Goal: Task Accomplishment & Management: Manage account settings

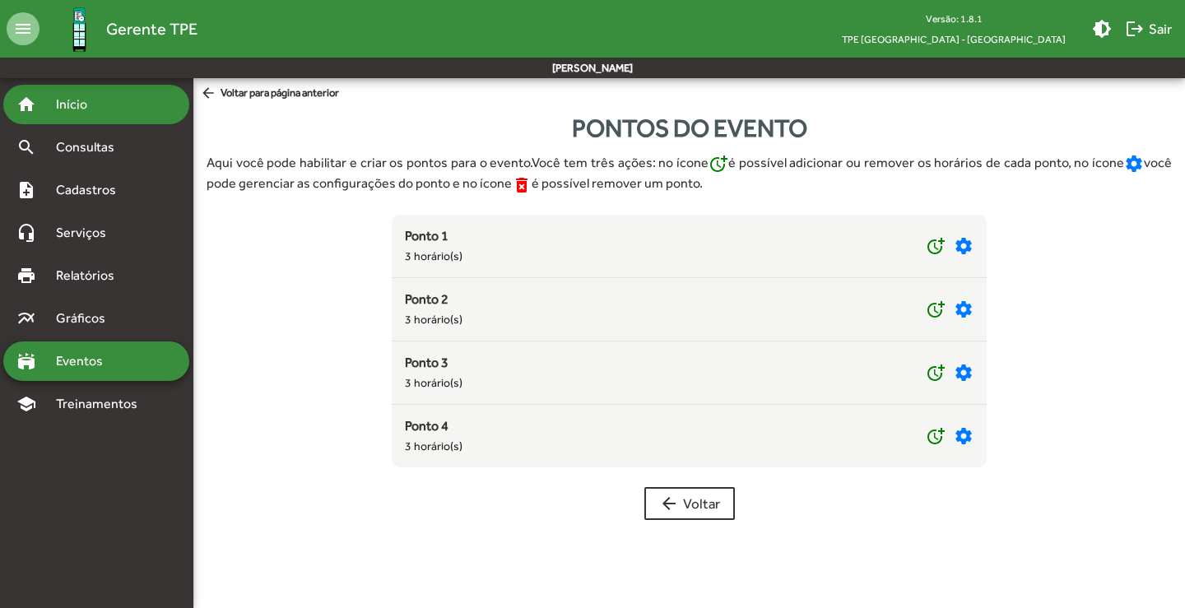
click at [72, 116] on div "home Início" at bounding box center [96, 105] width 186 height 40
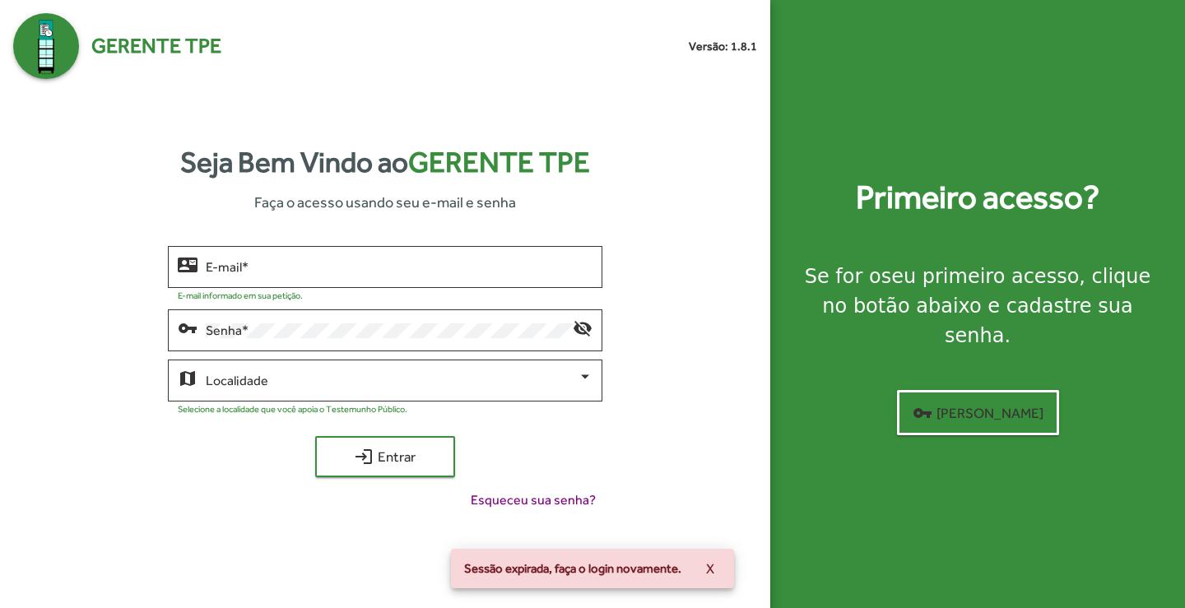
type input "**********"
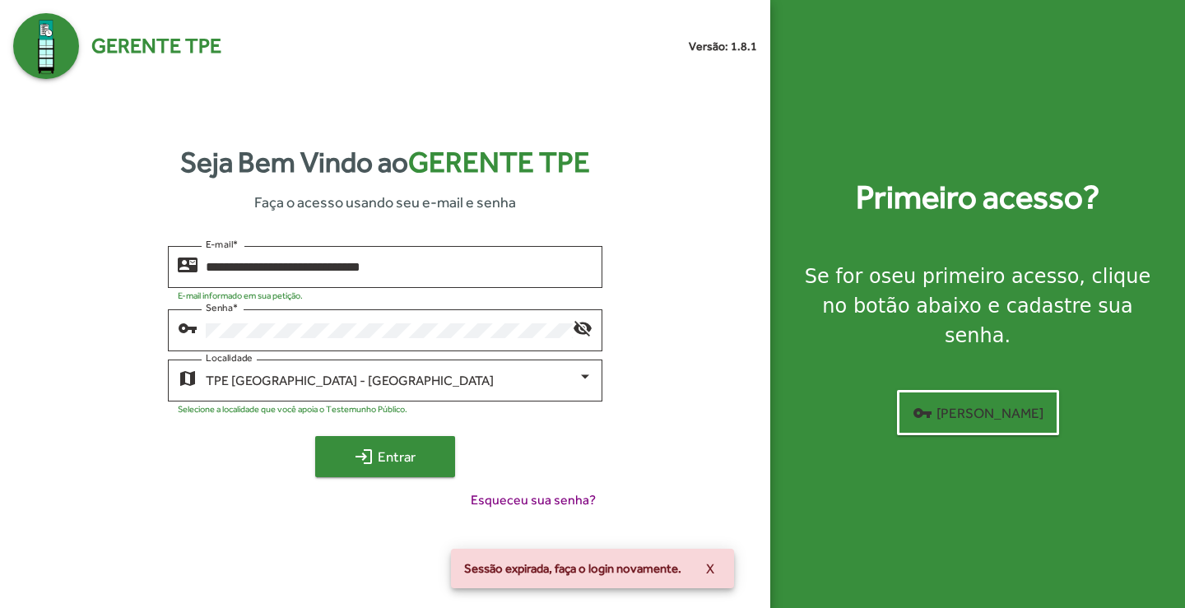
click at [395, 459] on span "login Entrar" at bounding box center [385, 457] width 110 height 30
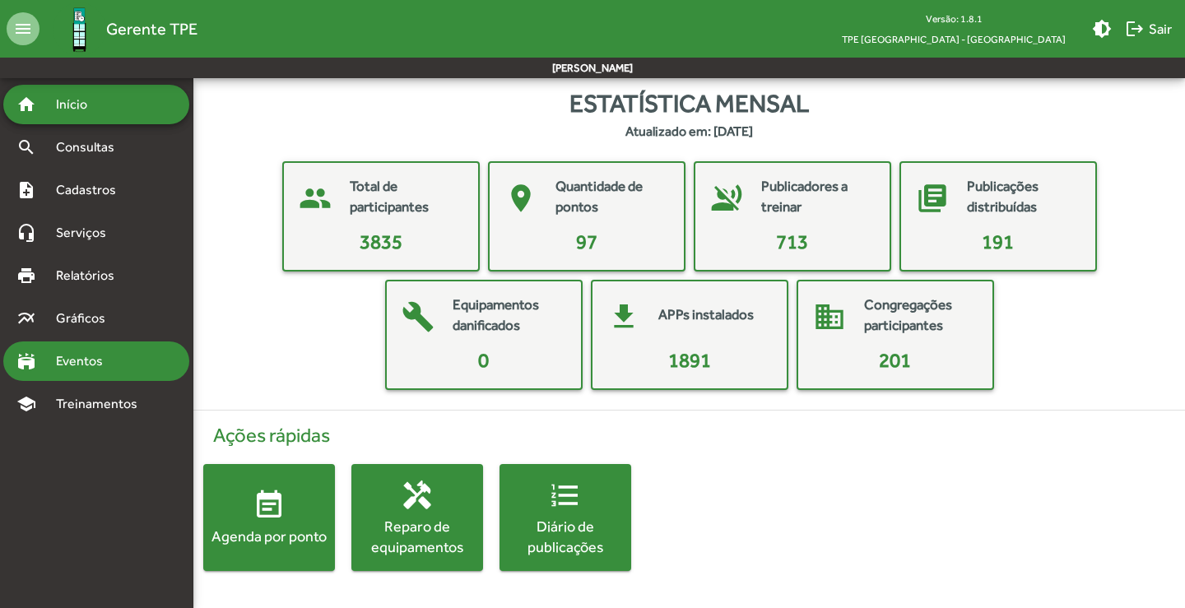
click at [81, 370] on span "Eventos" at bounding box center [85, 362] width 79 height 20
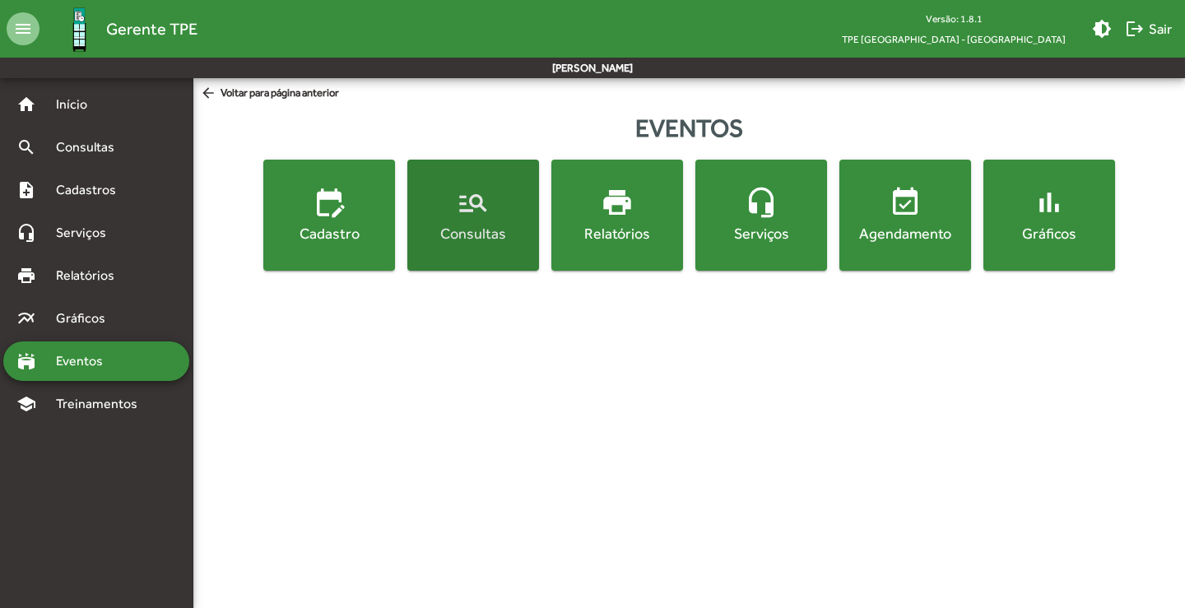
click at [496, 247] on button "manage_search Consultas" at bounding box center [474, 215] width 132 height 111
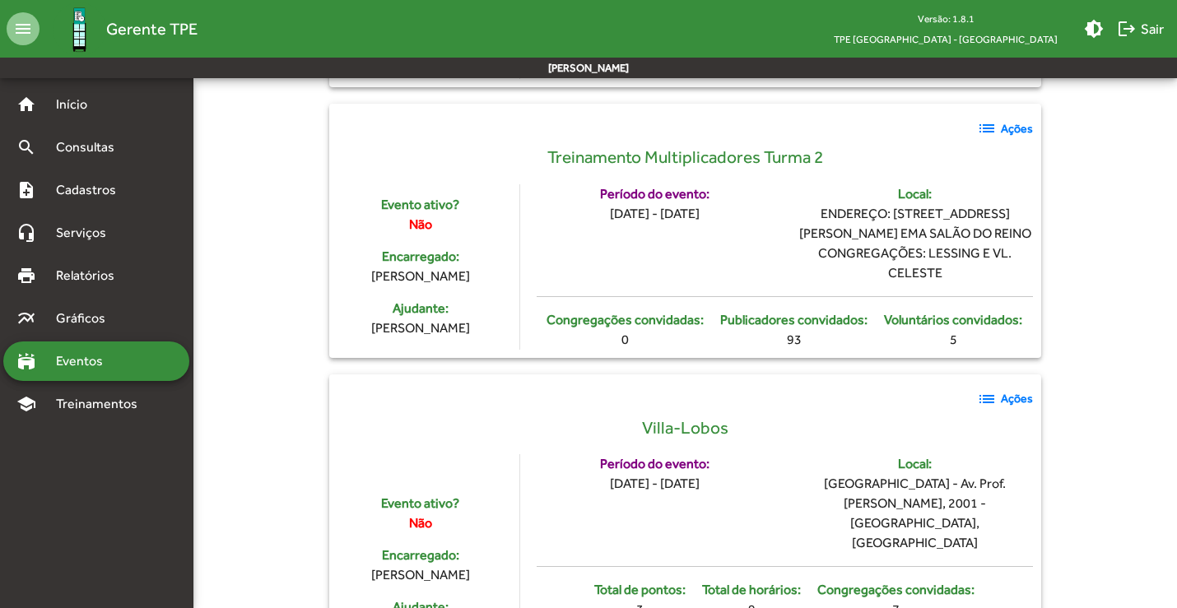
scroll to position [5769, 0]
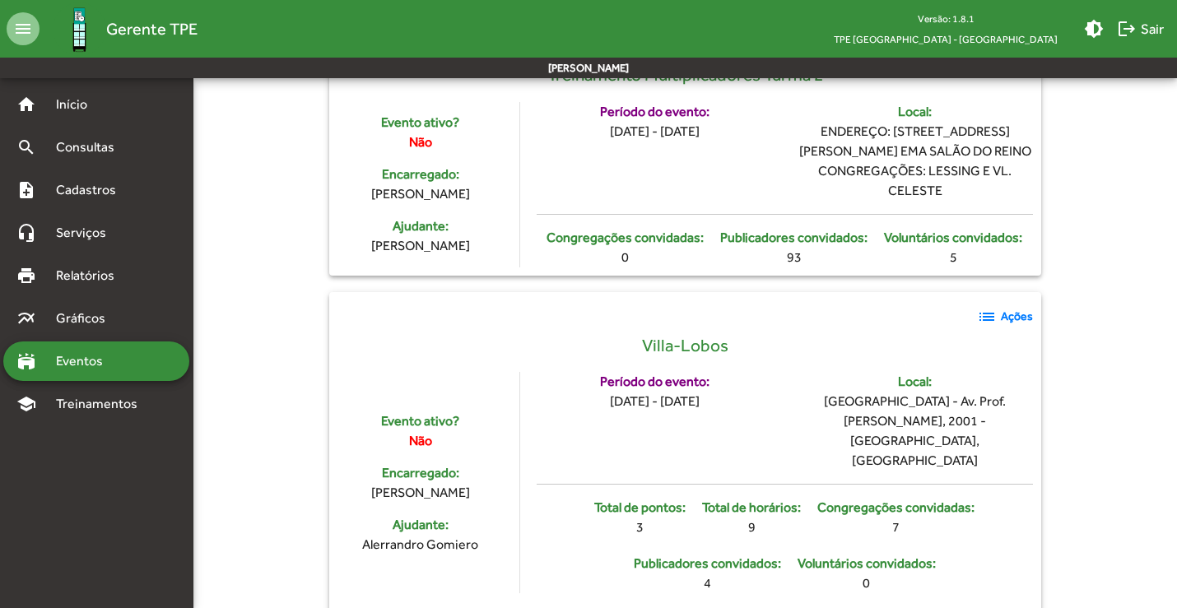
drag, startPoint x: 603, startPoint y: 342, endPoint x: 721, endPoint y: 347, distance: 118.6
click at [721, 372] on div "Período do evento: [DATE] - [DATE]" at bounding box center [654, 421] width 235 height 99
click at [735, 372] on div "Período do evento: [DATE] - [DATE]" at bounding box center [654, 421] width 235 height 99
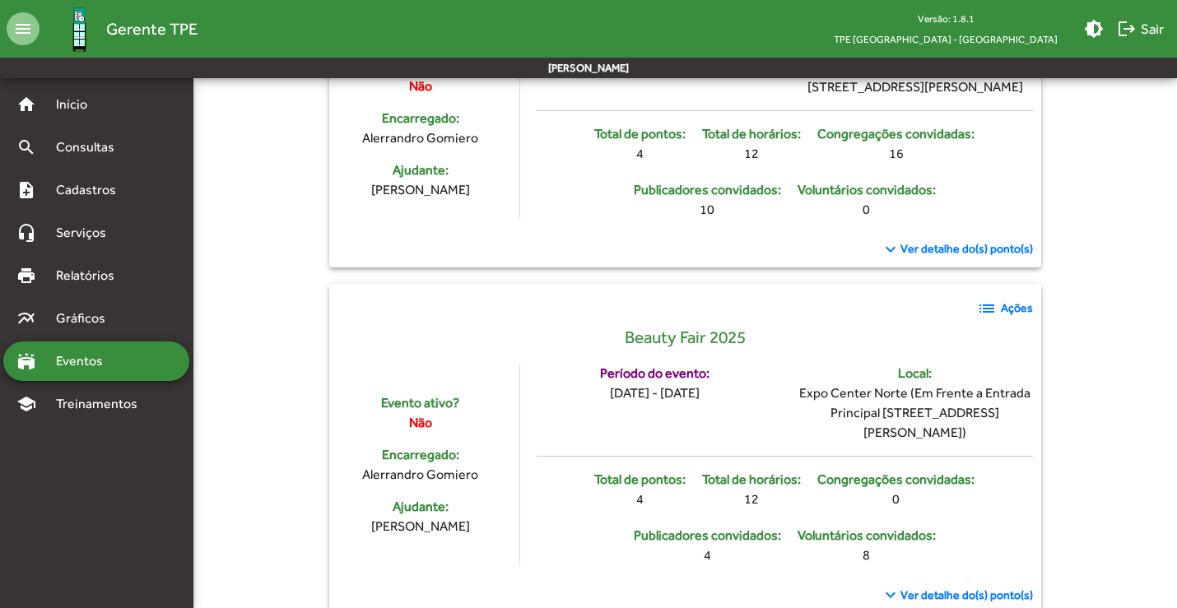
scroll to position [3381, 0]
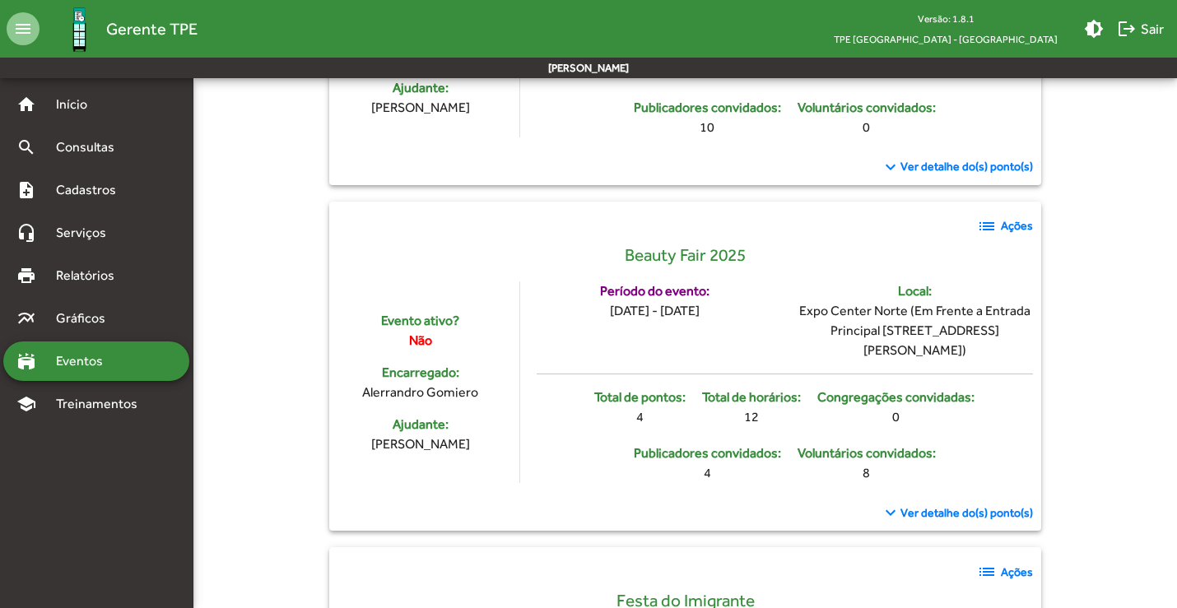
drag, startPoint x: 580, startPoint y: 334, endPoint x: 731, endPoint y: 337, distance: 151.5
click at [731, 337] on div "Período do evento: [DATE] - [DATE]" at bounding box center [654, 321] width 235 height 79
click at [990, 236] on mat-icon "list" at bounding box center [987, 227] width 20 height 20
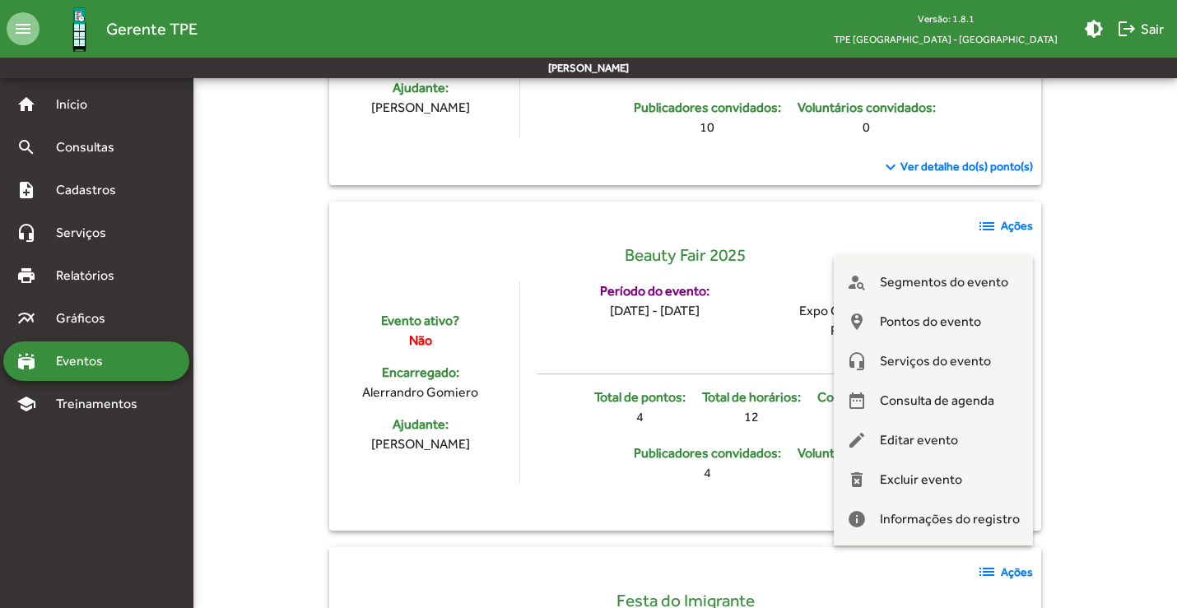
click at [752, 368] on div at bounding box center [588, 304] width 1177 height 608
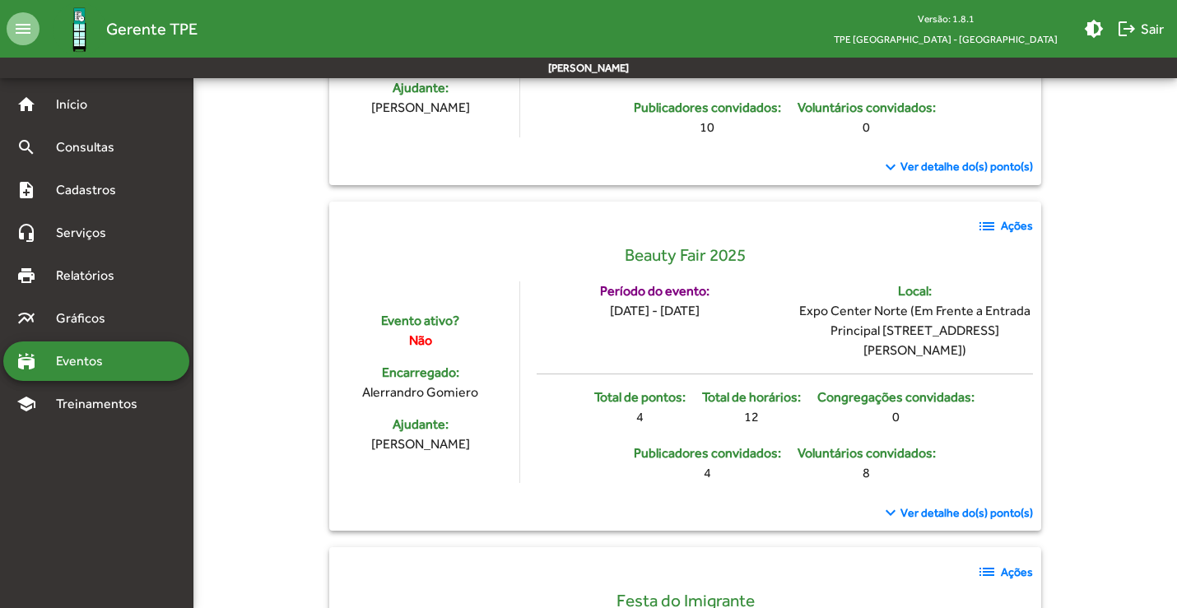
click at [987, 236] on mat-icon "list" at bounding box center [987, 227] width 20 height 20
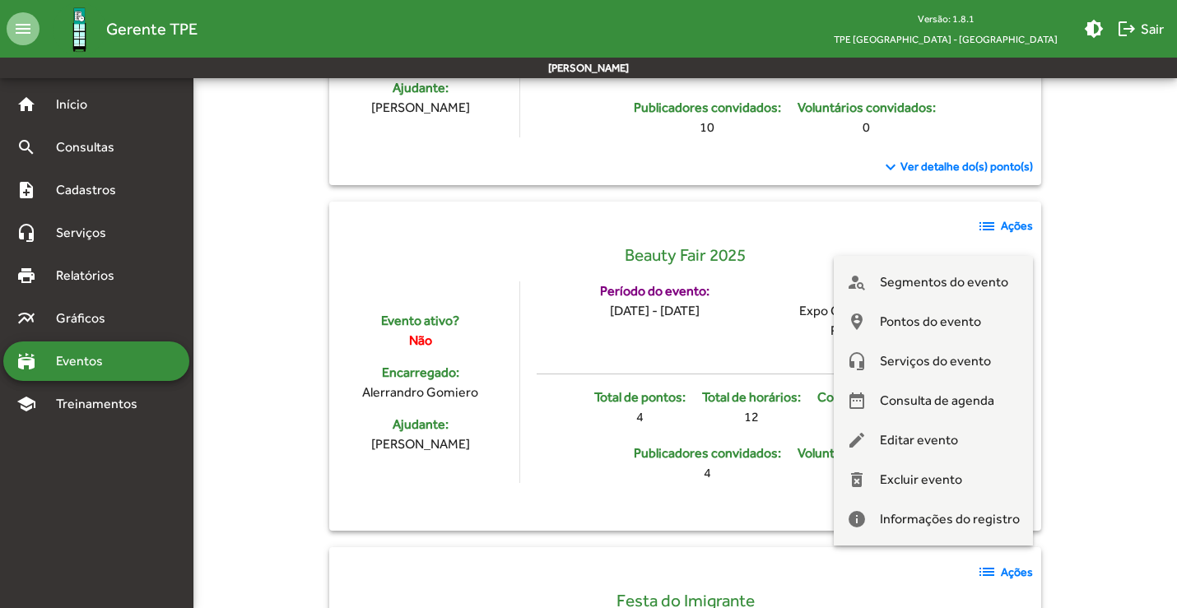
click at [730, 358] on div at bounding box center [588, 304] width 1177 height 608
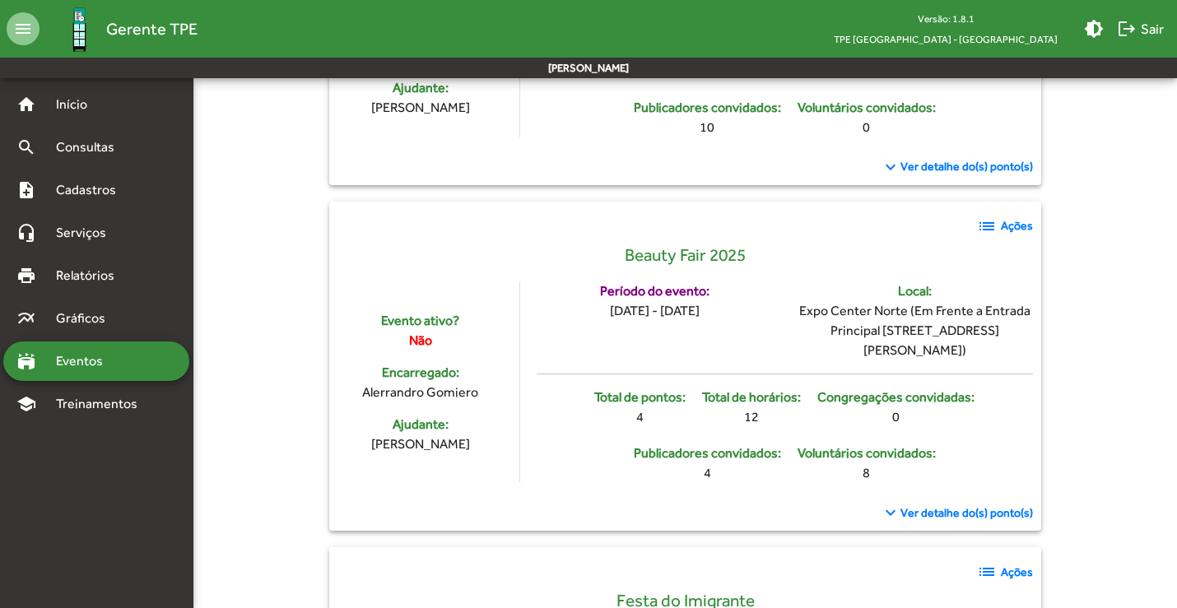
drag, startPoint x: 572, startPoint y: 330, endPoint x: 726, endPoint y: 336, distance: 154.1
click at [726, 336] on div "Período do evento: [DATE] - [DATE]" at bounding box center [654, 321] width 235 height 79
click at [700, 321] on div "[DATE] - [DATE]" at bounding box center [655, 311] width 90 height 20
drag, startPoint x: 580, startPoint y: 332, endPoint x: 741, endPoint y: 340, distance: 160.7
click at [741, 340] on div "Período do evento: [DATE] - [DATE]" at bounding box center [654, 321] width 235 height 79
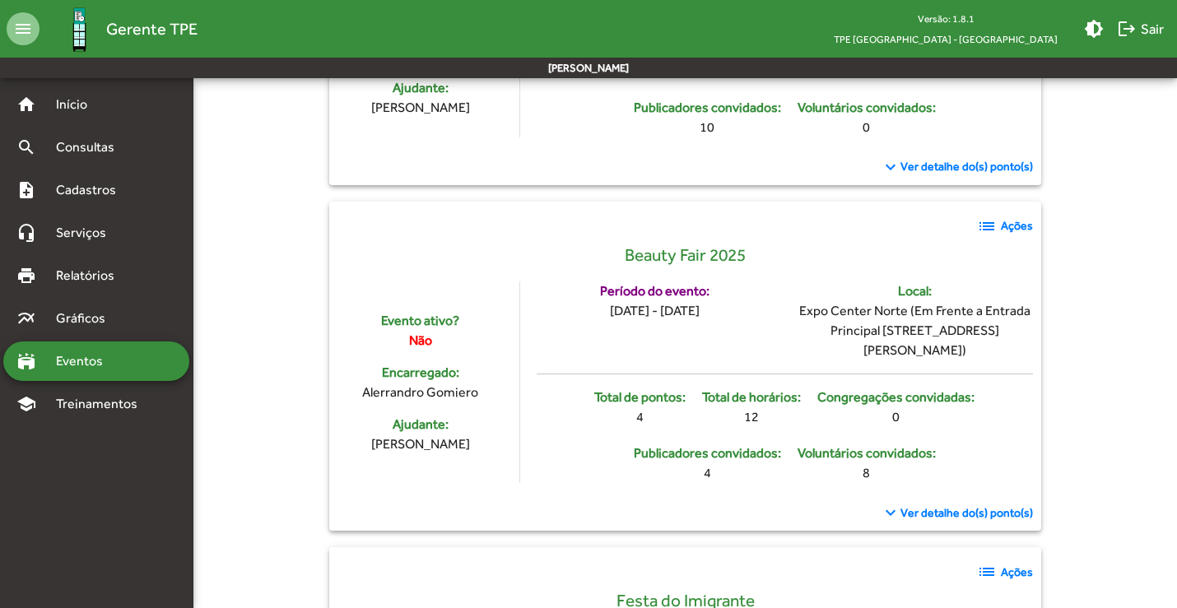
click at [984, 236] on mat-icon "list" at bounding box center [987, 227] width 20 height 20
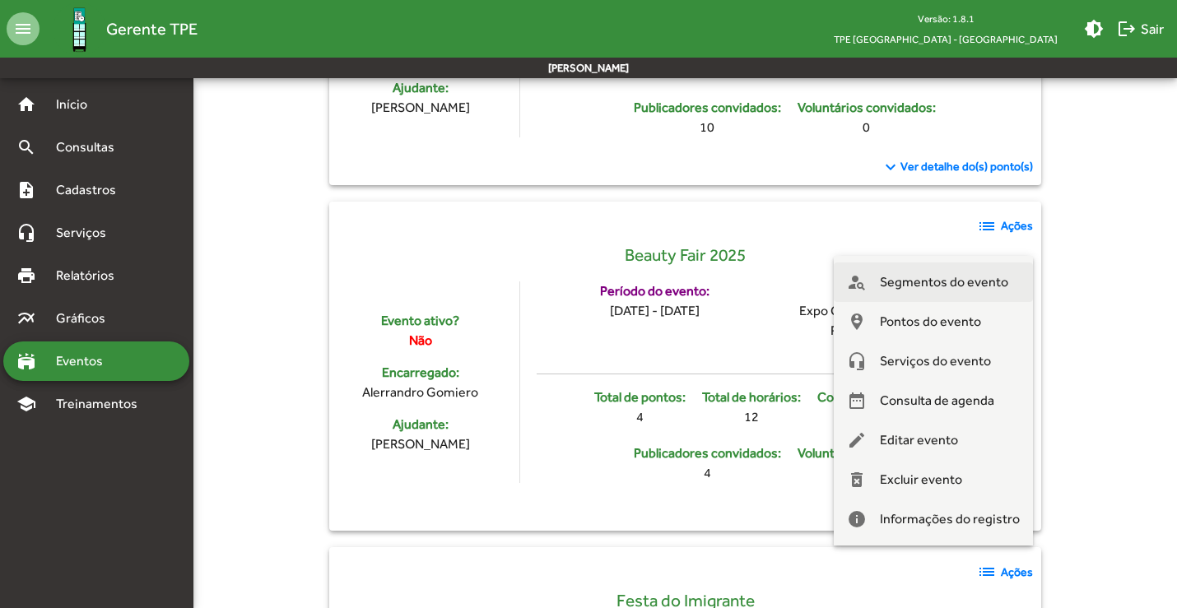
click at [930, 277] on span "Segmentos do evento" at bounding box center [944, 283] width 128 height 40
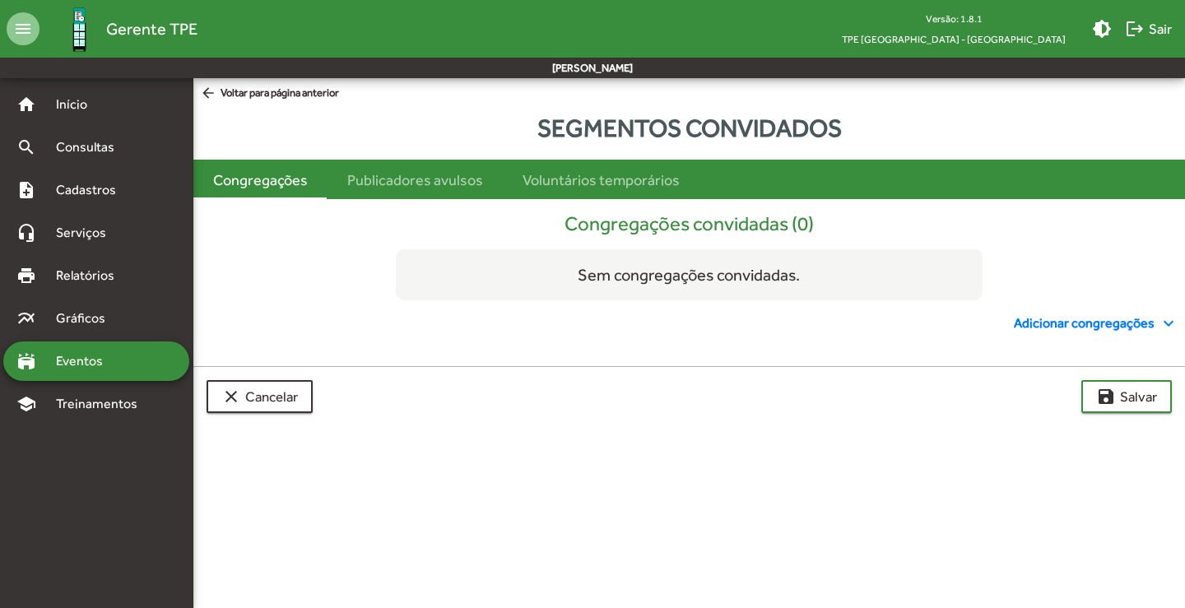
click at [264, 180] on div "Congregações" at bounding box center [260, 180] width 95 height 22
click at [1057, 326] on span "Adicionar congregações expand_more" at bounding box center [1096, 324] width 165 height 20
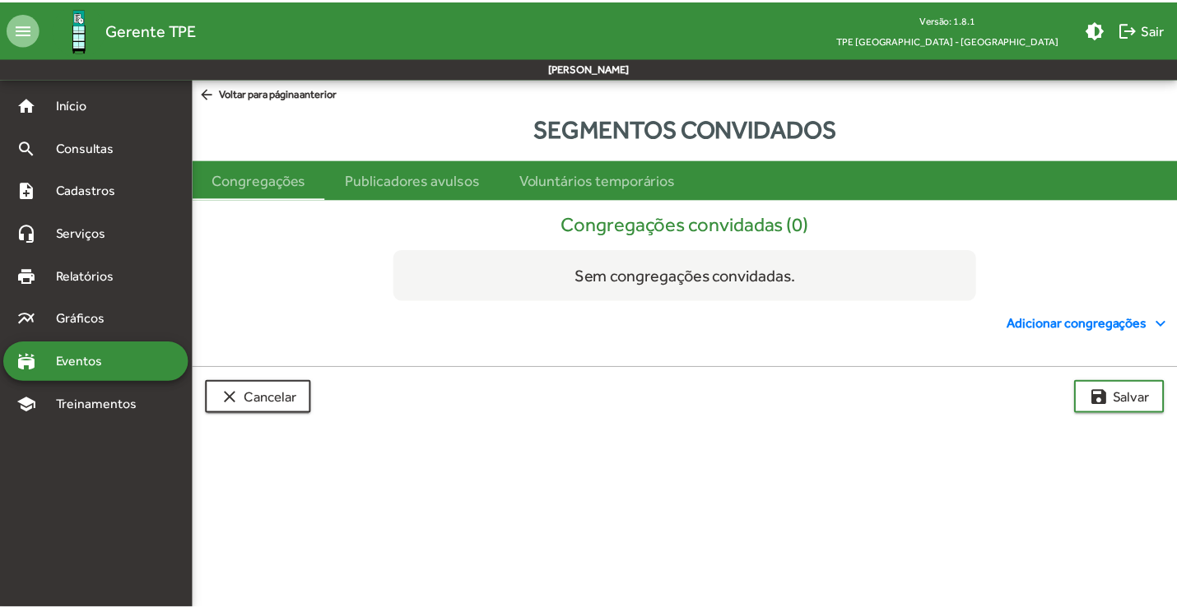
scroll to position [94, 0]
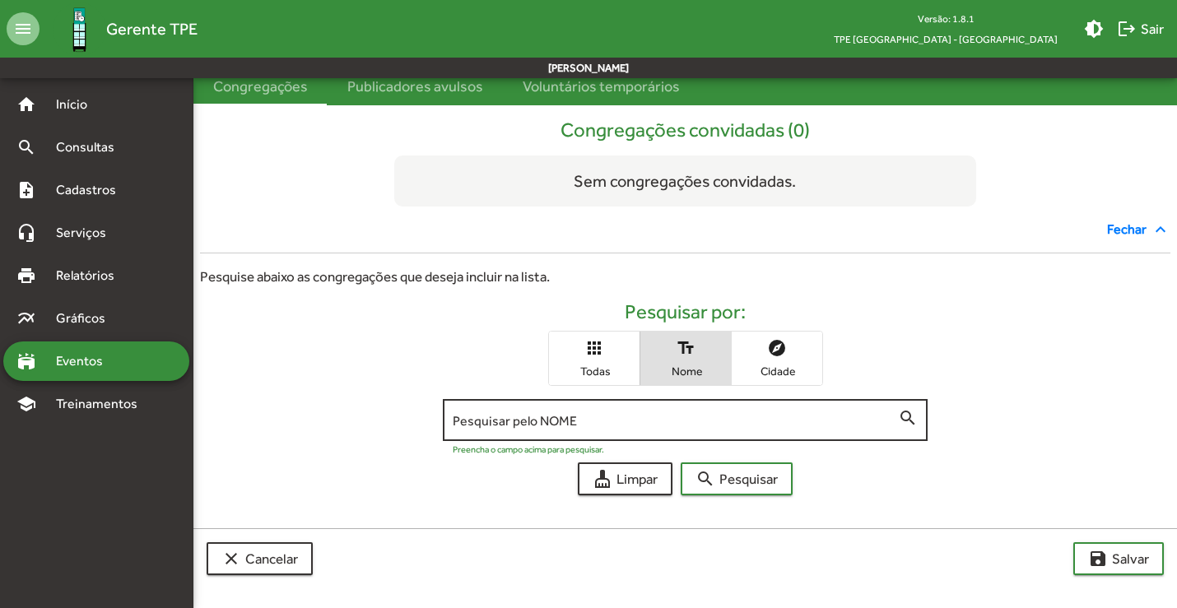
click at [579, 421] on input "Pesquisar pelo NOME" at bounding box center [676, 420] width 446 height 15
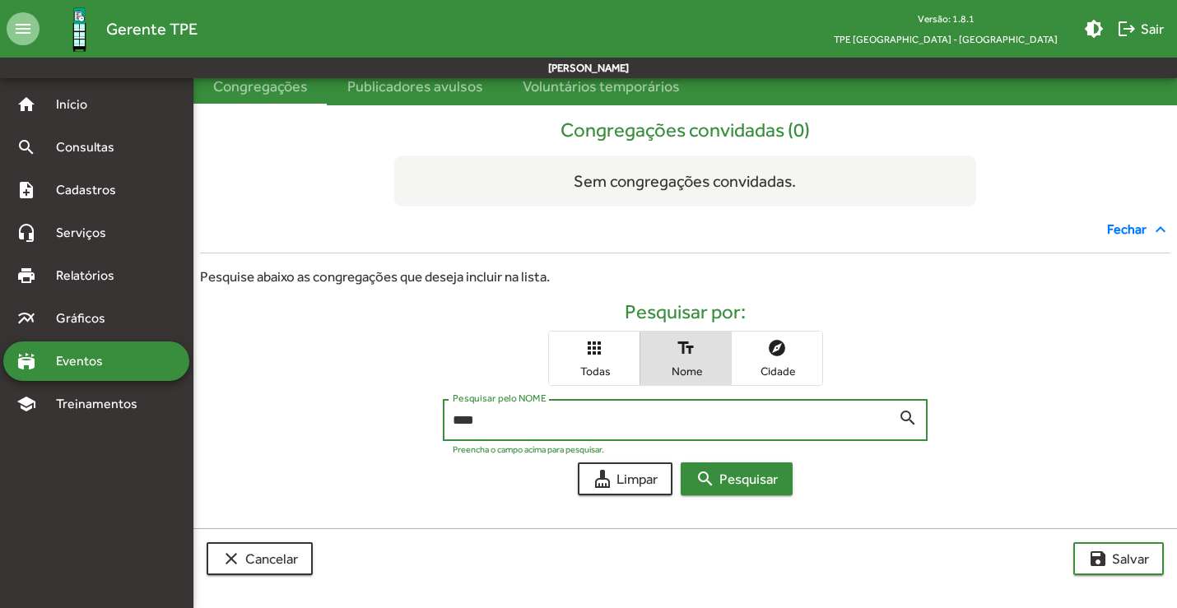
type input "****"
click at [751, 471] on span "search Pesquisar" at bounding box center [737, 479] width 82 height 30
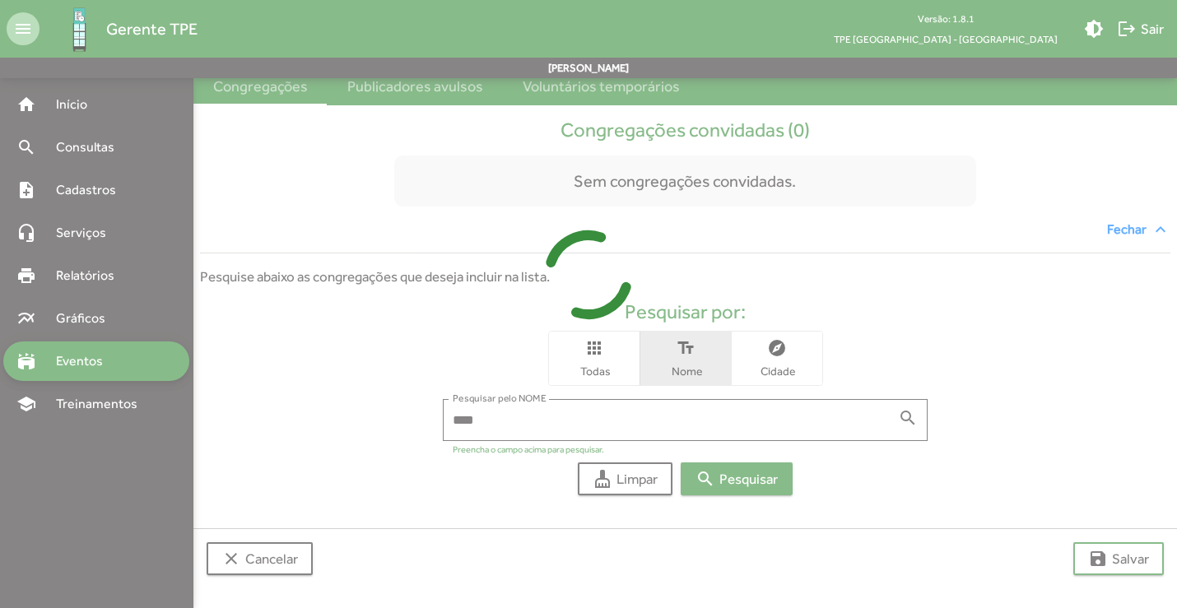
scroll to position [261, 0]
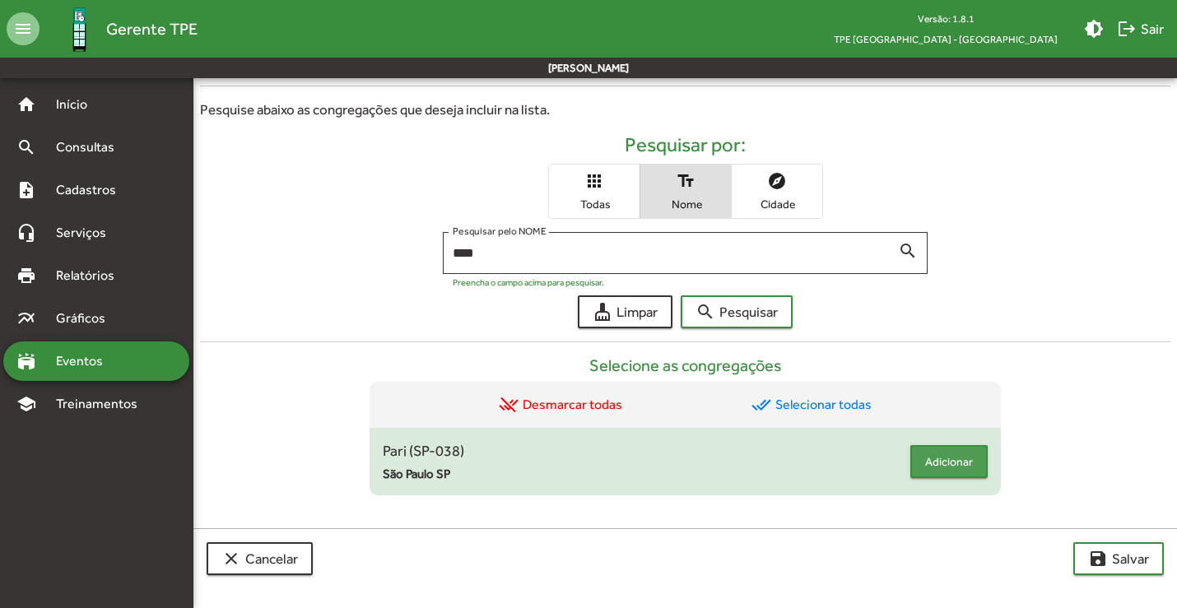
click at [938, 467] on span "Adicionar" at bounding box center [949, 462] width 48 height 30
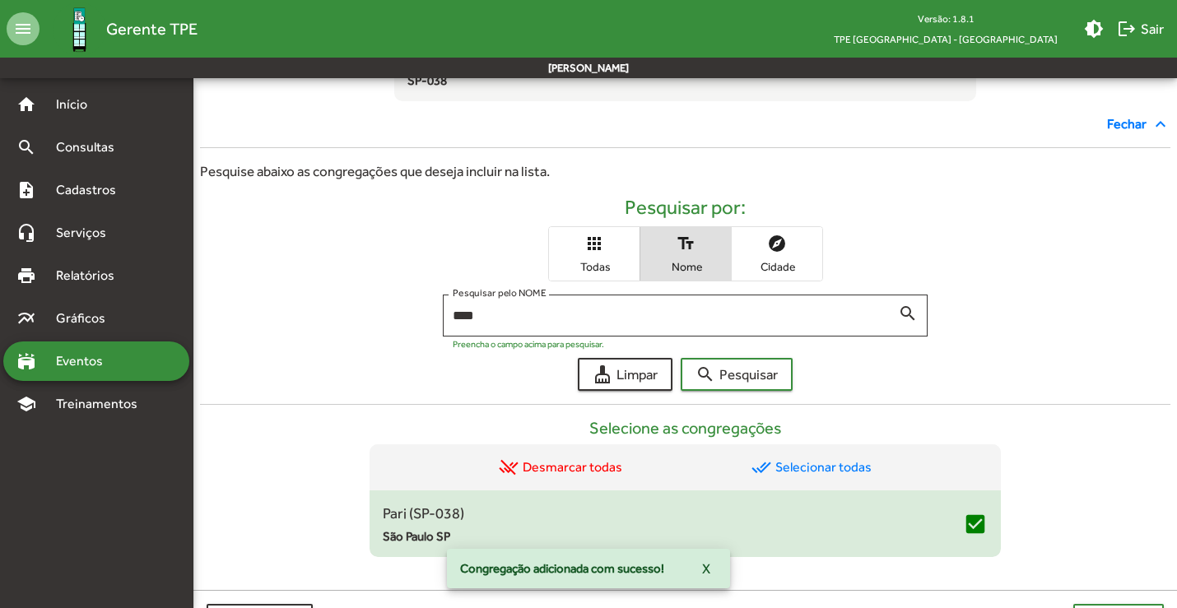
click at [433, 317] on div "**** Pesquisar pelo NOME search Preencha o campo acima para pesquisar." at bounding box center [685, 320] width 971 height 50
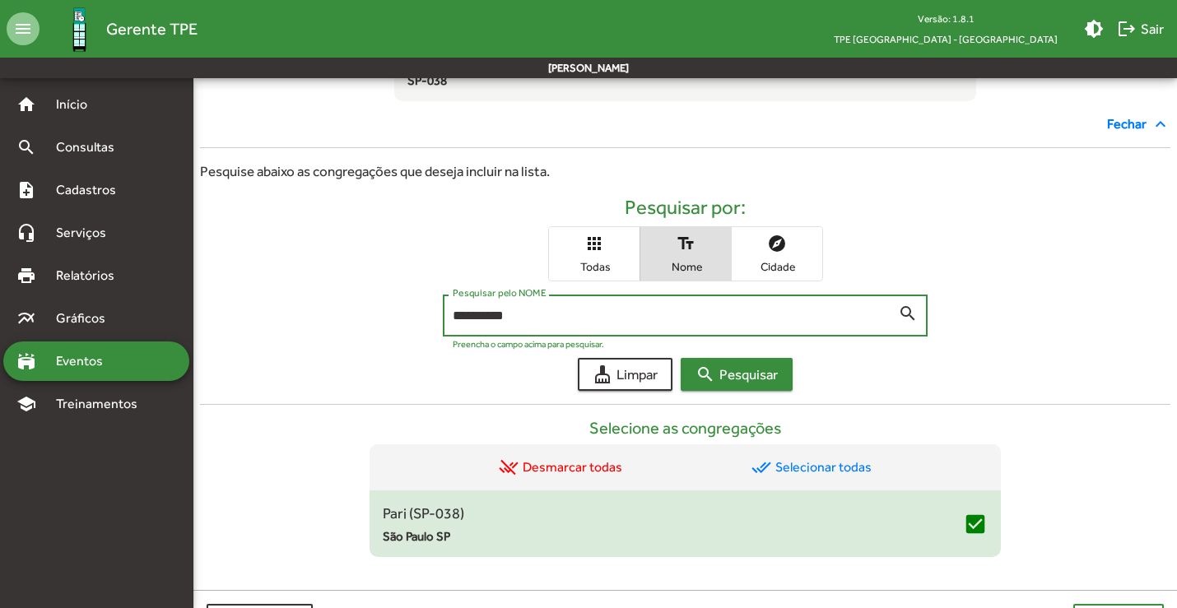
click at [742, 380] on span "search Pesquisar" at bounding box center [737, 375] width 82 height 30
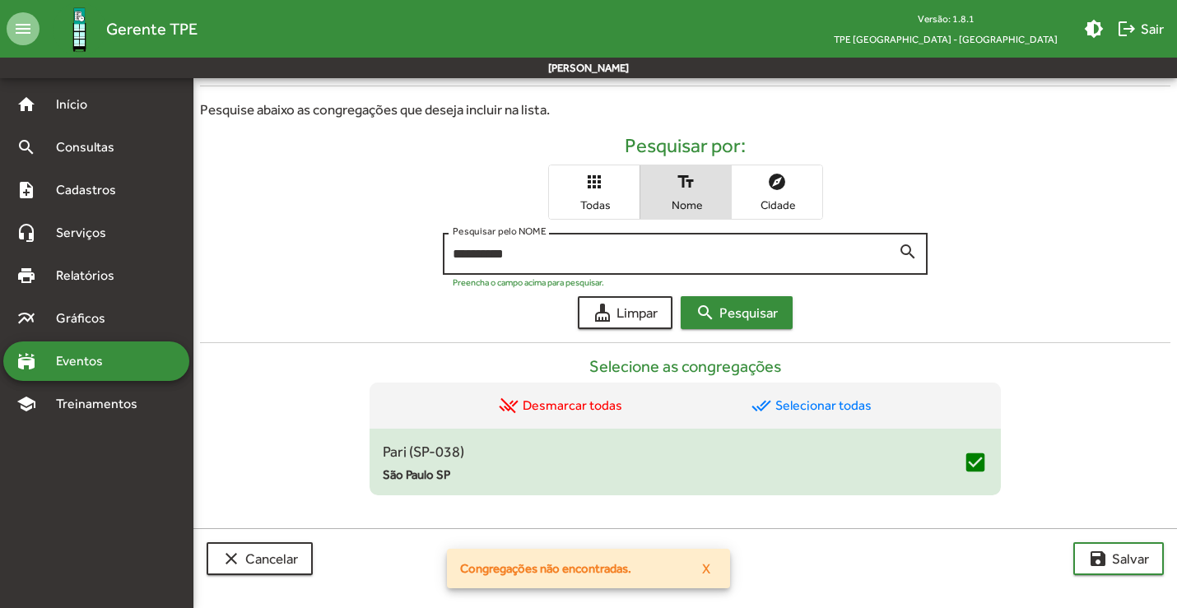
scroll to position [240, 0]
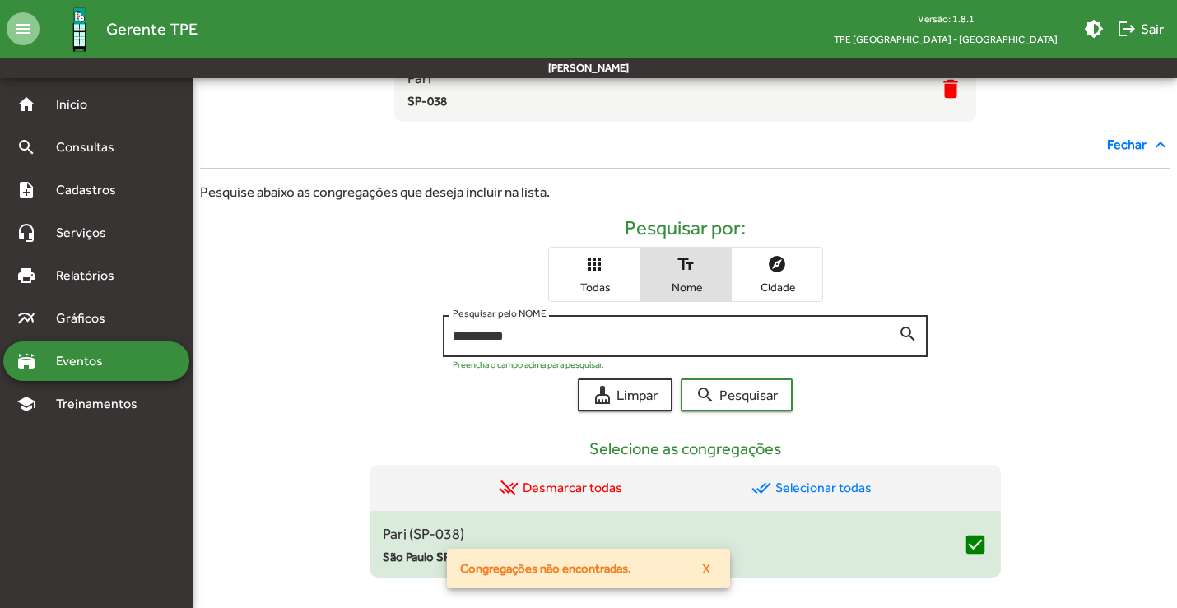
click at [543, 338] on input "**********" at bounding box center [676, 336] width 446 height 15
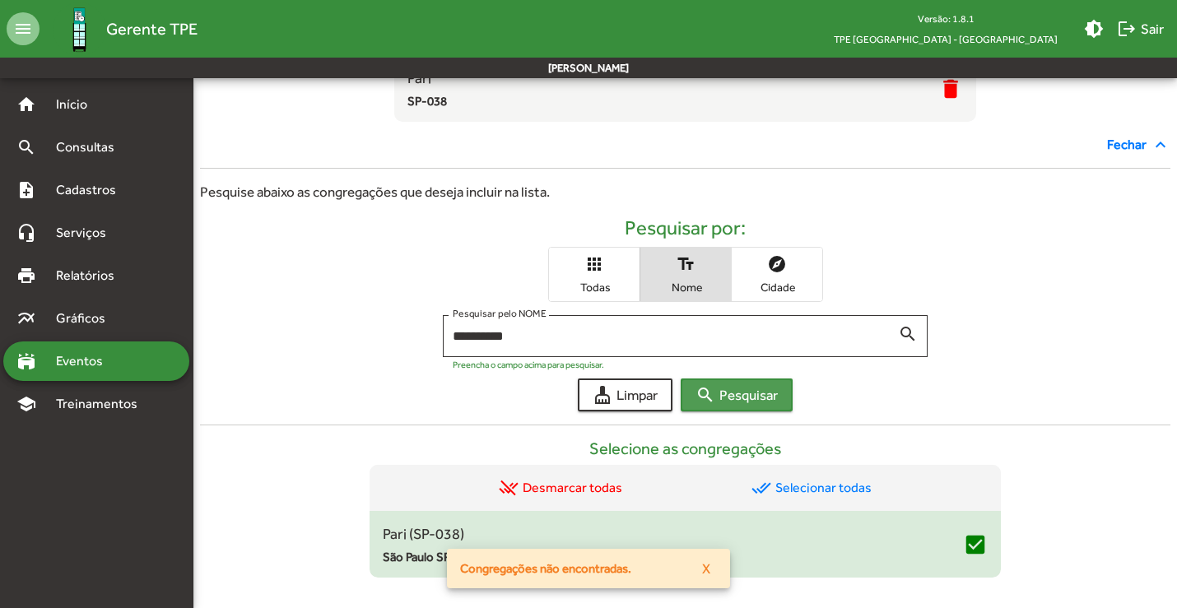
click at [731, 385] on span "search Pesquisar" at bounding box center [737, 395] width 82 height 30
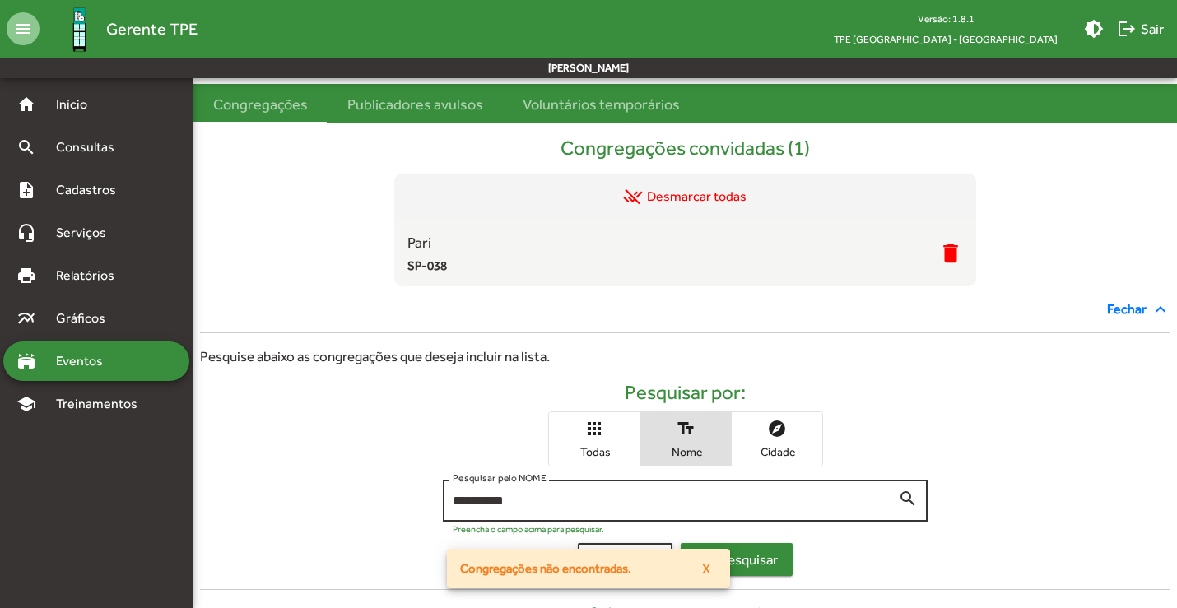
scroll to position [158, 0]
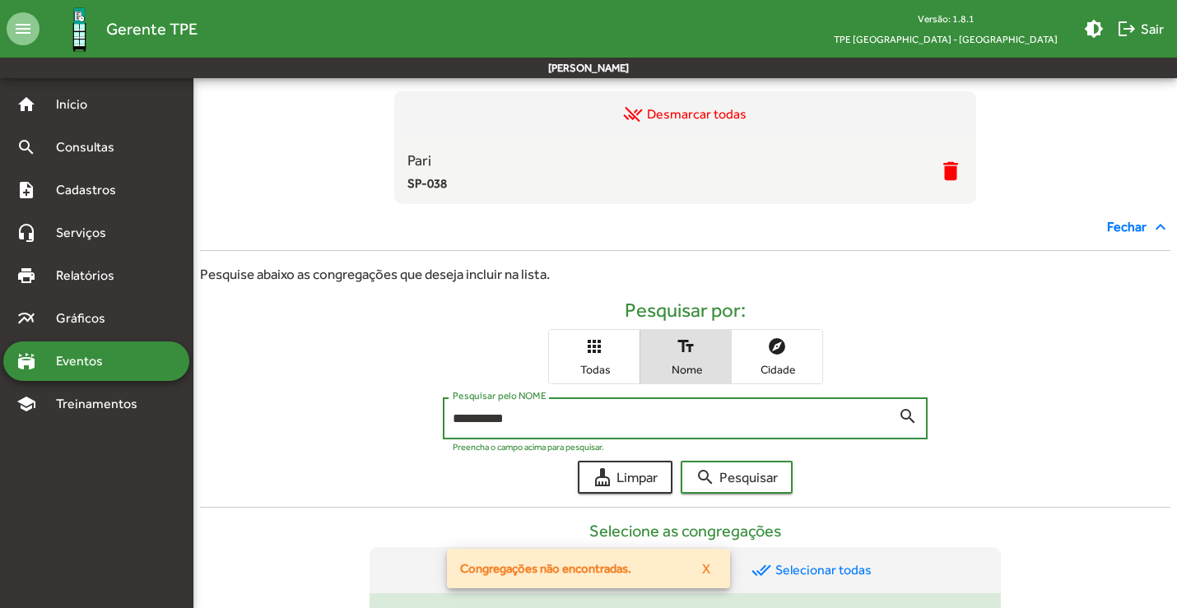
click at [547, 414] on input "**********" at bounding box center [676, 419] width 446 height 15
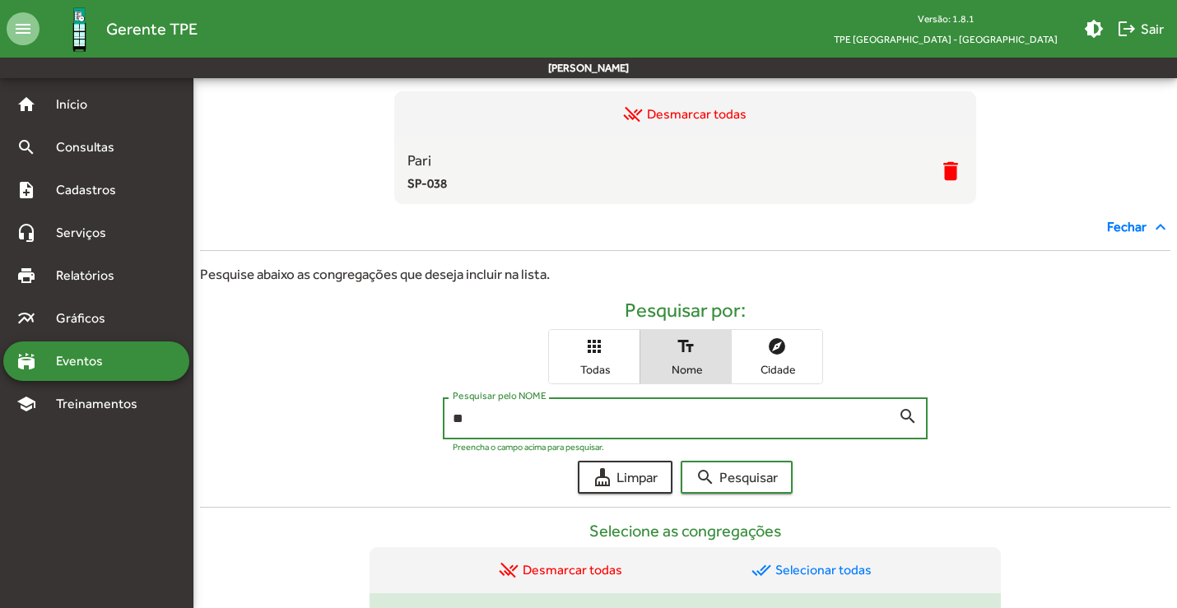
type input "*"
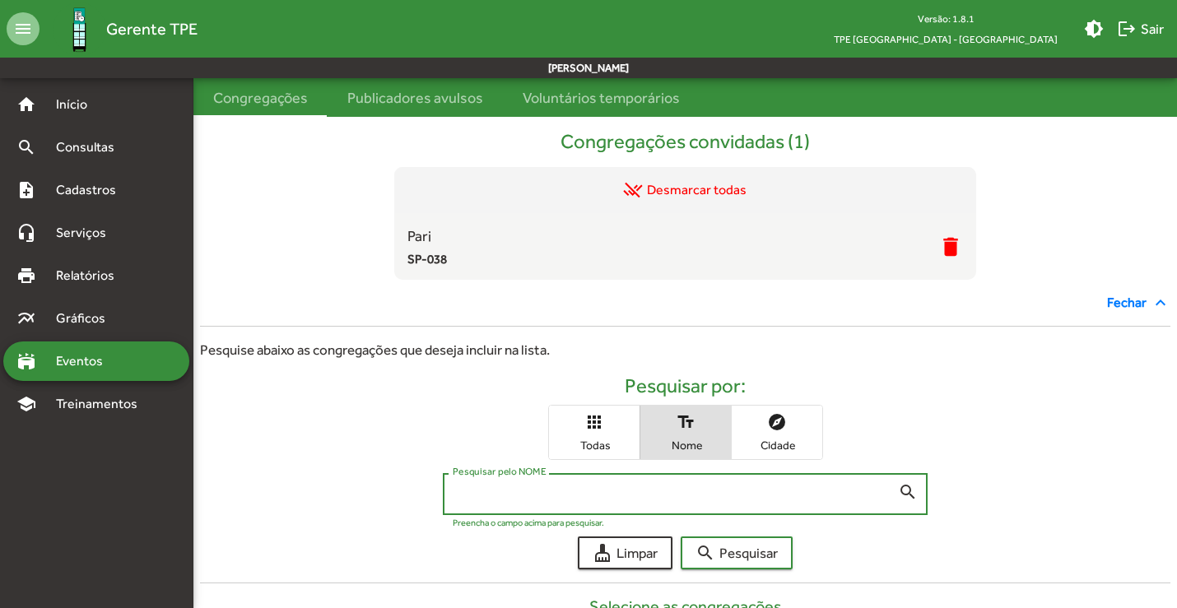
scroll to position [165, 0]
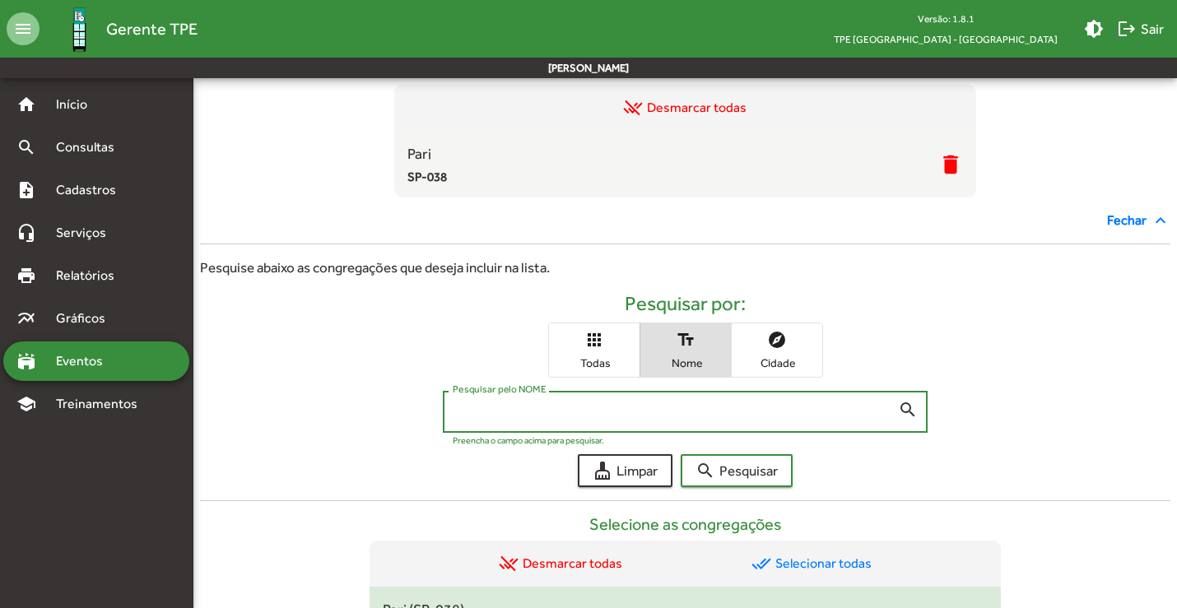
click at [551, 415] on input "Pesquisar pelo NOME" at bounding box center [676, 412] width 446 height 15
click at [681, 454] on button "search Pesquisar" at bounding box center [737, 470] width 112 height 33
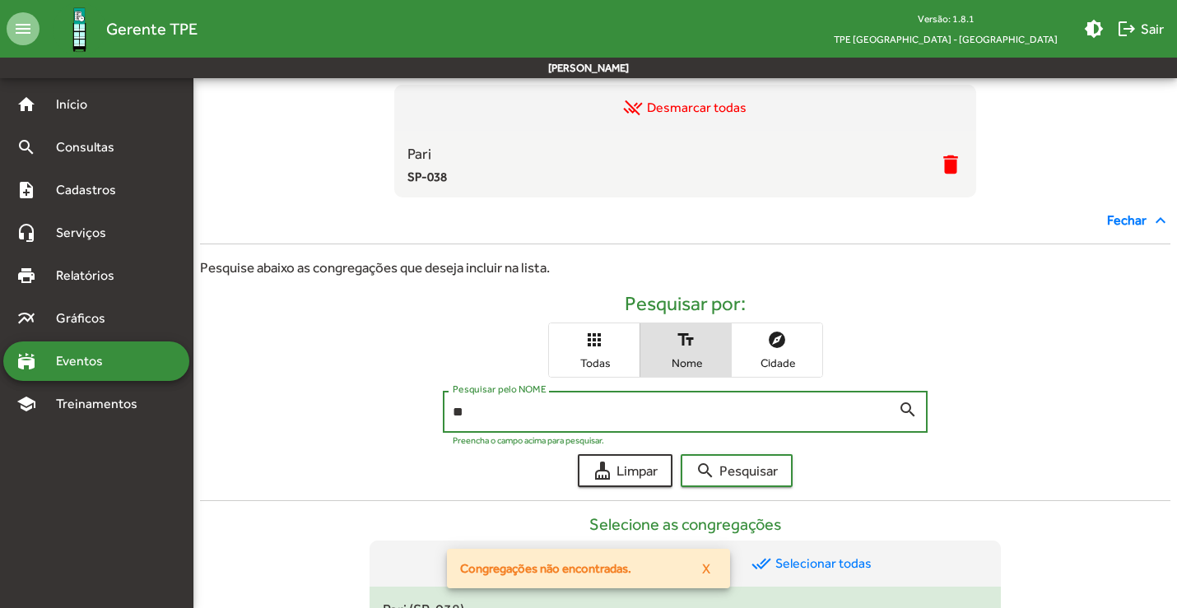
type input "*"
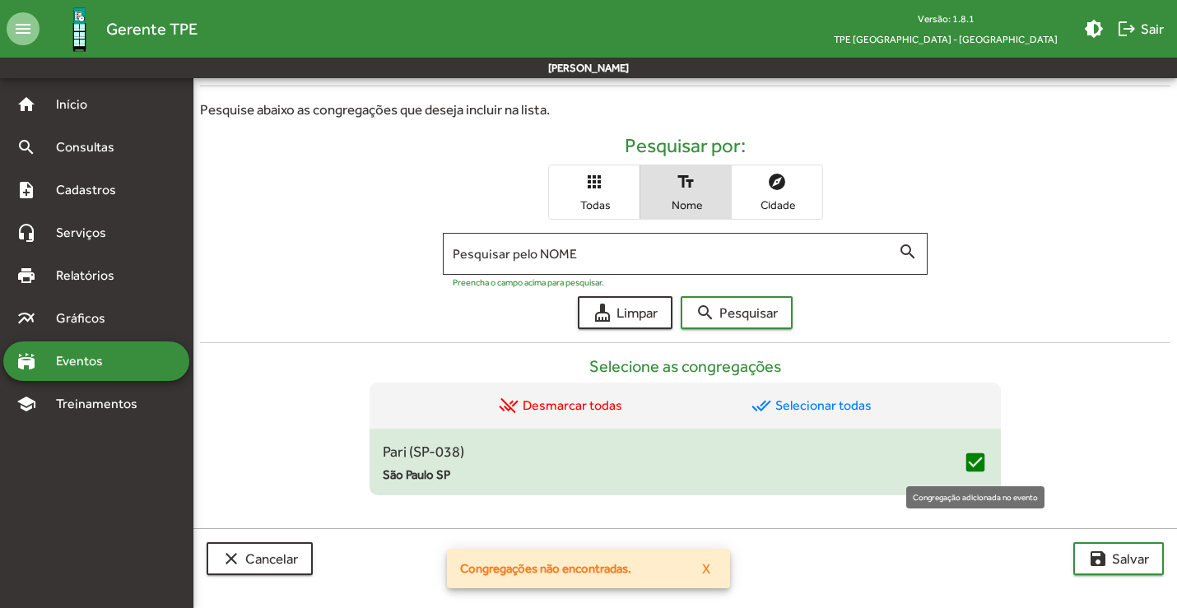
click at [976, 469] on mat-icon "check_box" at bounding box center [975, 462] width 25 height 25
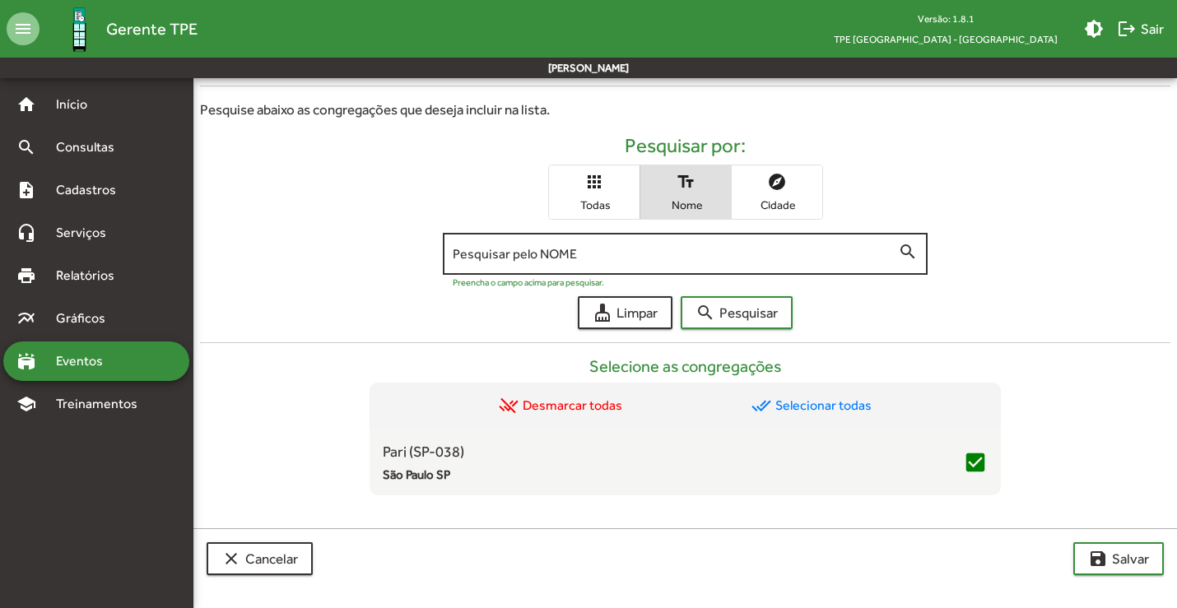
click at [572, 255] on input "Pesquisar pelo NOME" at bounding box center [676, 254] width 446 height 15
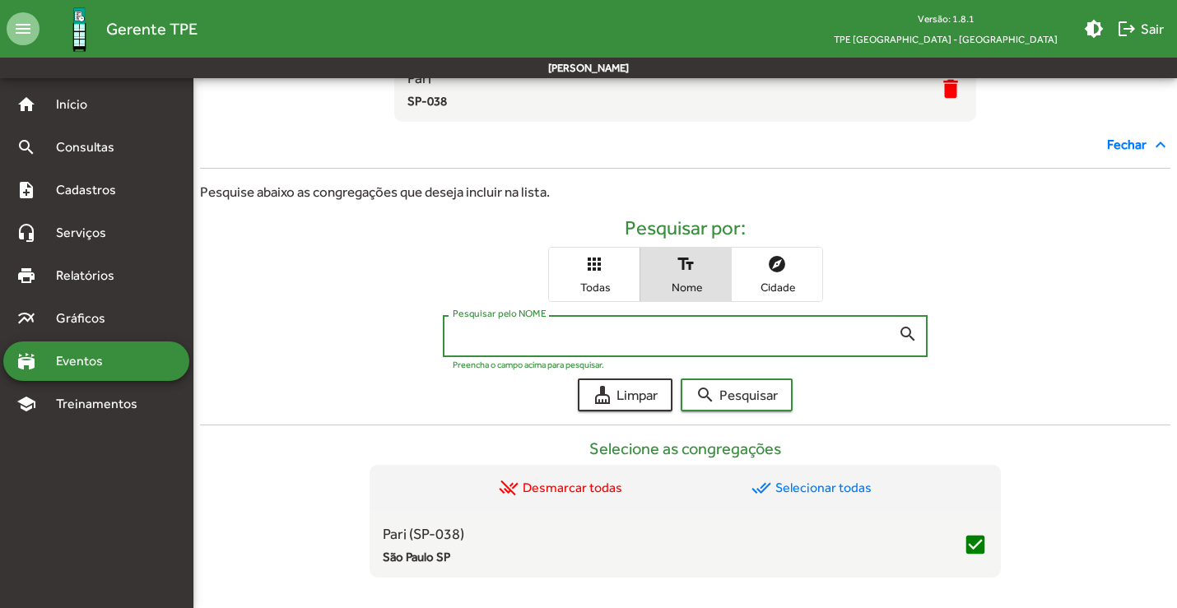
scroll to position [158, 0]
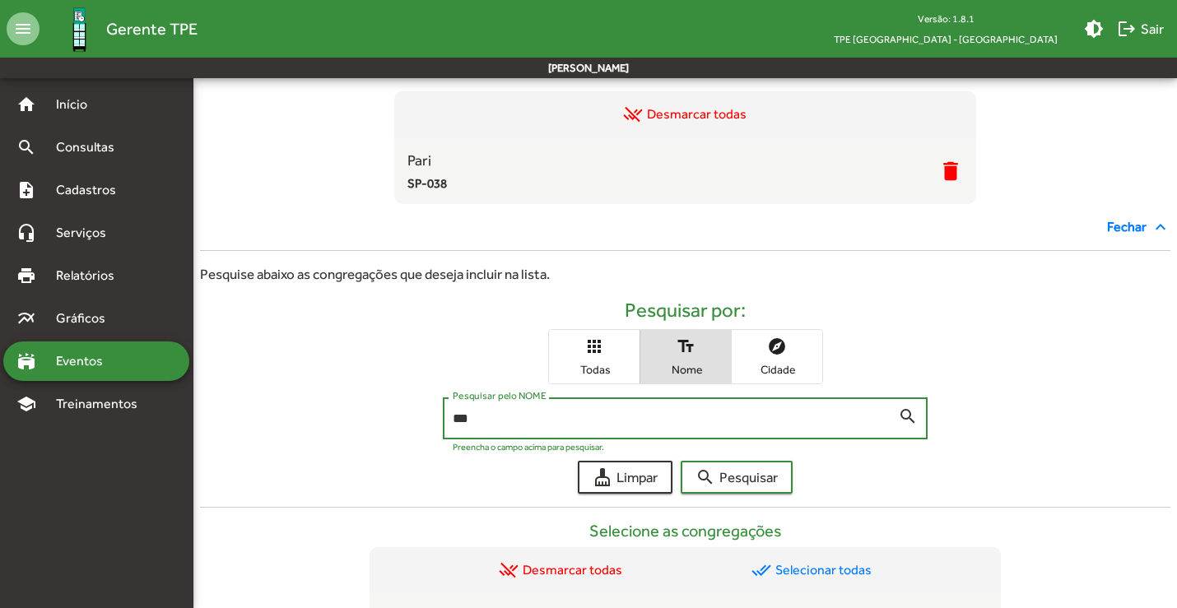
type input "***"
click at [681, 461] on button "search Pesquisar" at bounding box center [737, 477] width 112 height 33
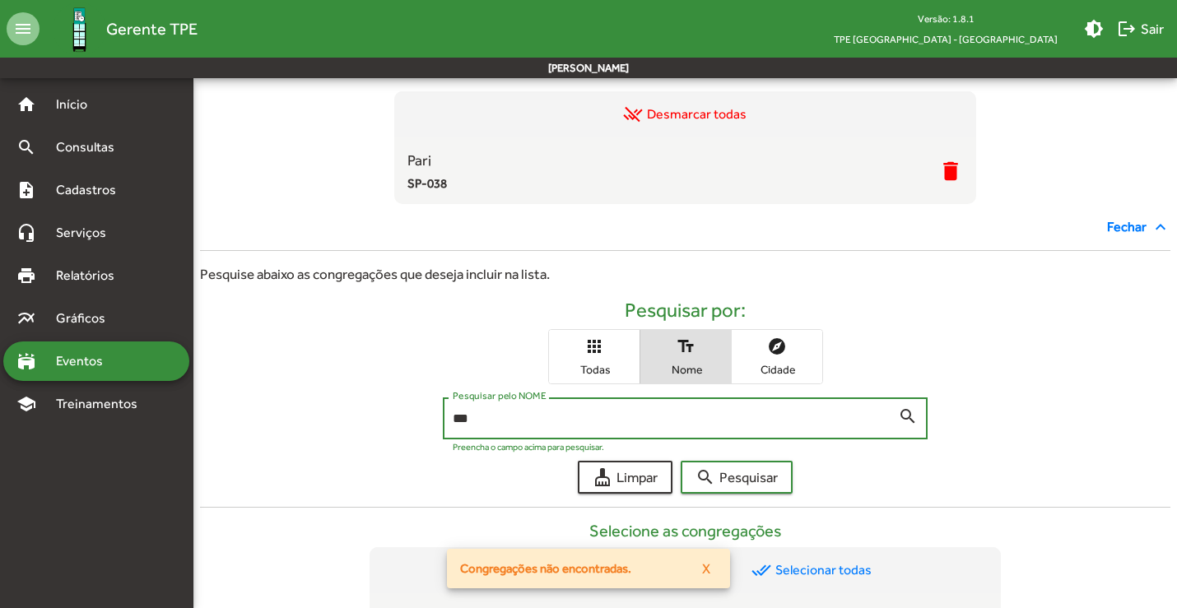
scroll to position [323, 0]
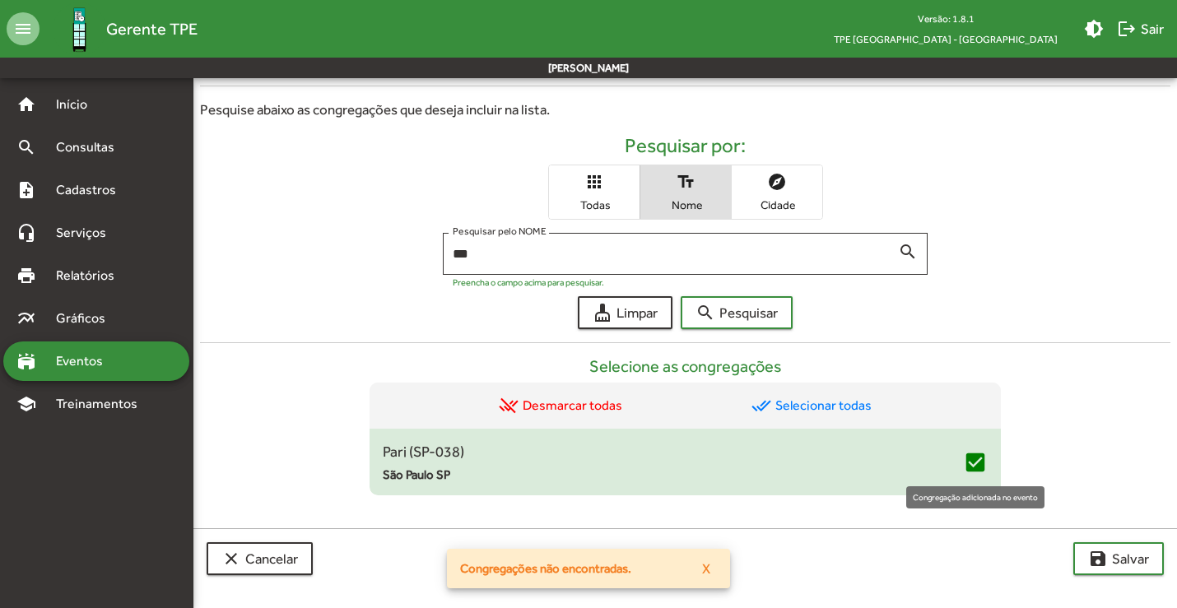
click at [973, 466] on mat-icon "check_box" at bounding box center [975, 462] width 25 height 25
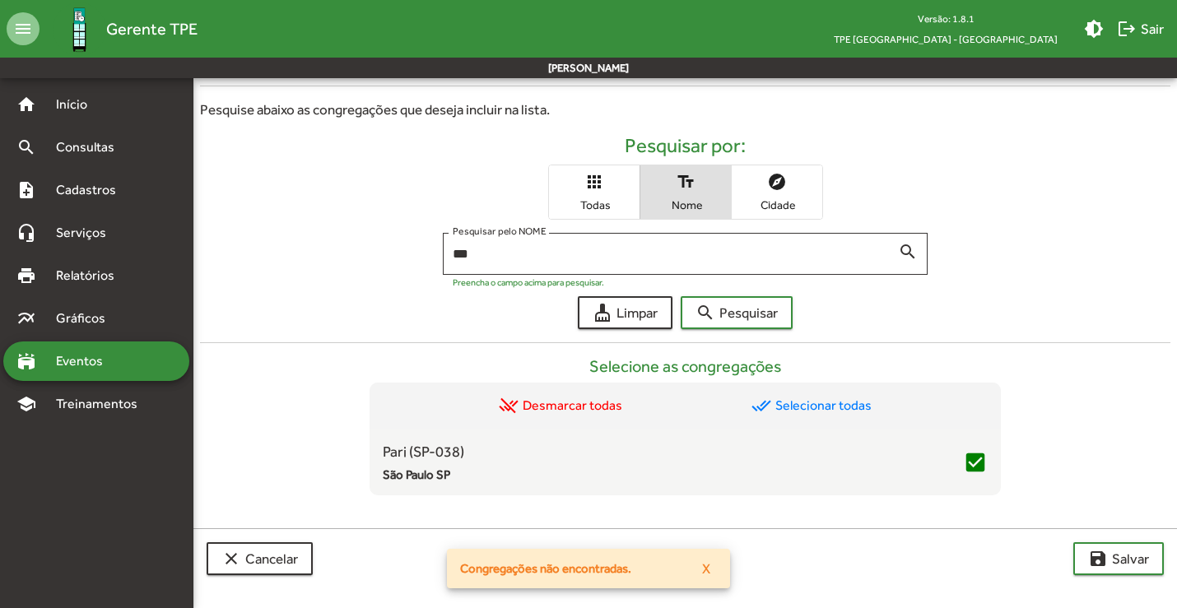
click at [707, 567] on span "X" at bounding box center [706, 569] width 8 height 30
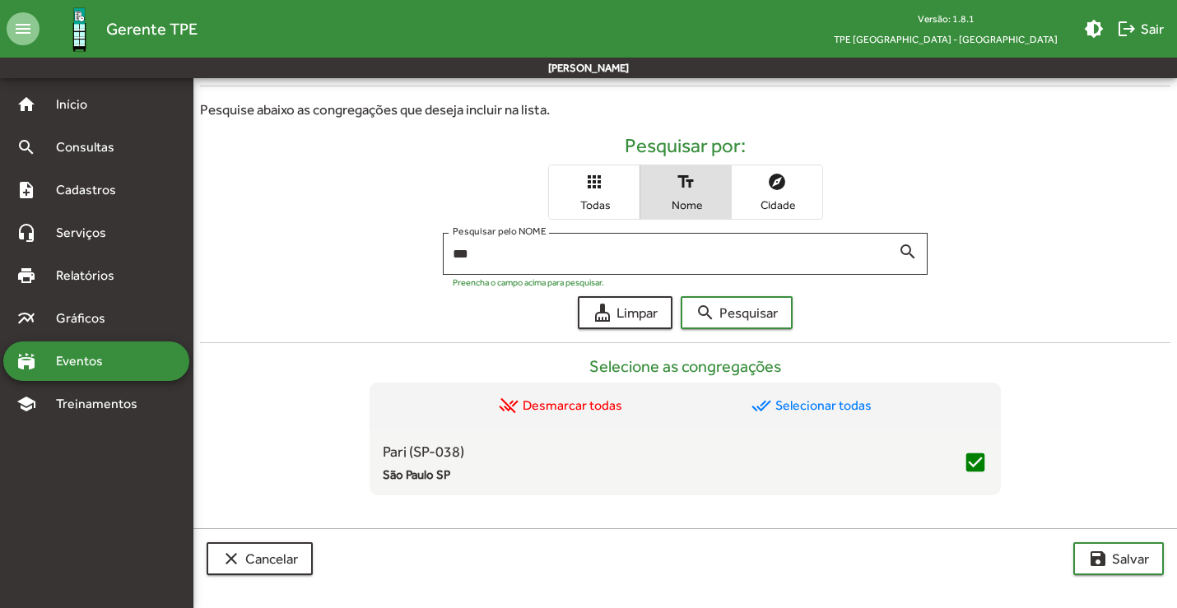
click at [1026, 379] on div "Selecione as congregações remove_done Desmarcar todas done_all Selecionar todas…" at bounding box center [685, 412] width 971 height 167
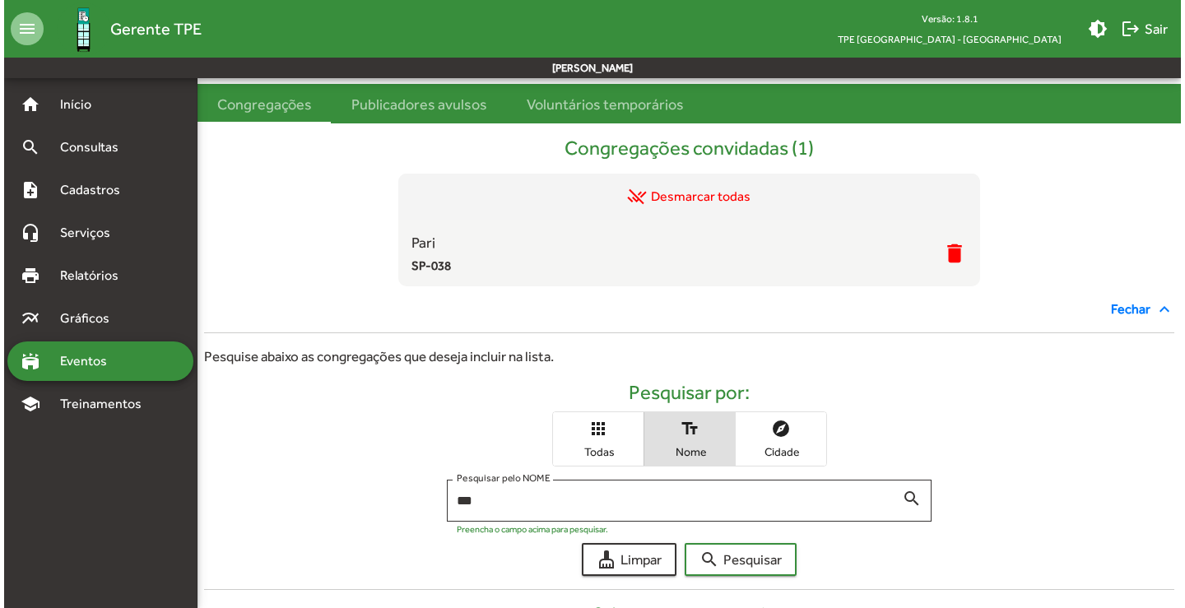
scroll to position [0, 0]
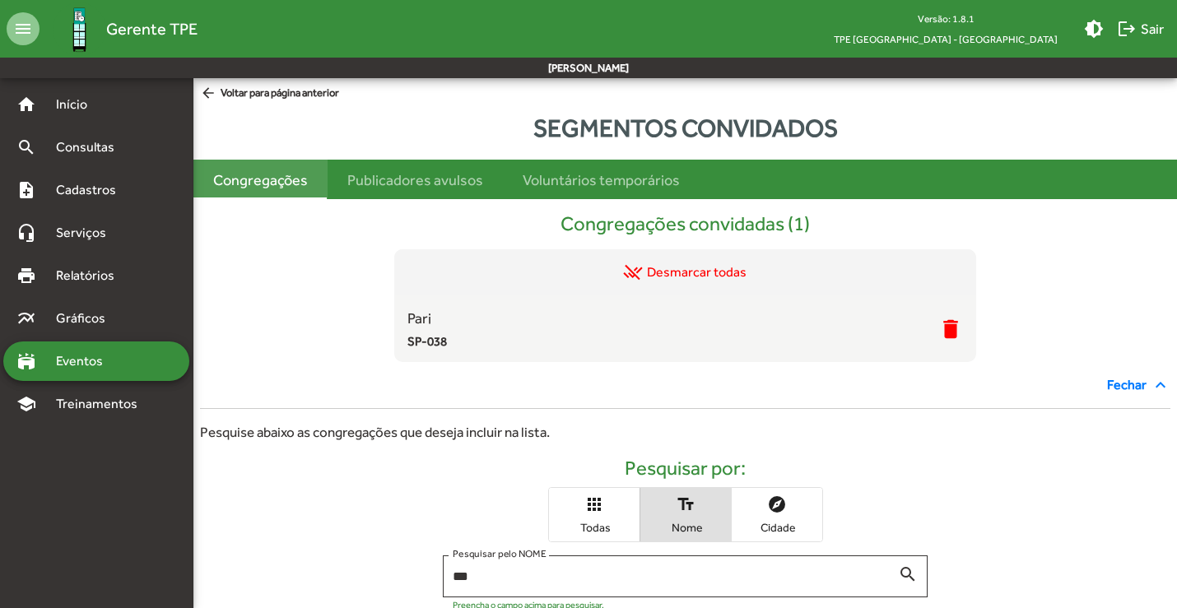
click at [280, 183] on div "Congregações" at bounding box center [260, 180] width 95 height 22
click at [1116, 385] on span "Fechar expand_less" at bounding box center [1138, 385] width 63 height 20
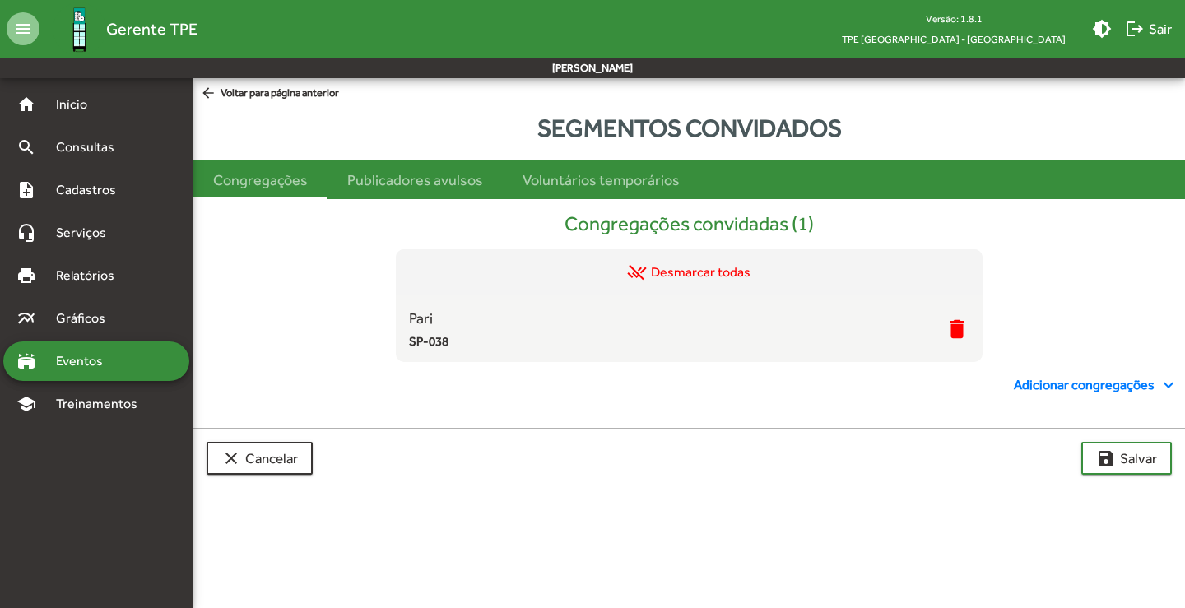
click at [1074, 389] on span "Adicionar congregações expand_more" at bounding box center [1096, 385] width 165 height 20
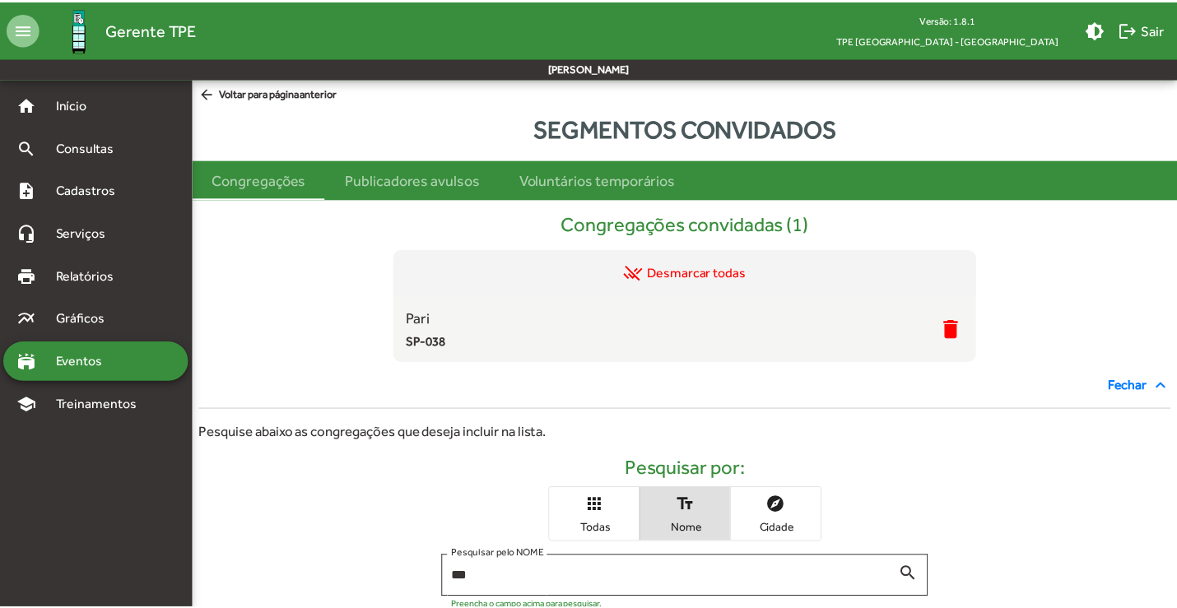
scroll to position [323, 0]
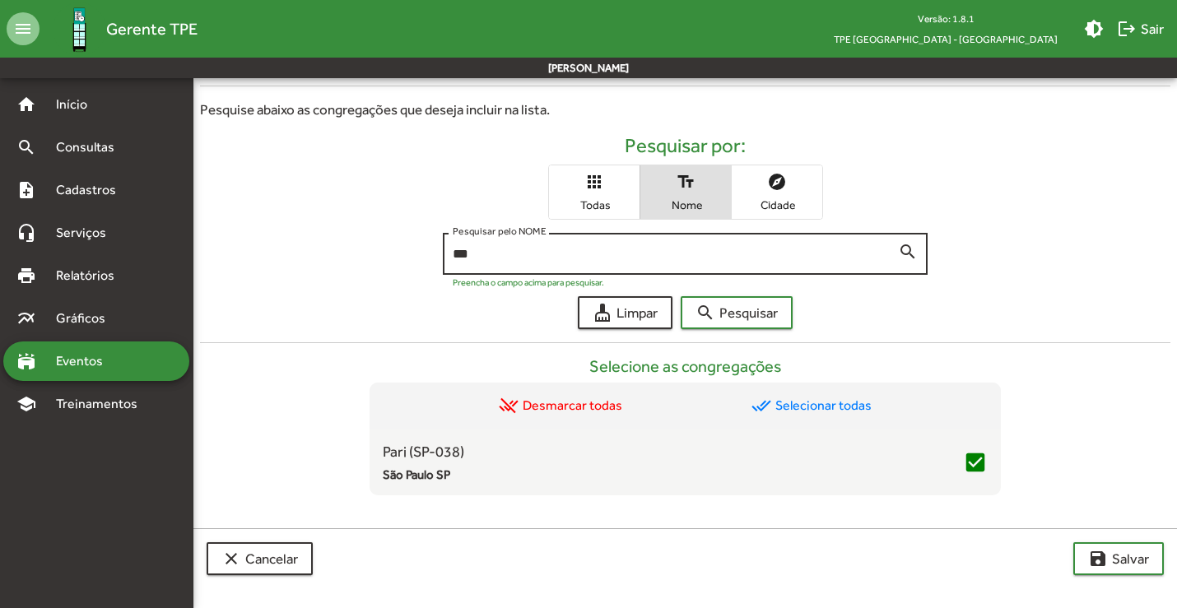
click at [517, 263] on div "*** Pesquisar pelo NOME" at bounding box center [676, 252] width 446 height 45
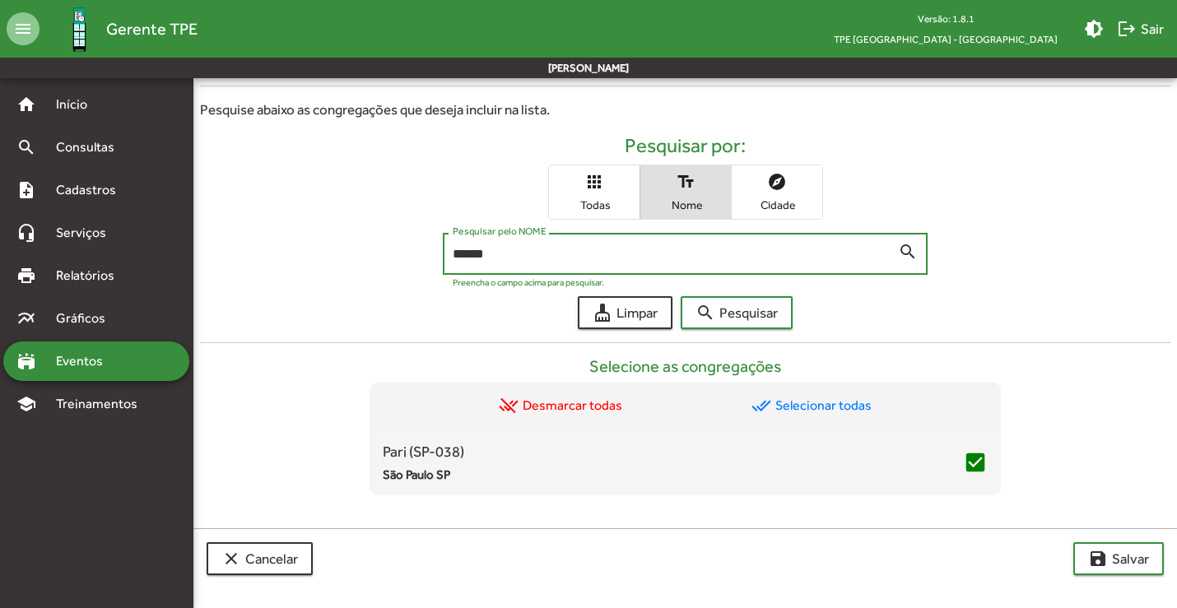
click at [681, 296] on button "search Pesquisar" at bounding box center [737, 312] width 112 height 33
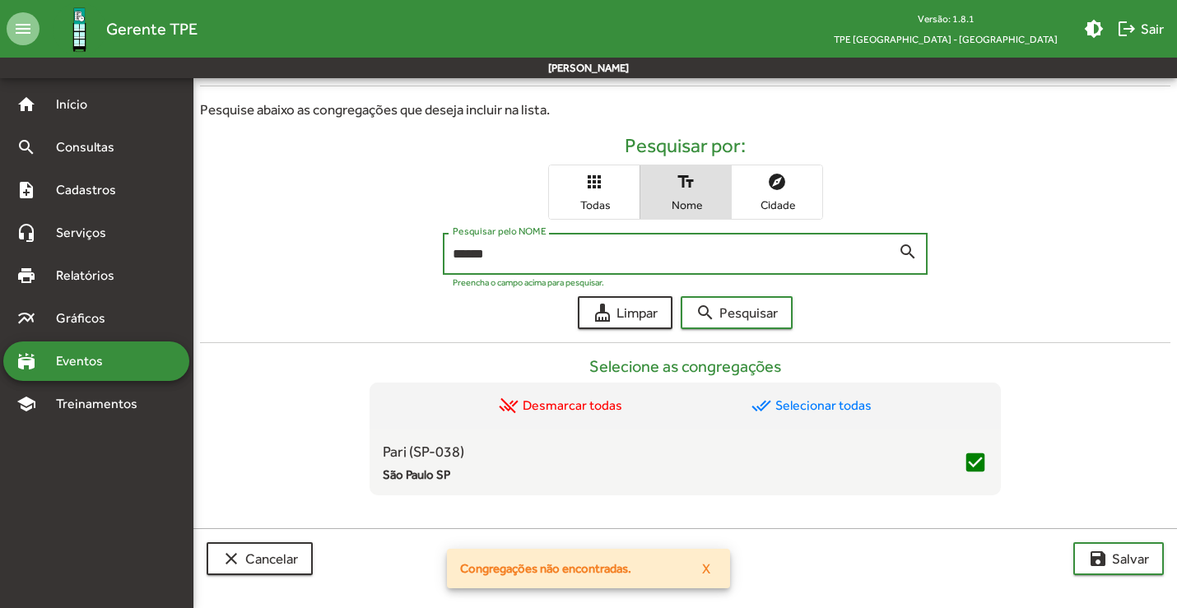
click at [681, 296] on button "search Pesquisar" at bounding box center [737, 312] width 112 height 33
type input "*"
click at [681, 296] on button "search Pesquisar" at bounding box center [737, 312] width 112 height 33
type input "*"
click at [702, 569] on span "X" at bounding box center [706, 569] width 8 height 30
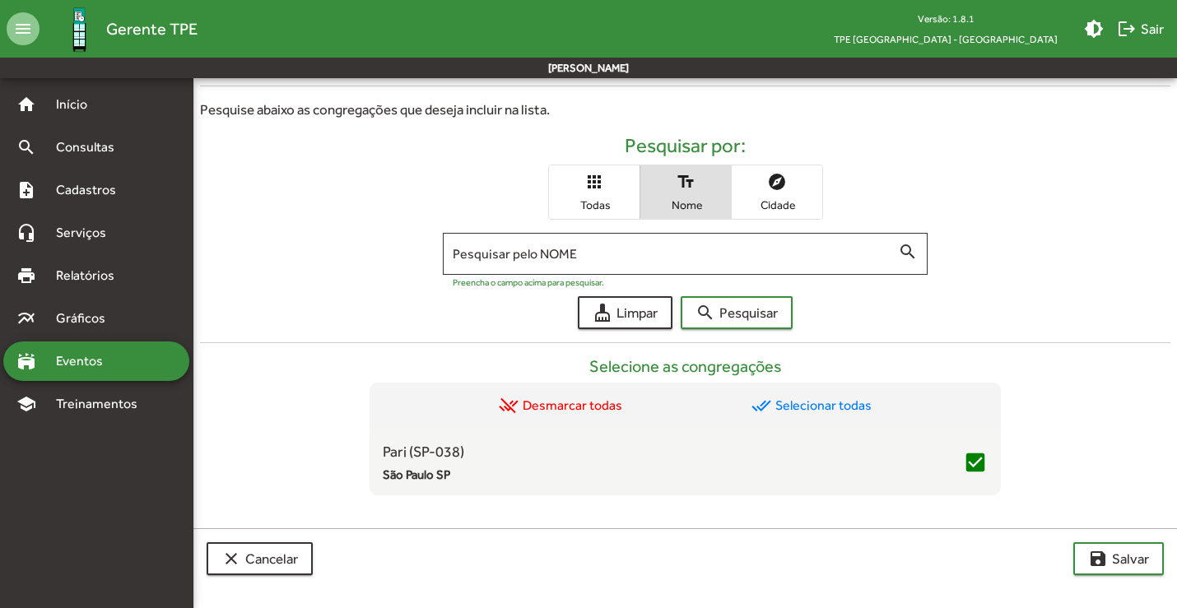
click at [382, 310] on div "cleaning_services Limpar search Pesquisar" at bounding box center [685, 312] width 971 height 33
click at [600, 180] on mat-icon "apps" at bounding box center [595, 182] width 20 height 20
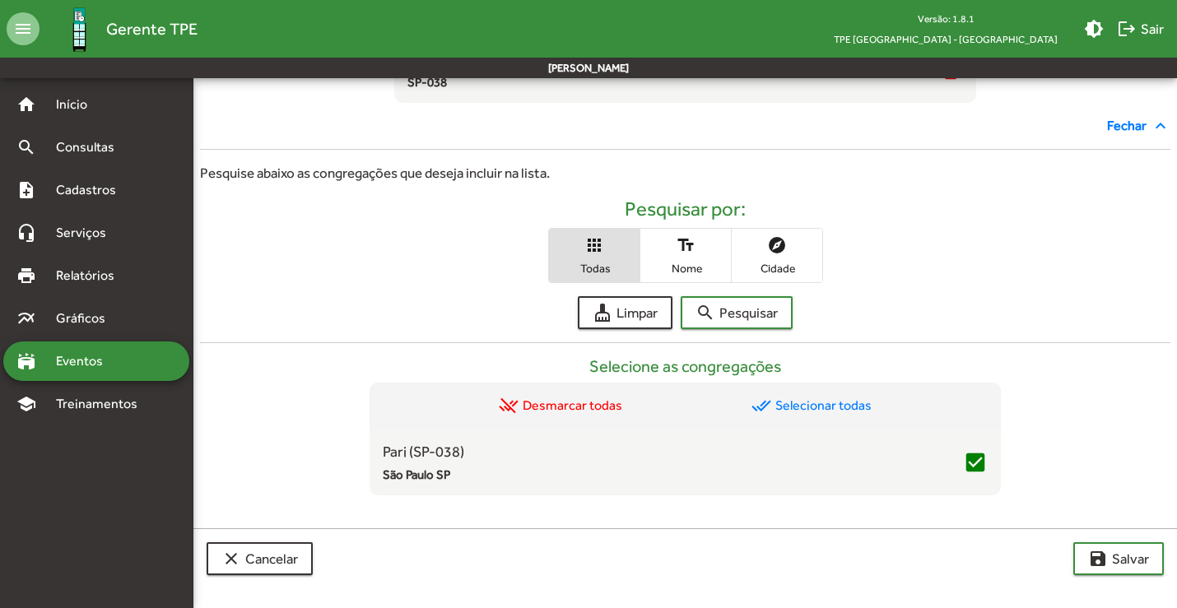
click at [688, 256] on span "text_fields Nome" at bounding box center [685, 256] width 91 height 54
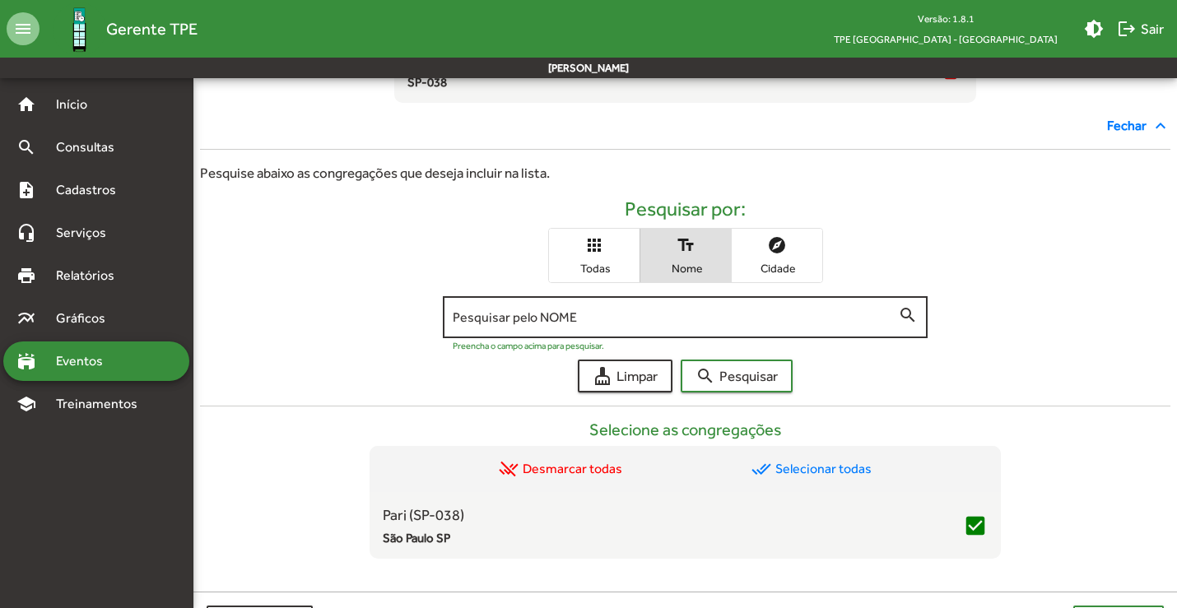
scroll to position [323, 0]
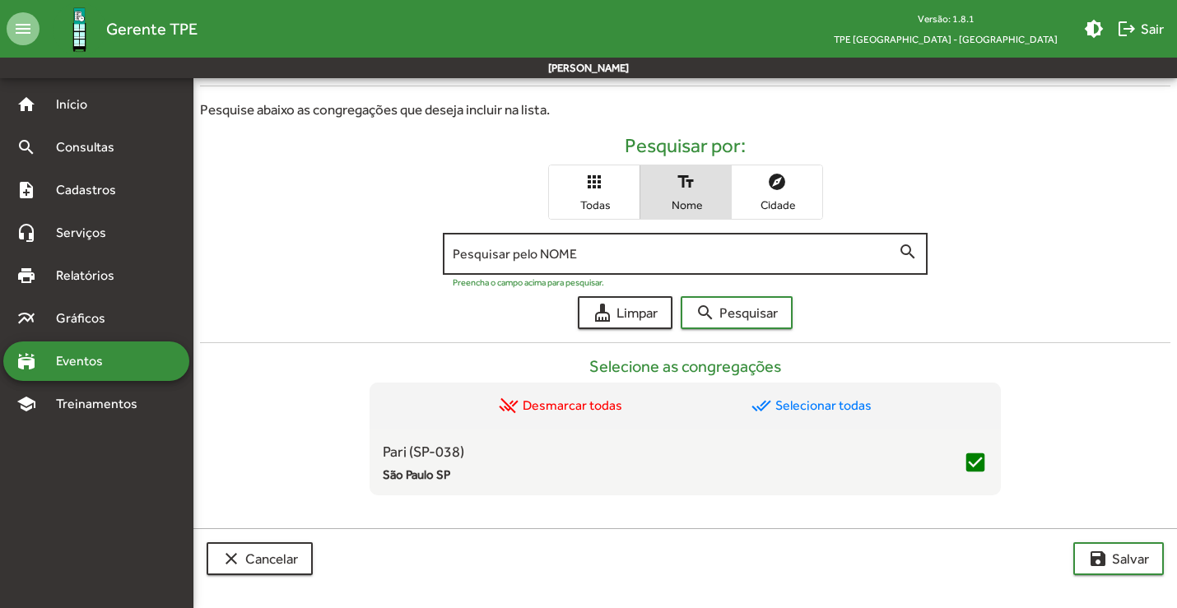
click at [645, 261] on input "Pesquisar pelo NOME" at bounding box center [676, 254] width 446 height 15
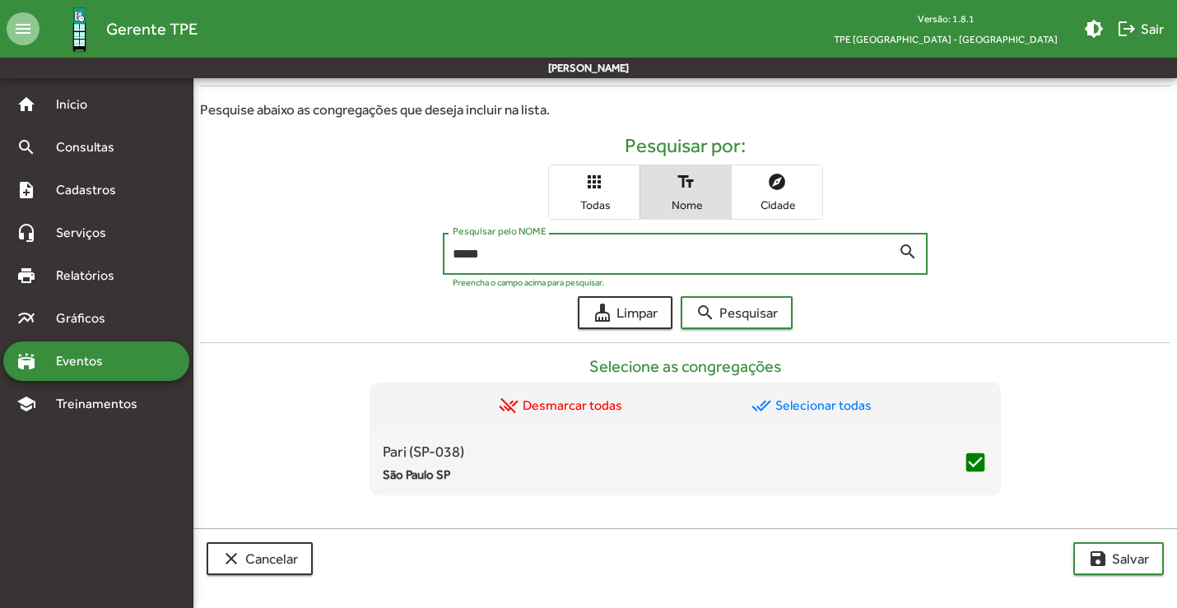
click at [678, 256] on input "*****" at bounding box center [676, 254] width 446 height 15
click at [681, 296] on button "search Pesquisar" at bounding box center [737, 312] width 112 height 33
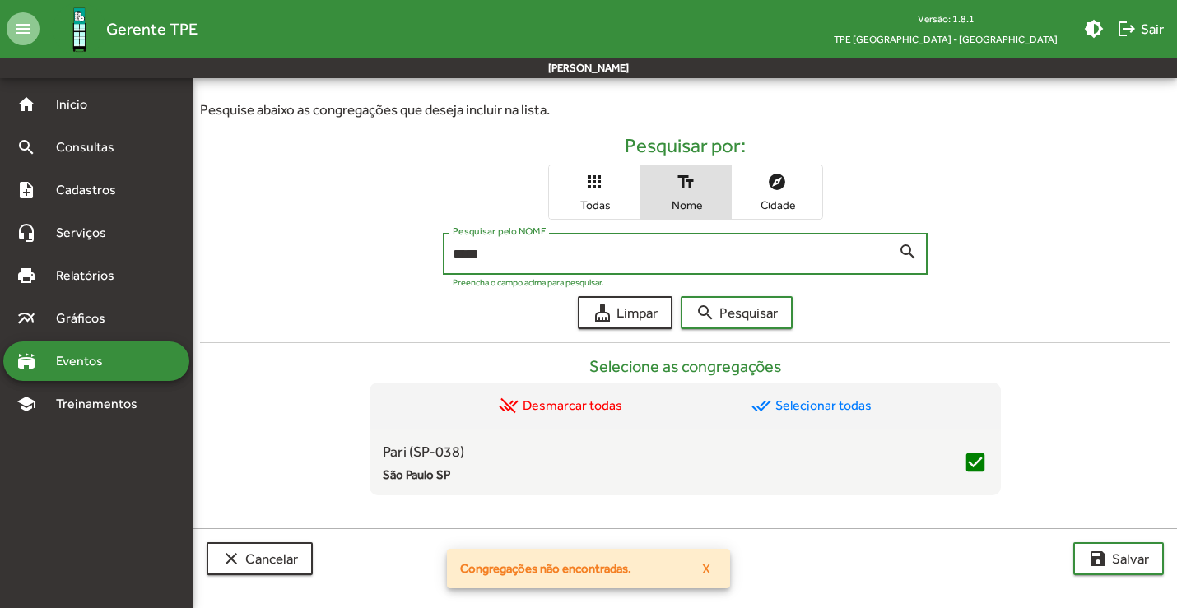
click at [703, 567] on span "X" at bounding box center [706, 569] width 8 height 30
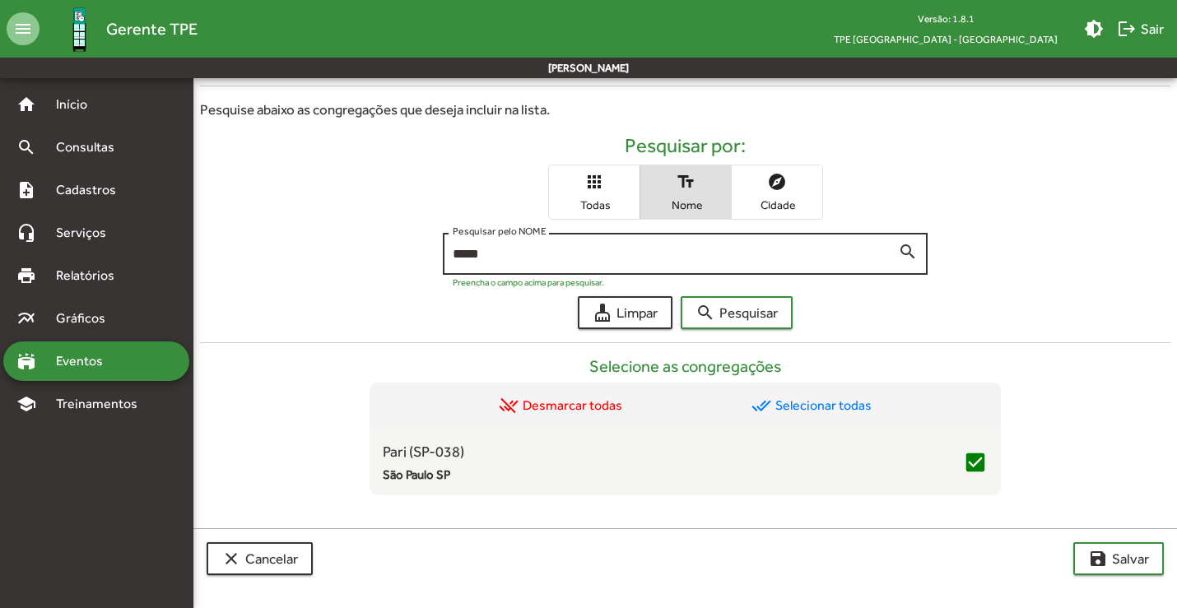
click at [552, 259] on input "*****" at bounding box center [676, 254] width 446 height 15
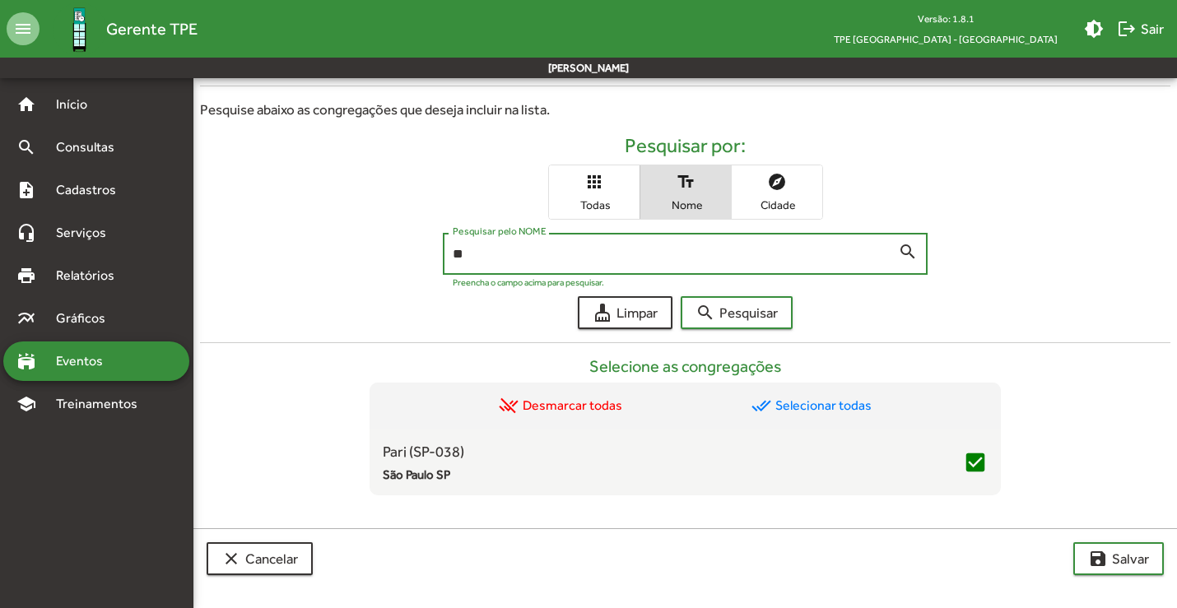
type input "*"
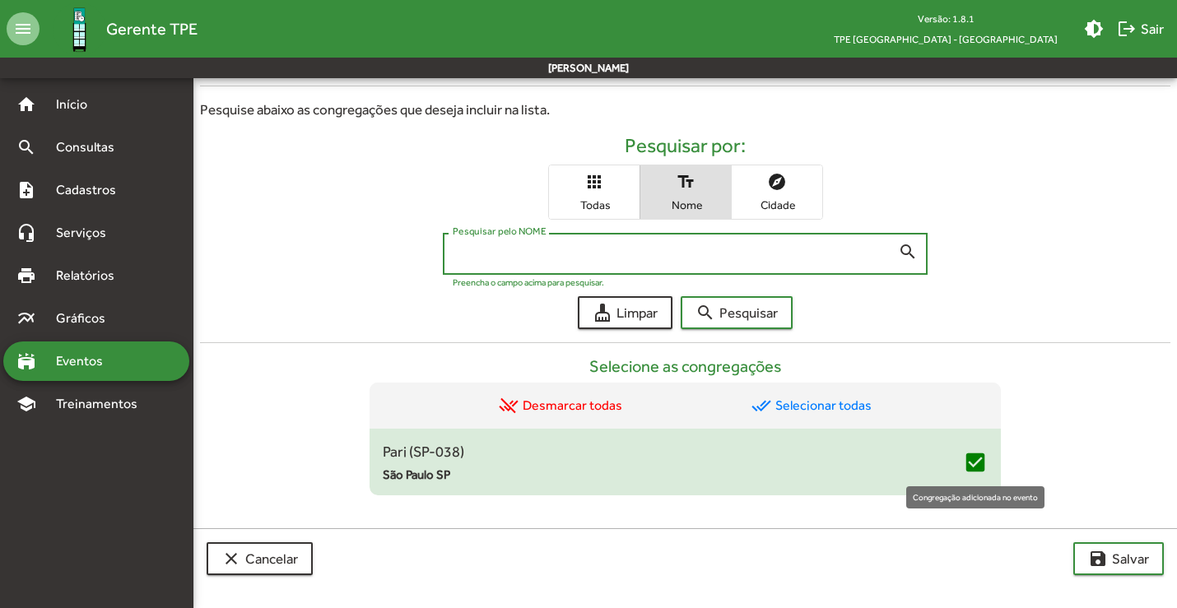
click at [971, 465] on mat-icon "check_box" at bounding box center [975, 462] width 25 height 25
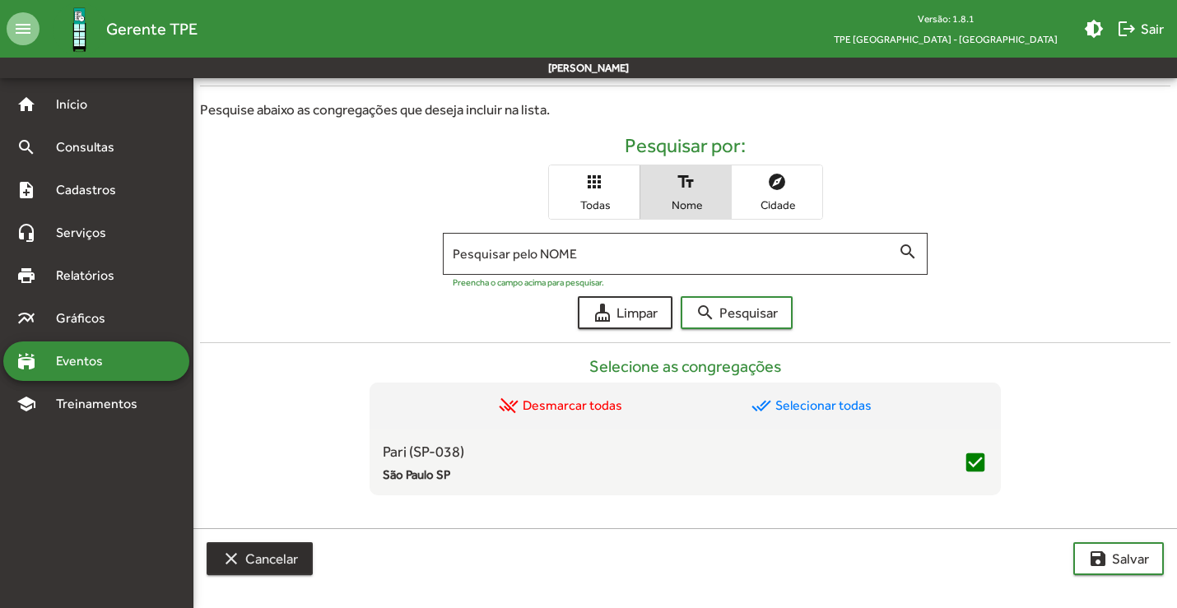
click at [248, 559] on span "clear Cancelar" at bounding box center [259, 559] width 77 height 30
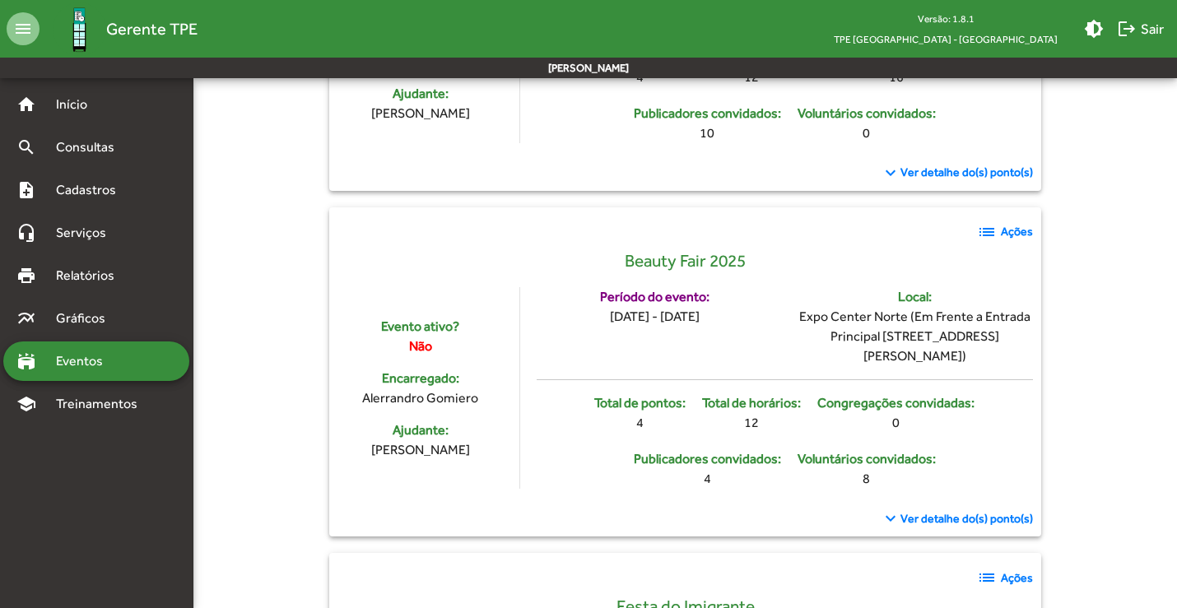
scroll to position [3293, 0]
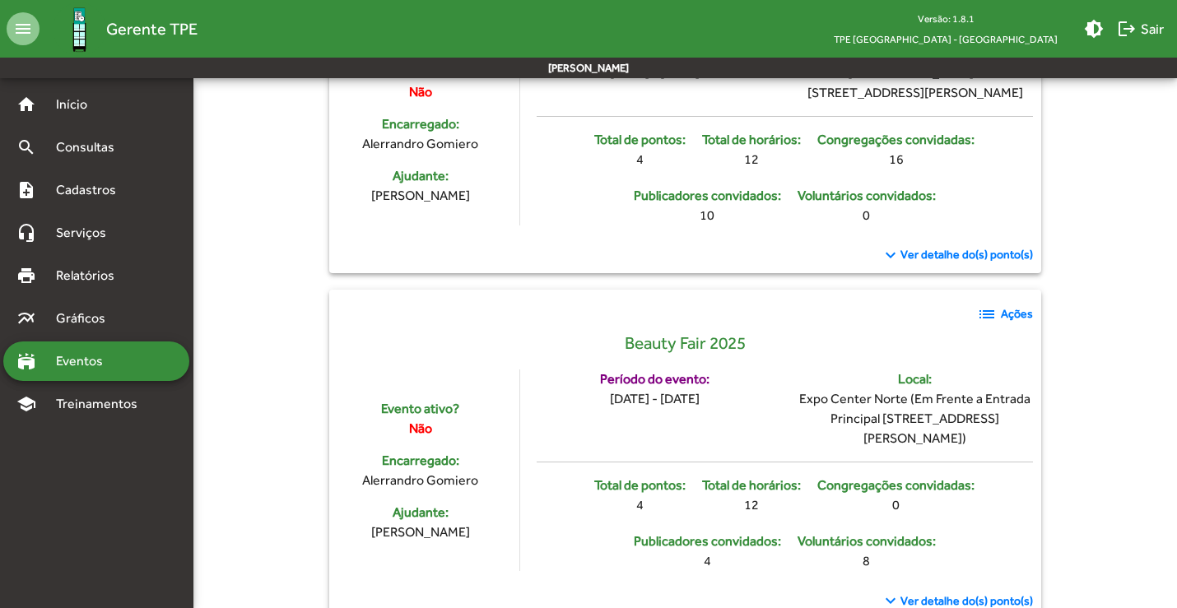
click at [990, 324] on mat-icon "list" at bounding box center [987, 315] width 20 height 20
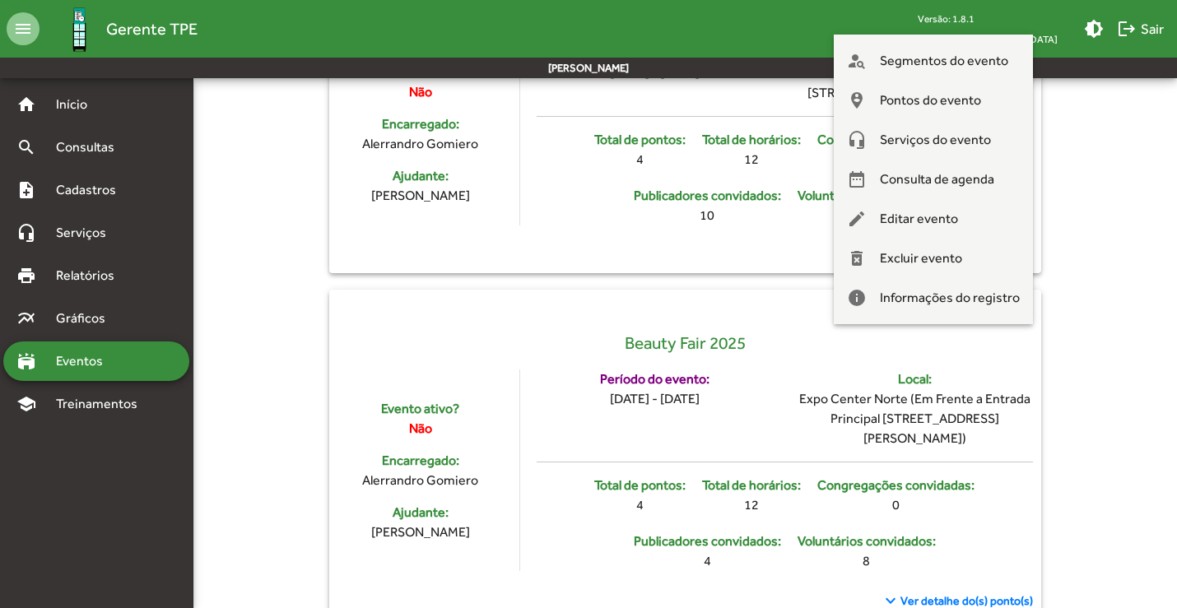
click at [778, 378] on div at bounding box center [588, 304] width 1177 height 608
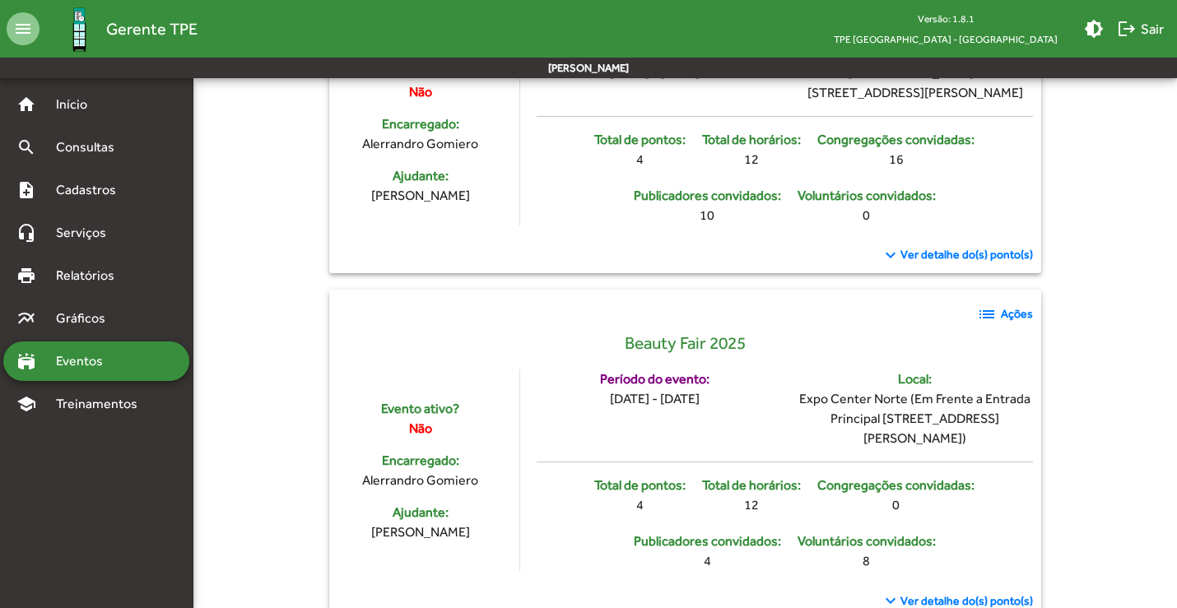
scroll to position [3375, 0]
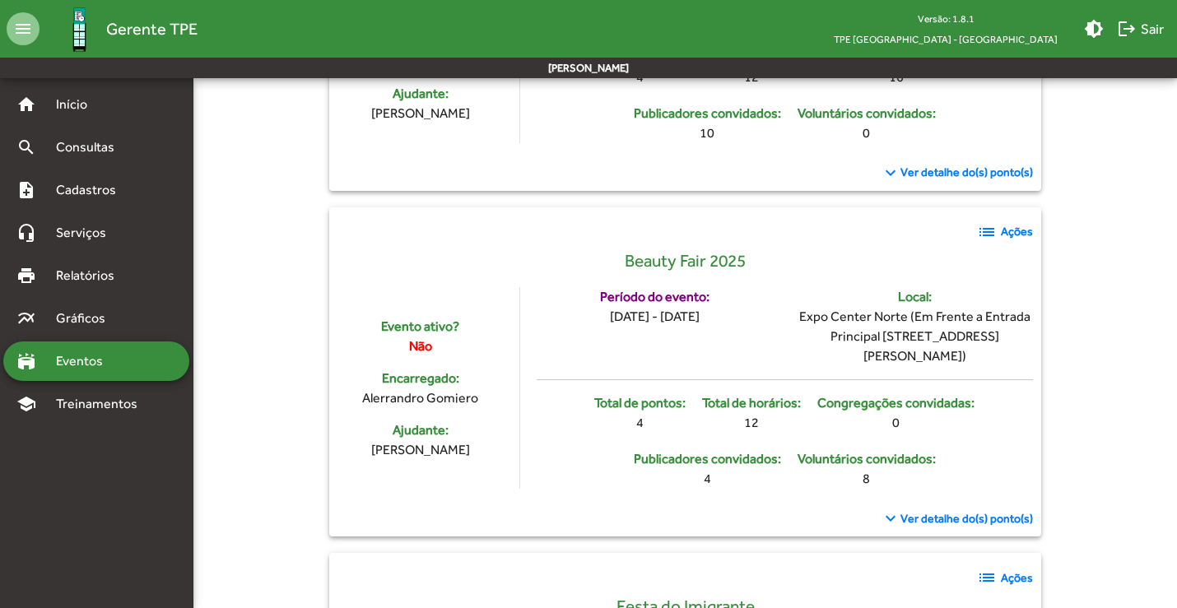
drag, startPoint x: 586, startPoint y: 336, endPoint x: 740, endPoint y: 344, distance: 154.2
click at [740, 344] on div "Período do evento: [DATE] - [DATE]" at bounding box center [654, 326] width 235 height 79
drag, startPoint x: 575, startPoint y: 334, endPoint x: 751, endPoint y: 343, distance: 175.6
click at [751, 343] on div "Período do evento: [DATE] - [DATE]" at bounding box center [654, 326] width 235 height 79
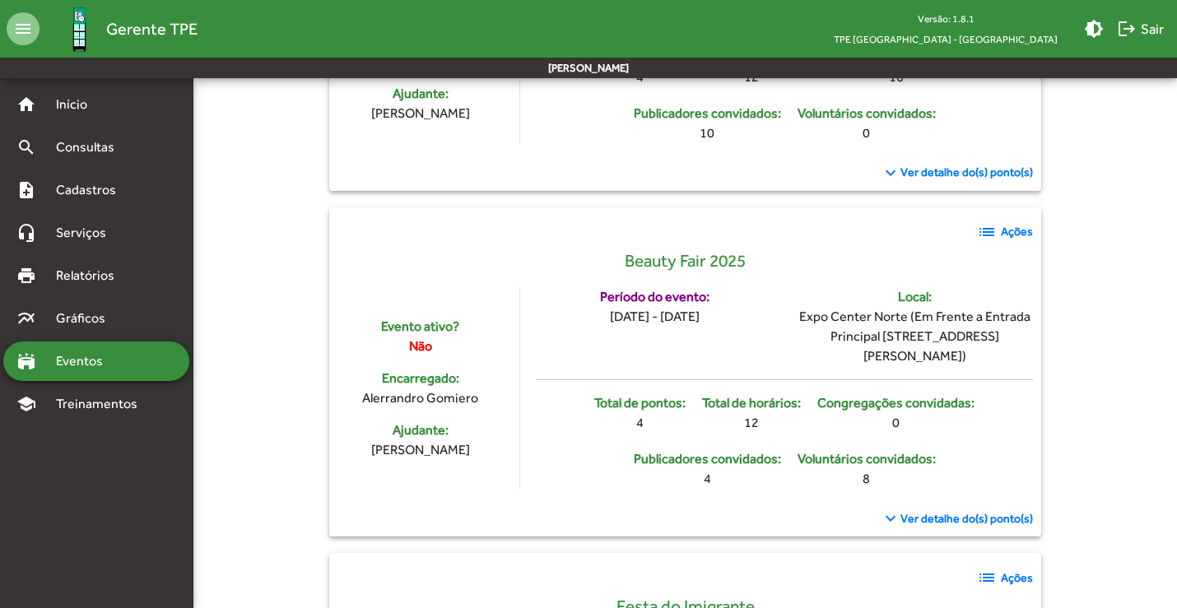
click at [985, 242] on mat-icon "list" at bounding box center [987, 232] width 20 height 20
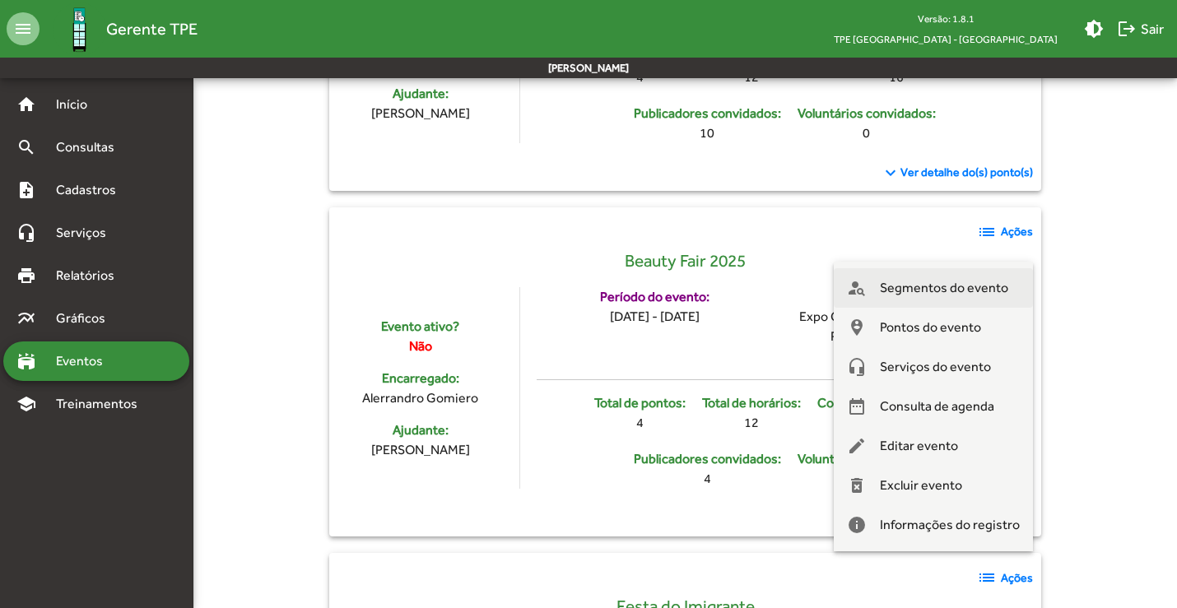
click at [932, 291] on span "Segmentos do evento" at bounding box center [944, 288] width 128 height 40
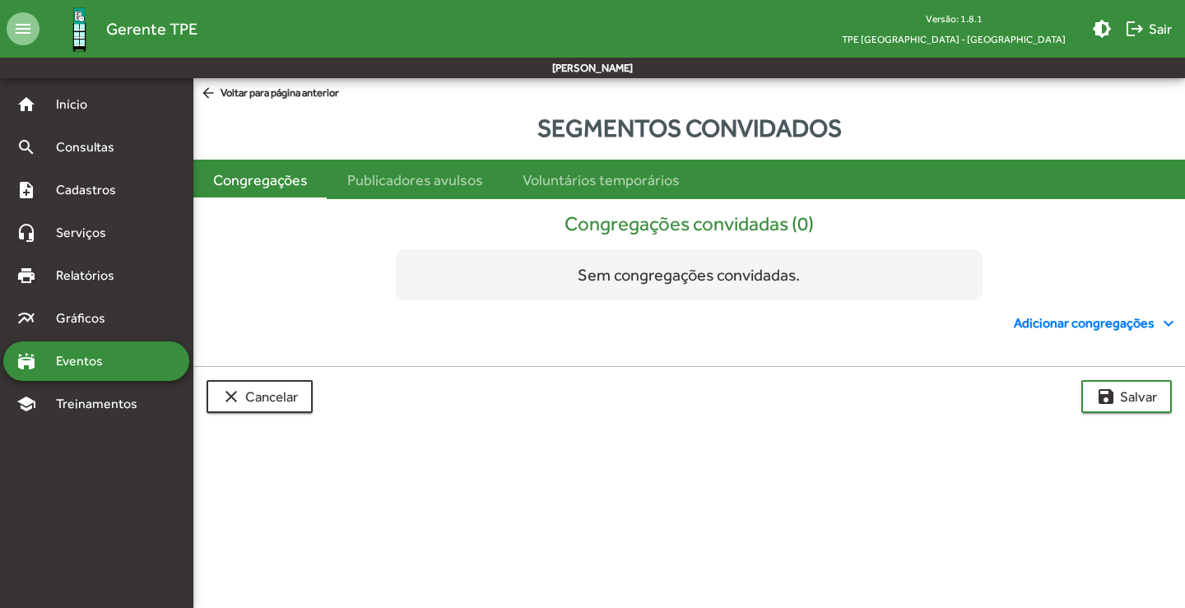
click at [259, 179] on div "Congregações" at bounding box center [260, 180] width 95 height 22
click at [1032, 314] on span "Adicionar congregações expand_more" at bounding box center [1096, 324] width 165 height 20
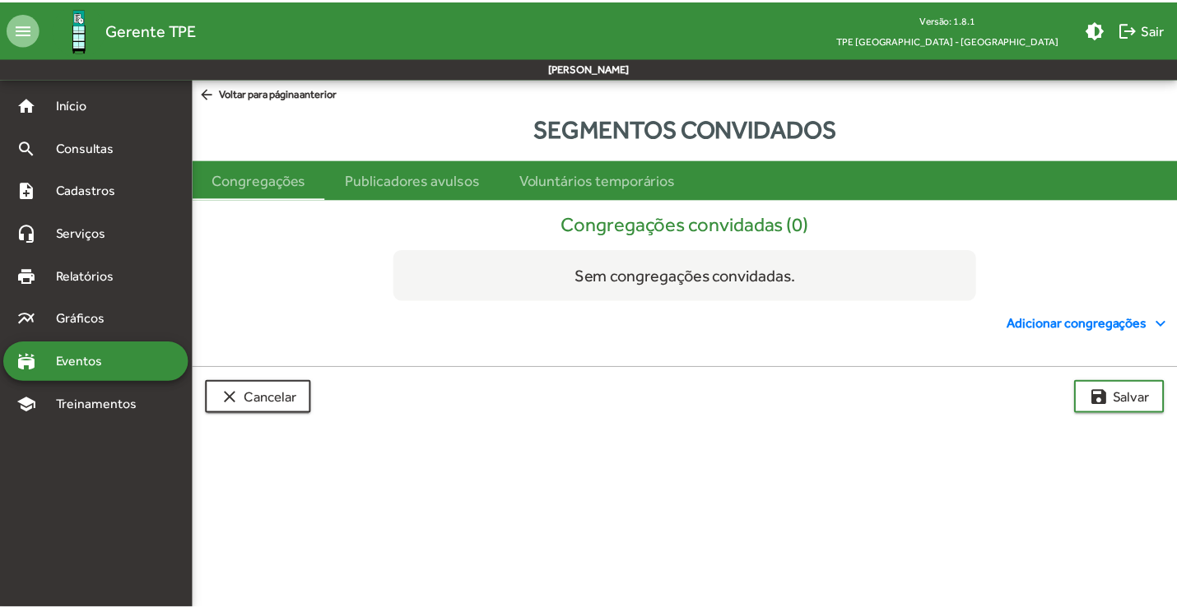
scroll to position [94, 0]
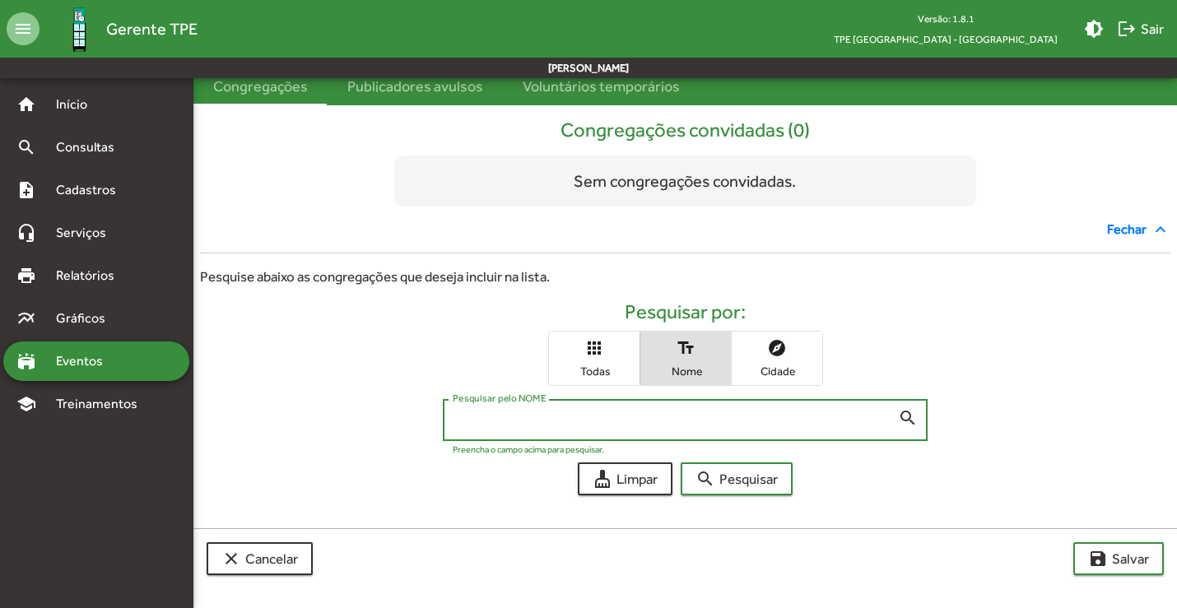
click at [621, 413] on input "Pesquisar pelo NOME" at bounding box center [676, 420] width 446 height 15
click at [681, 463] on button "search Pesquisar" at bounding box center [737, 479] width 112 height 33
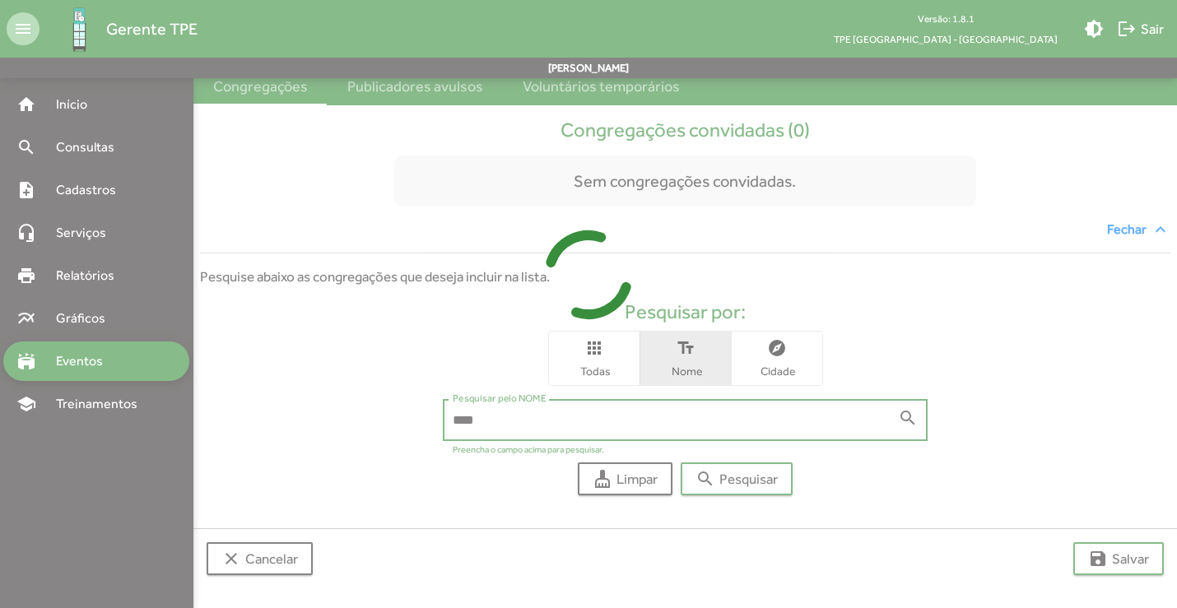
scroll to position [261, 0]
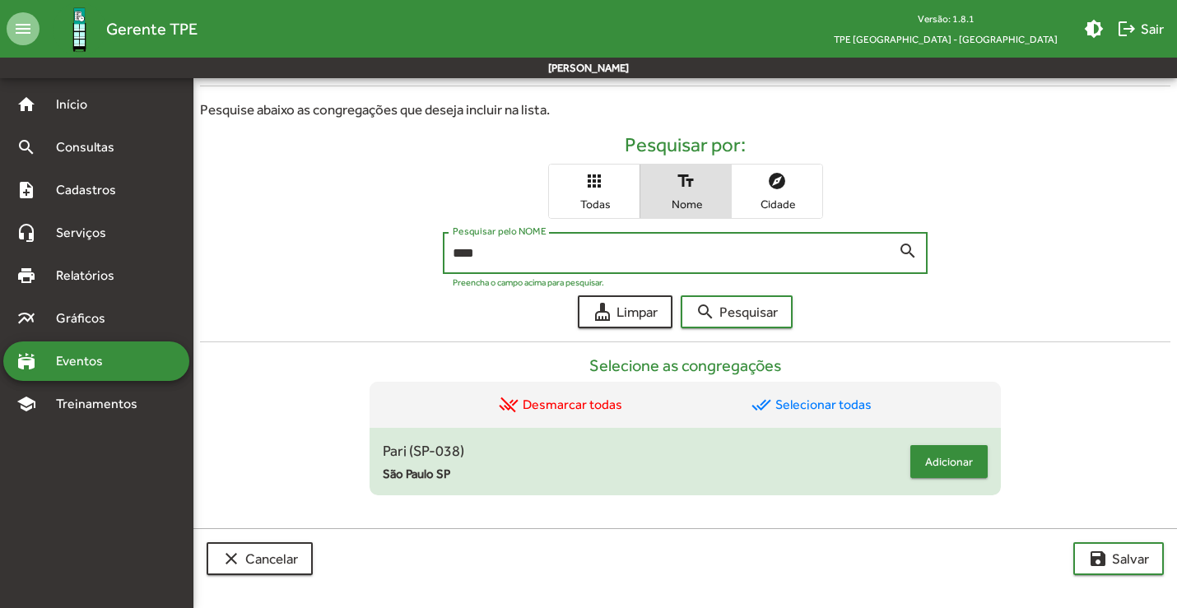
click at [948, 463] on span "Adicionar" at bounding box center [949, 462] width 48 height 30
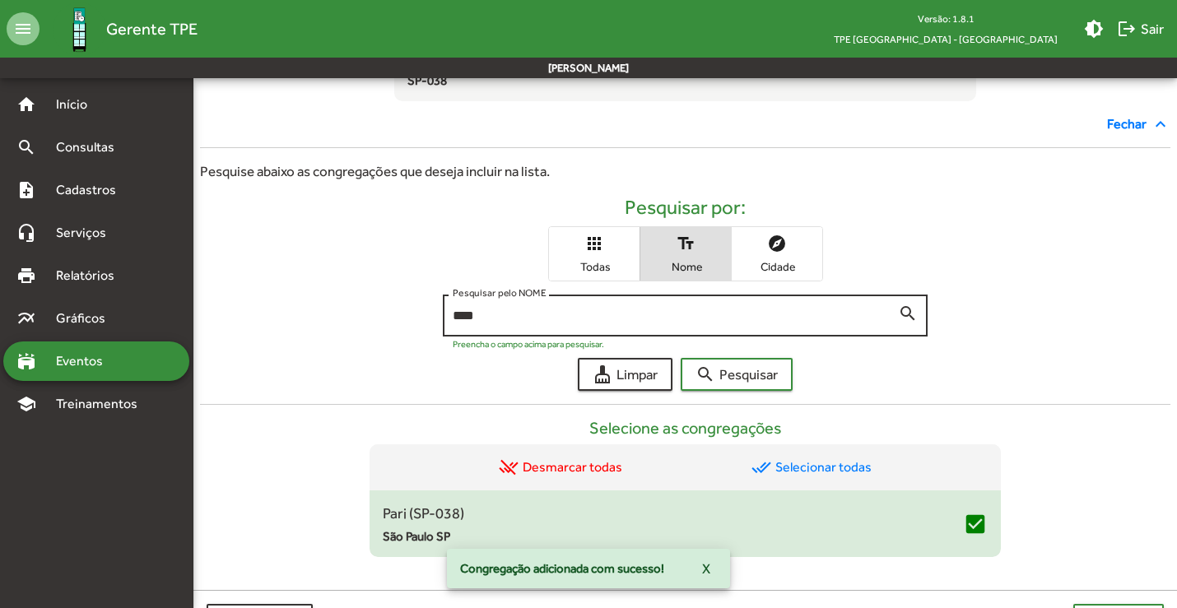
click at [559, 313] on input "****" at bounding box center [676, 316] width 446 height 15
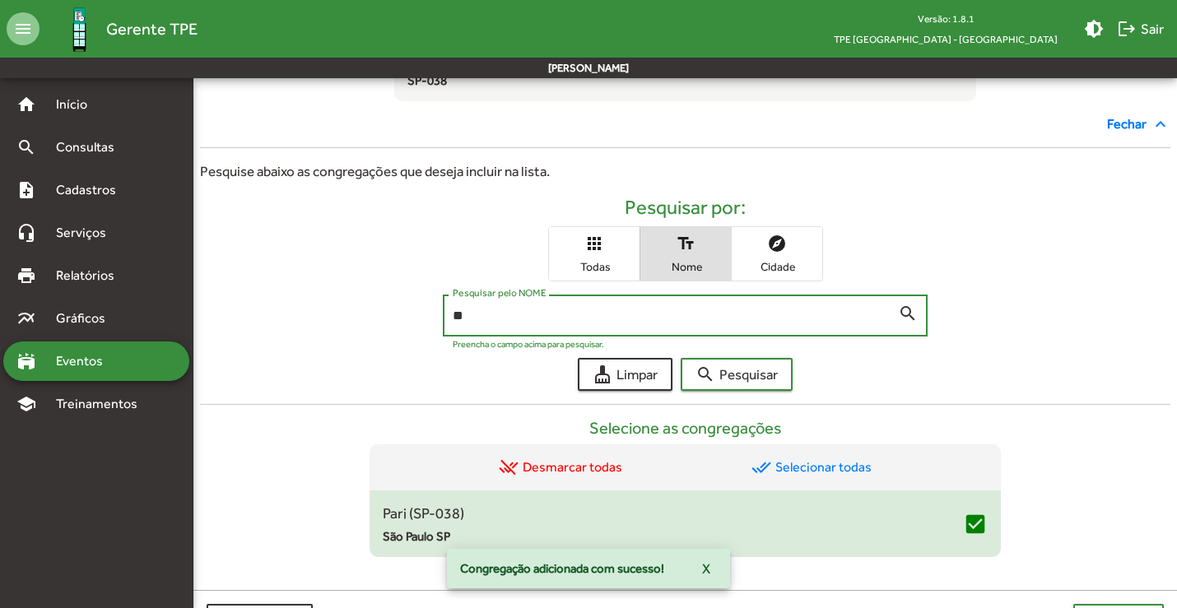
type input "*"
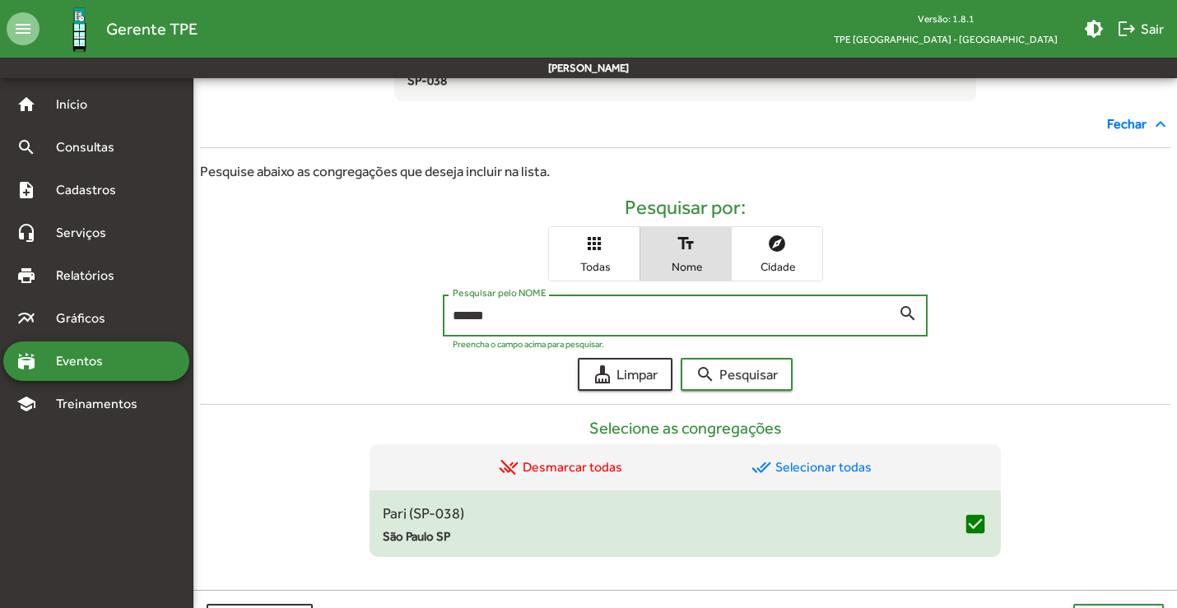
click at [681, 358] on button "search Pesquisar" at bounding box center [737, 374] width 112 height 33
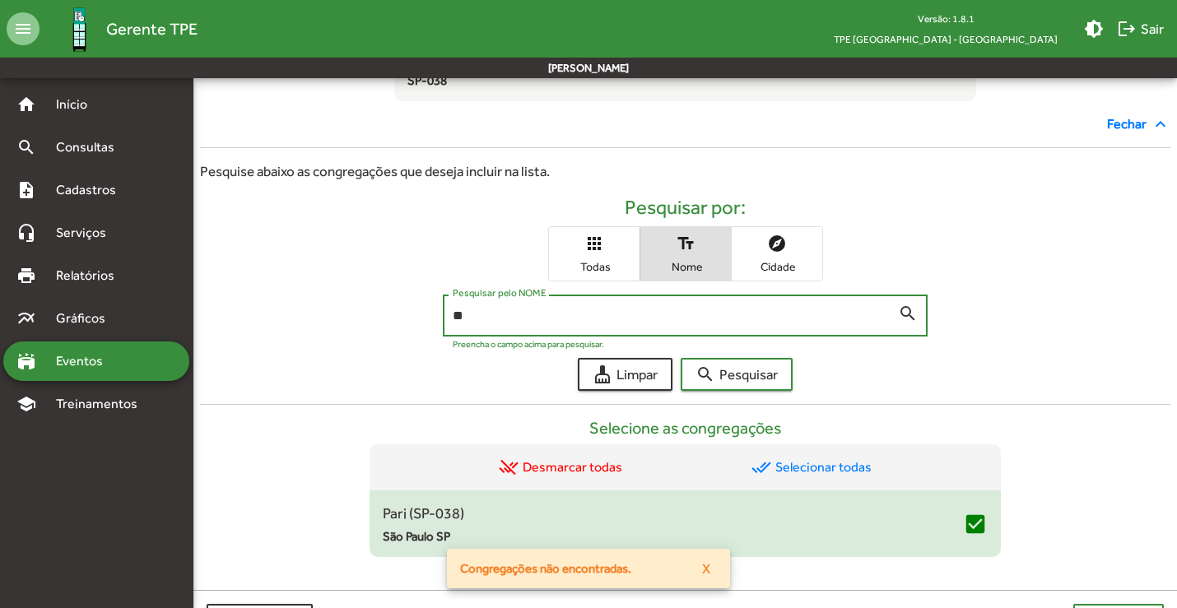
type input "*"
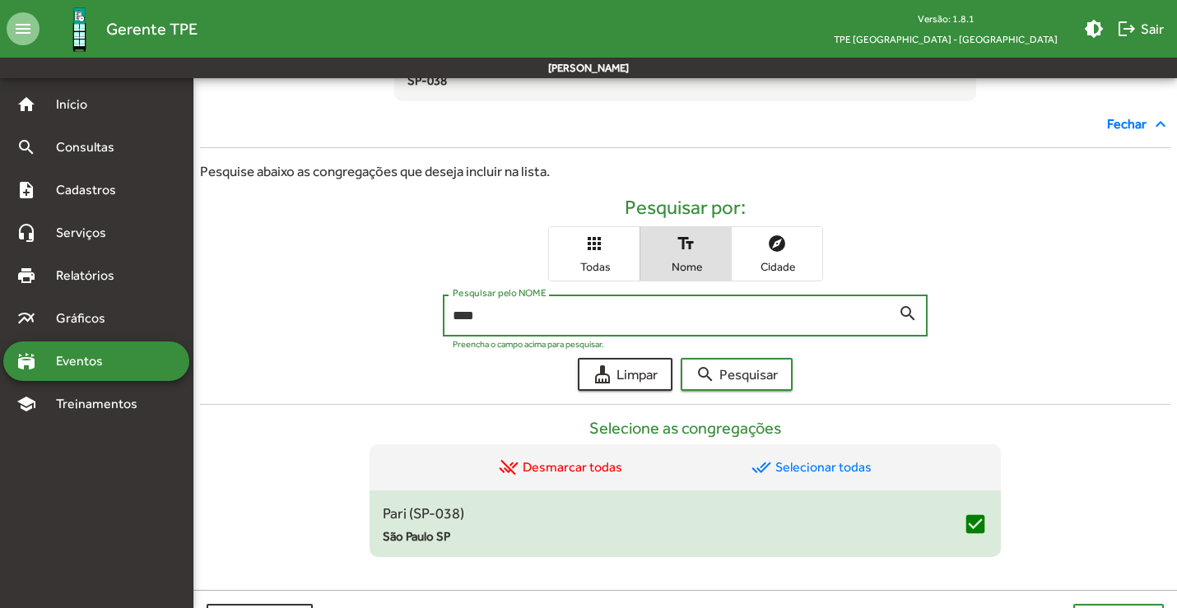
click at [681, 358] on button "search Pesquisar" at bounding box center [737, 374] width 112 height 33
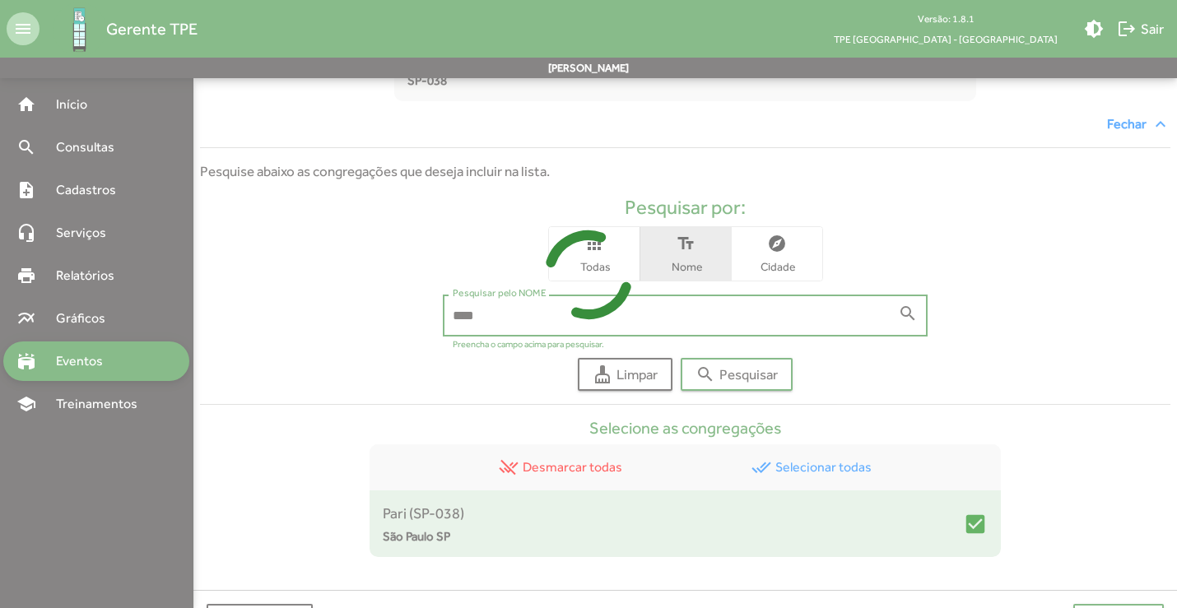
scroll to position [323, 0]
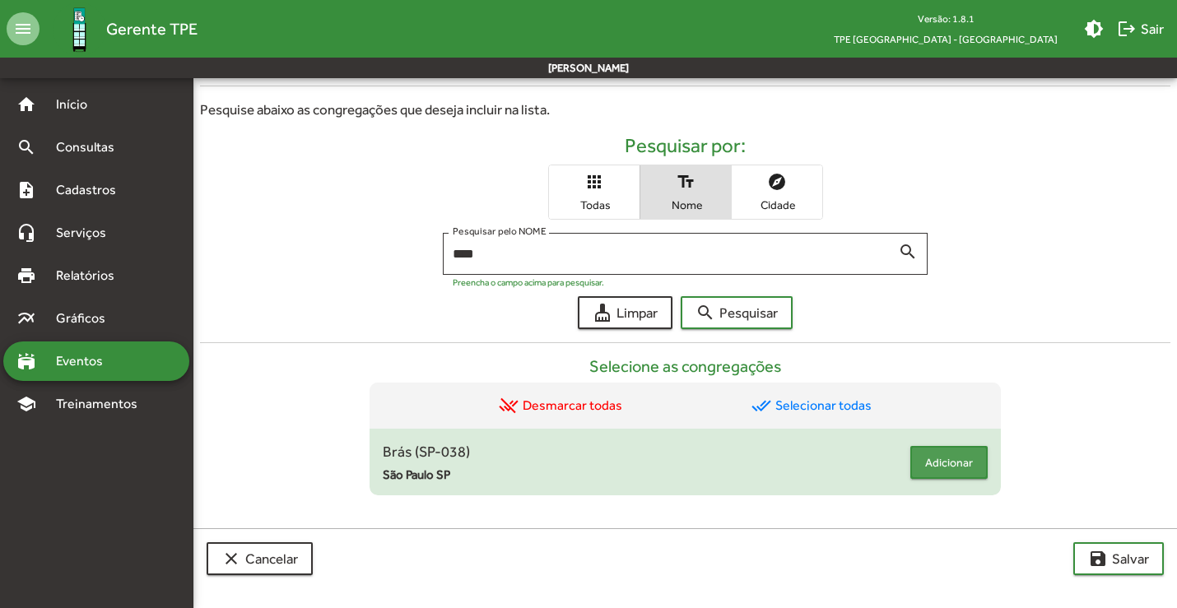
click at [934, 468] on span "Adicionar" at bounding box center [949, 463] width 48 height 30
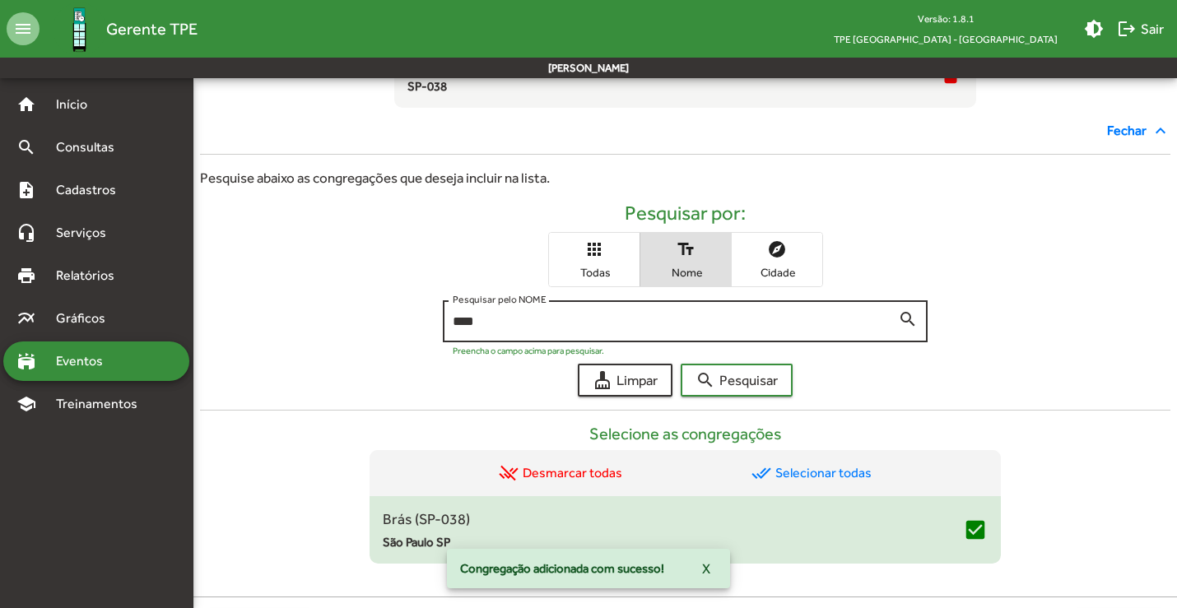
click at [620, 330] on div "**** Pesquisar pelo NOME" at bounding box center [676, 319] width 446 height 45
type input "*"
click at [681, 364] on button "search Pesquisar" at bounding box center [737, 380] width 112 height 33
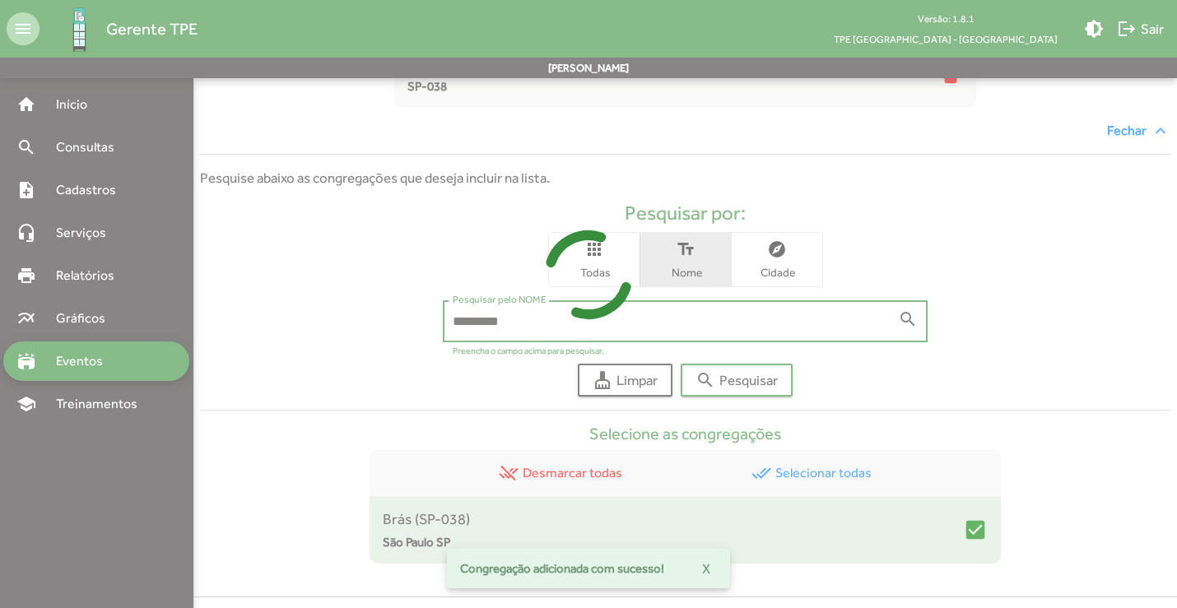
scroll to position [391, 0]
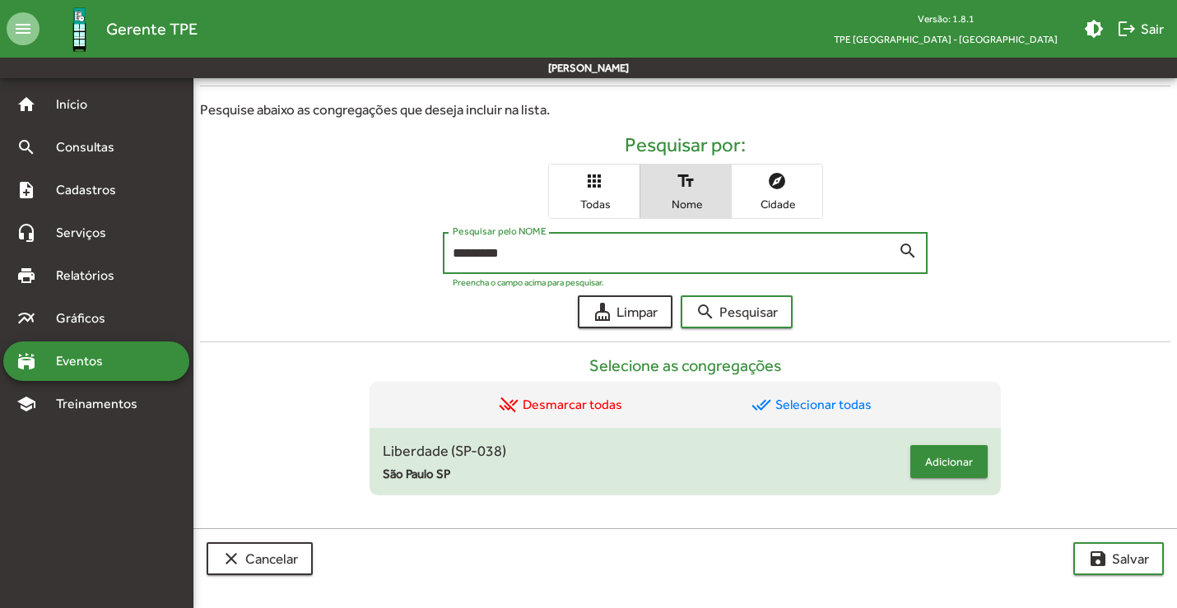
click at [930, 463] on span "Adicionar" at bounding box center [949, 462] width 48 height 30
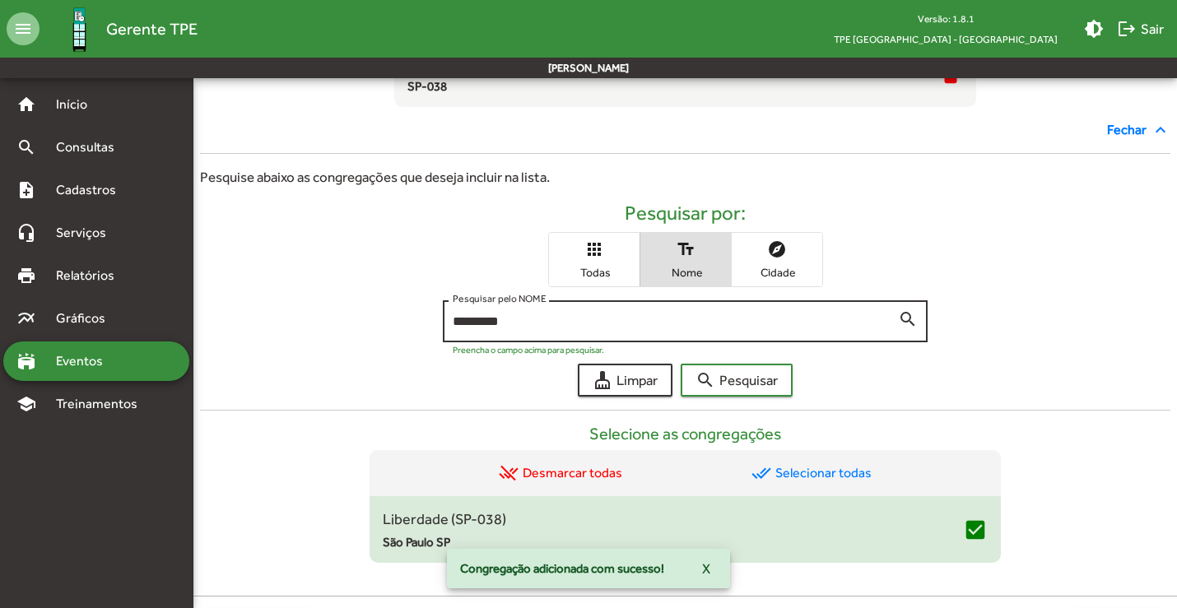
drag, startPoint x: 544, startPoint y: 336, endPoint x: 454, endPoint y: 328, distance: 90.1
click at [446, 335] on div "********* Pesquisar pelo NOME search" at bounding box center [686, 319] width 486 height 45
type input "*"
type input "*******"
click at [681, 364] on button "search Pesquisar" at bounding box center [737, 380] width 112 height 33
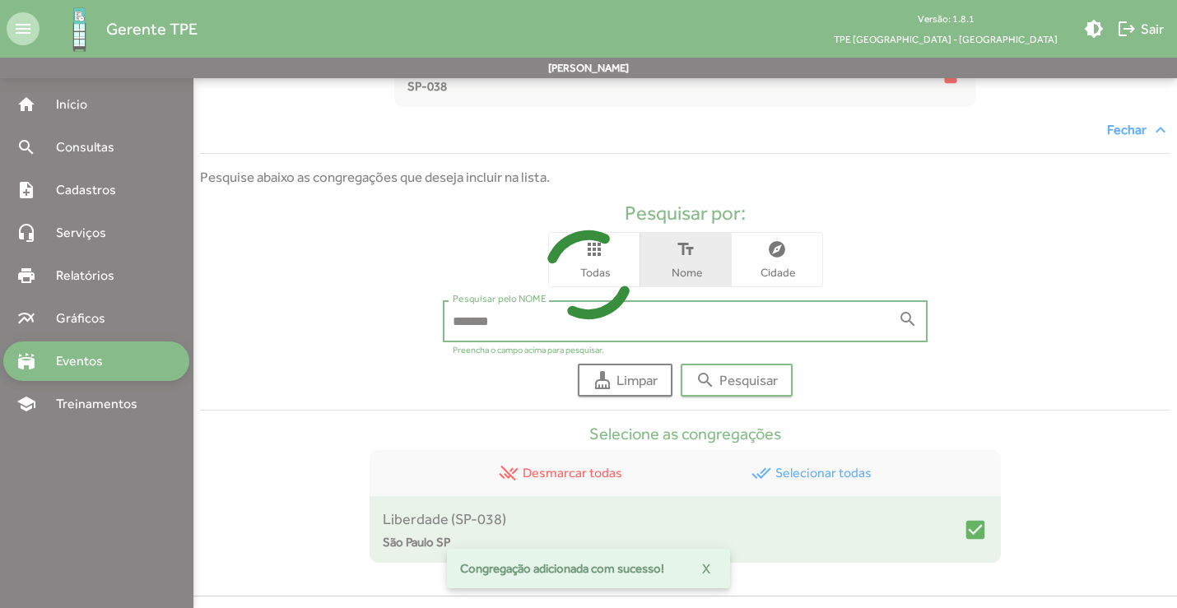
scroll to position [459, 0]
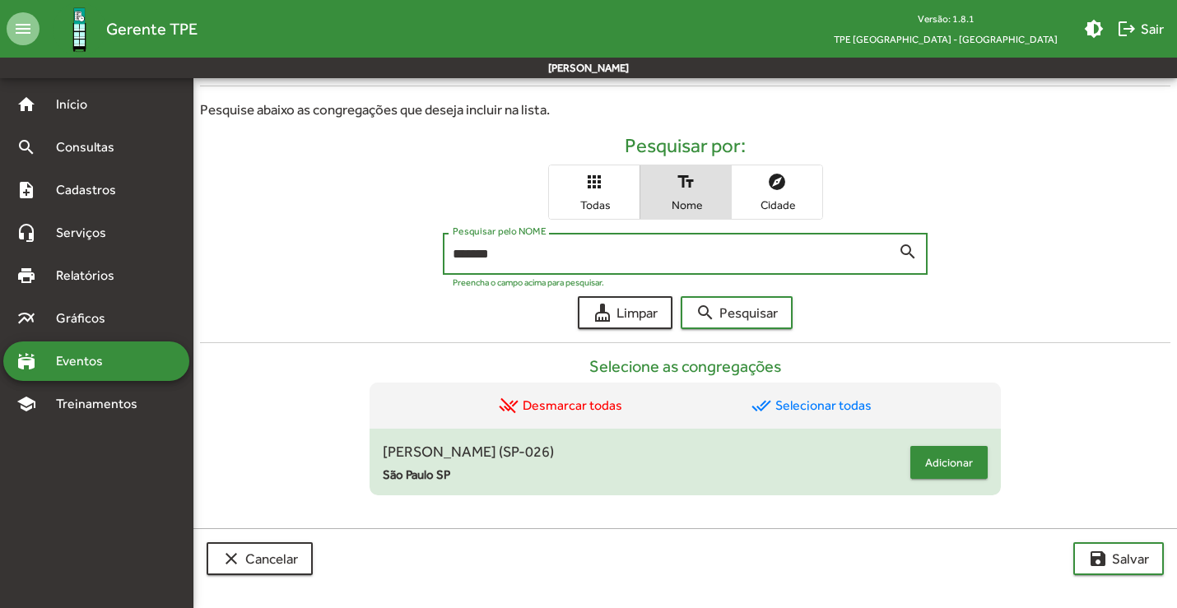
click at [945, 462] on span "Adicionar" at bounding box center [949, 463] width 48 height 30
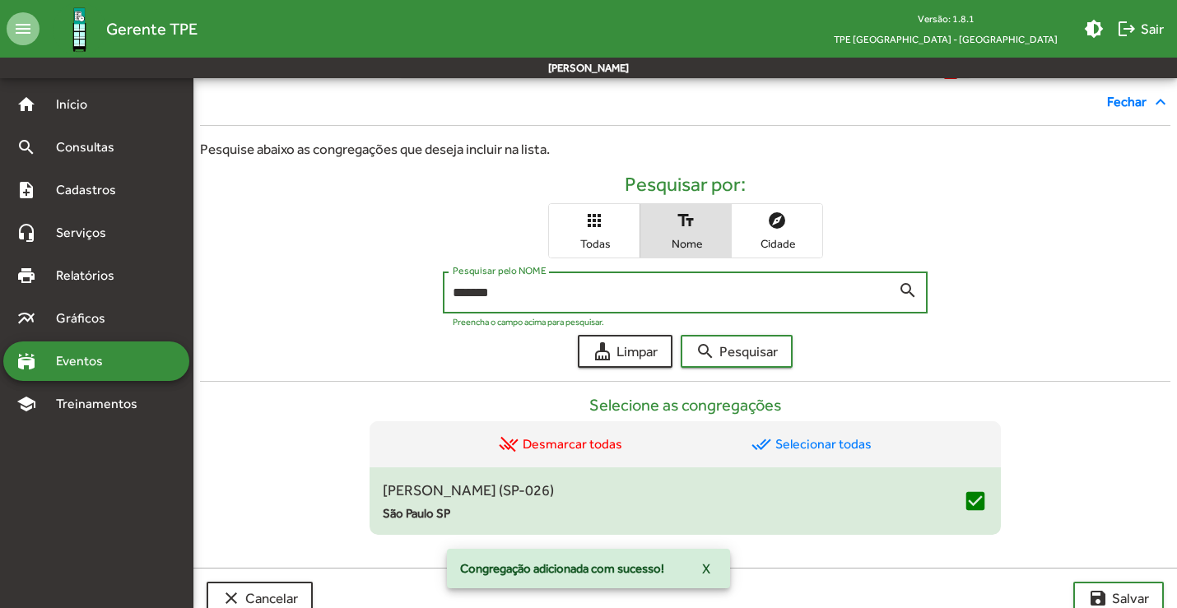
drag, startPoint x: 465, startPoint y: 292, endPoint x: 428, endPoint y: 283, distance: 38.1
click at [428, 288] on div "******* Pesquisar pelo NOME search Preencha o campo acima para pesquisar." at bounding box center [685, 297] width 971 height 50
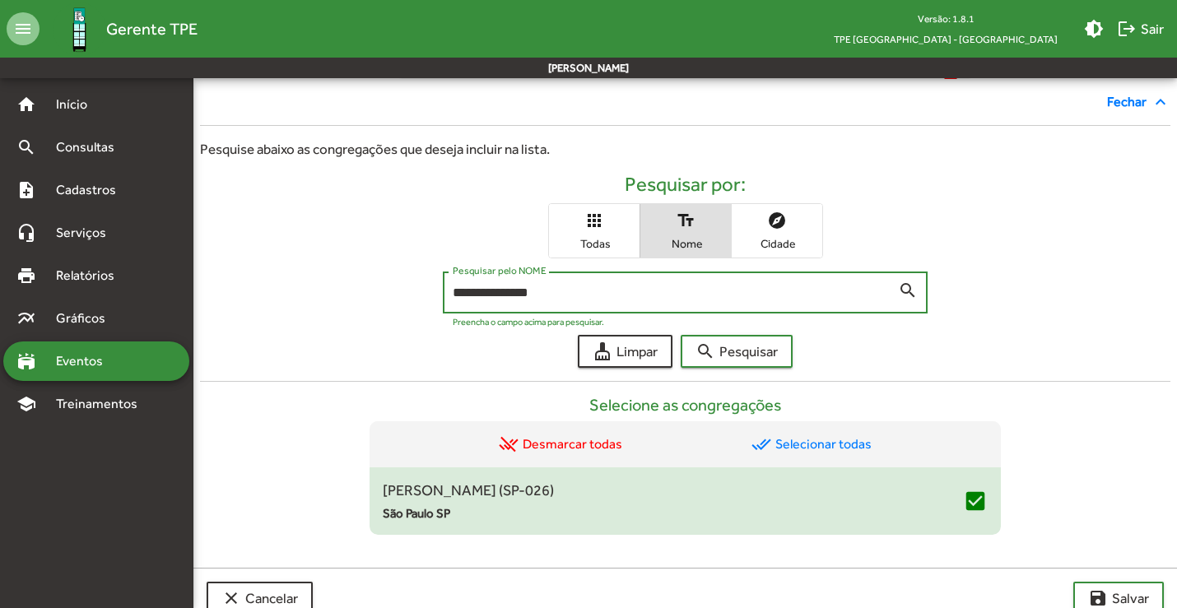
type input "**********"
click at [681, 335] on button "search Pesquisar" at bounding box center [737, 351] width 112 height 33
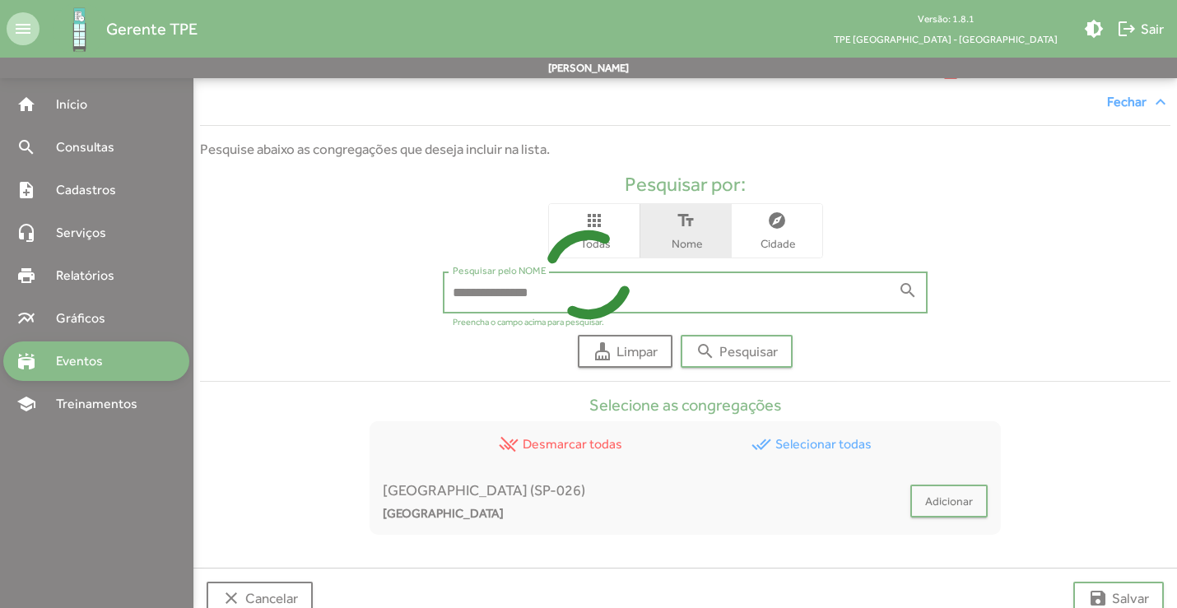
scroll to position [498, 0]
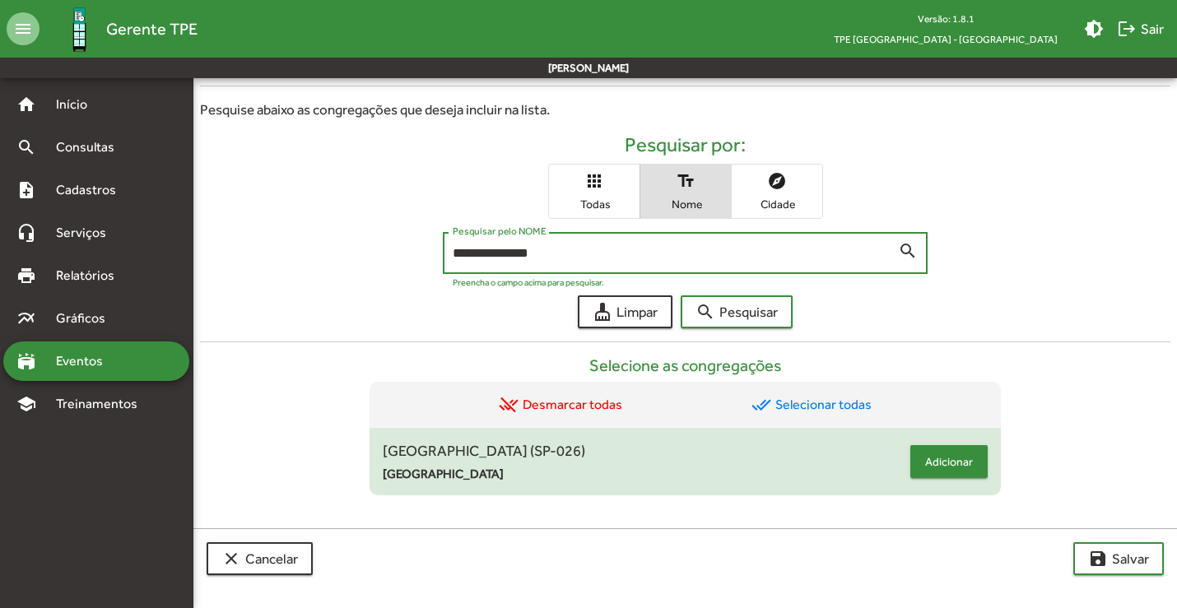
click at [942, 459] on span "Adicionar" at bounding box center [949, 462] width 48 height 30
click at [910, 459] on span "[GEOGRAPHIC_DATA] (SP-026)" at bounding box center [646, 451] width 527 height 22
drag, startPoint x: 476, startPoint y: 259, endPoint x: 453, endPoint y: 256, distance: 23.2
click at [455, 258] on input "**********" at bounding box center [676, 253] width 446 height 15
type input "**********"
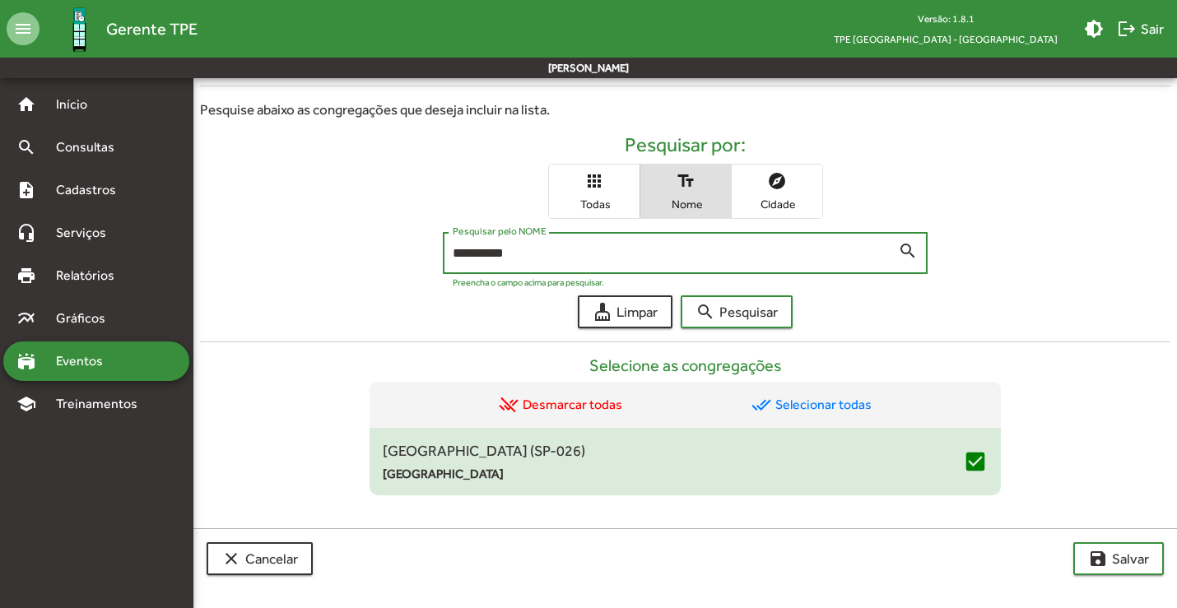
click at [681, 296] on button "search Pesquisar" at bounding box center [737, 312] width 112 height 33
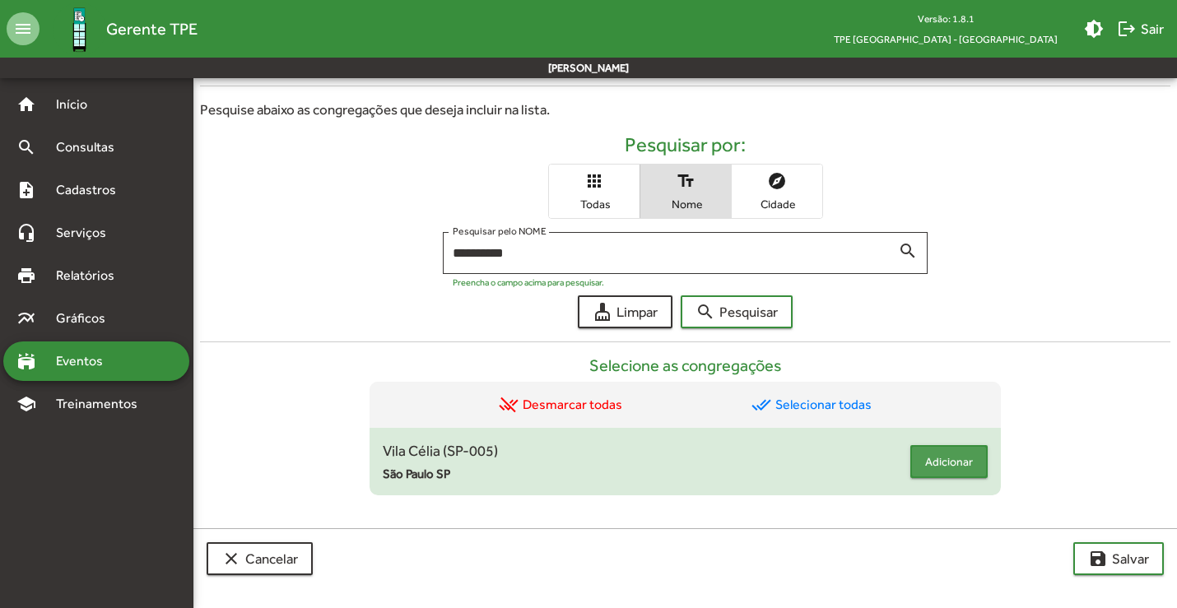
click at [946, 468] on span "Adicionar" at bounding box center [949, 462] width 48 height 30
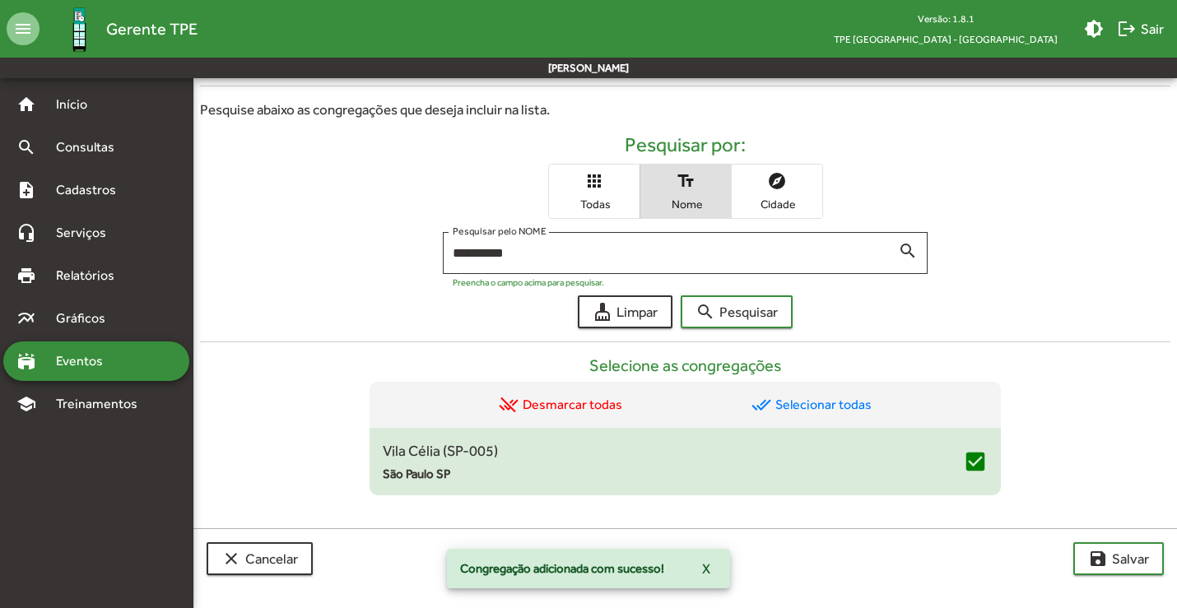
scroll to position [416, 0]
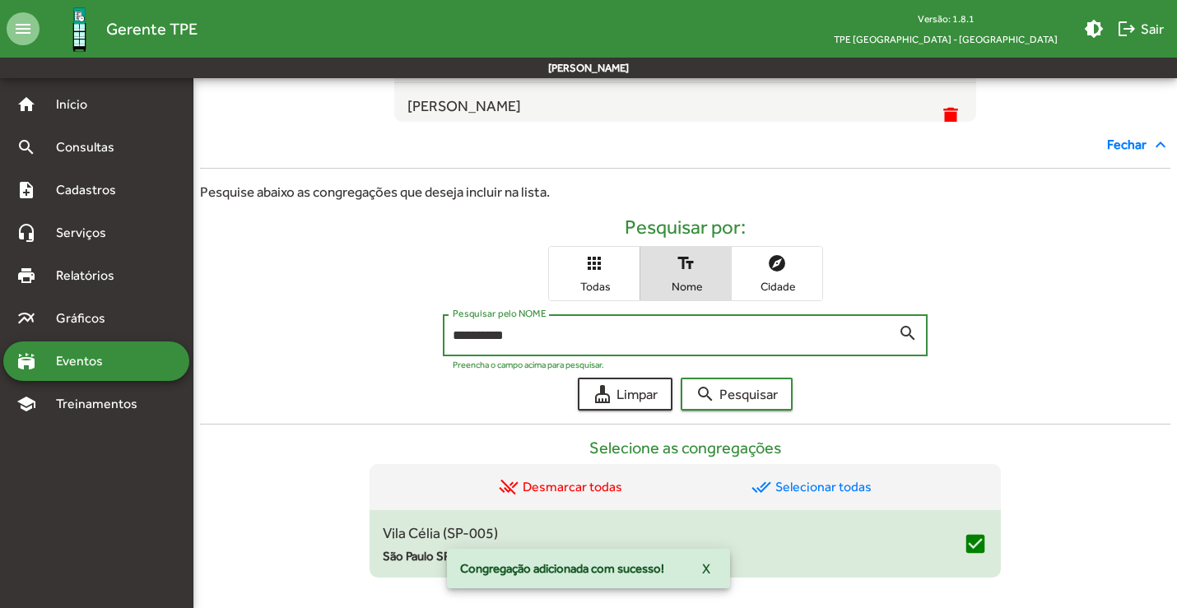
drag, startPoint x: 510, startPoint y: 337, endPoint x: 417, endPoint y: 337, distance: 93.9
click at [417, 337] on div "**********" at bounding box center [685, 339] width 971 height 50
type input "*****"
click at [681, 378] on button "search Pesquisar" at bounding box center [737, 394] width 112 height 33
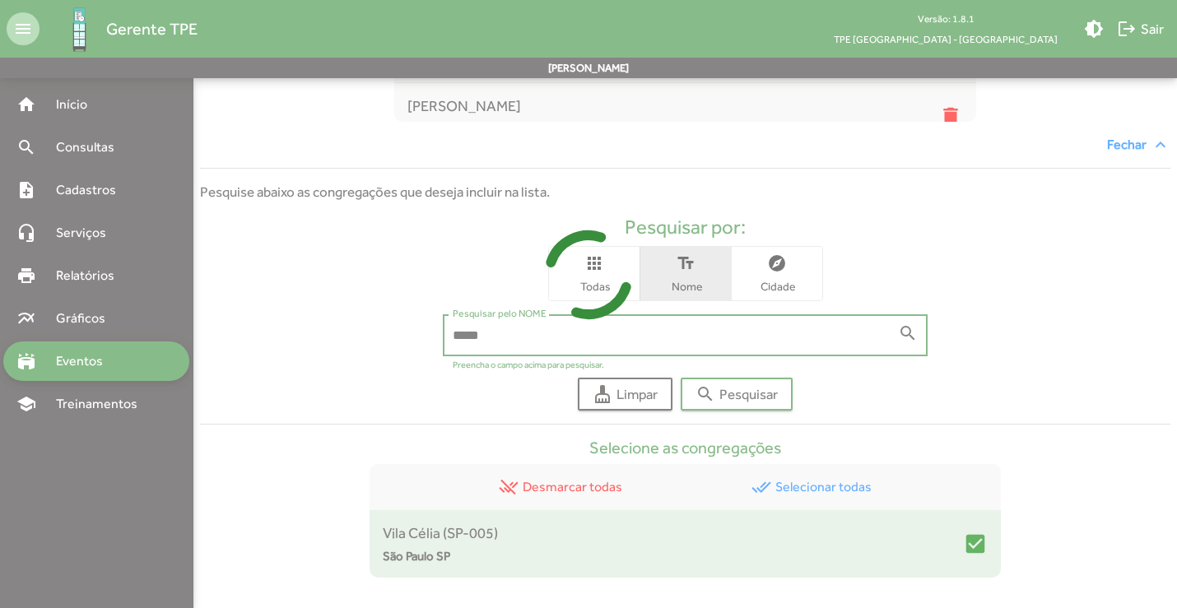
scroll to position [498, 0]
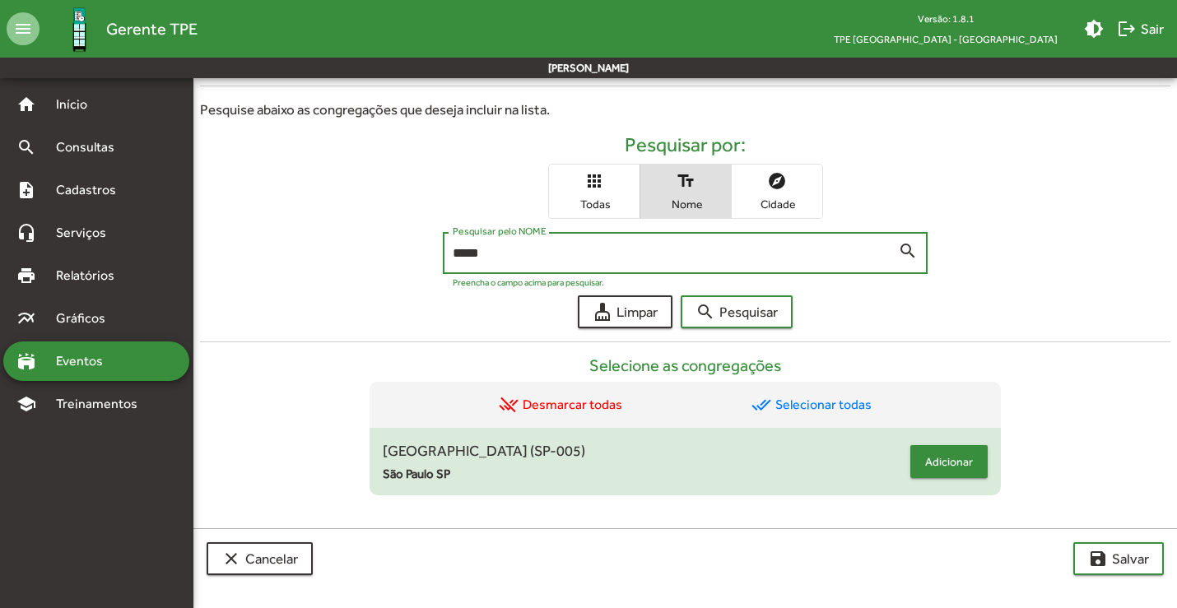
click at [920, 469] on button "Adicionar" at bounding box center [949, 461] width 77 height 33
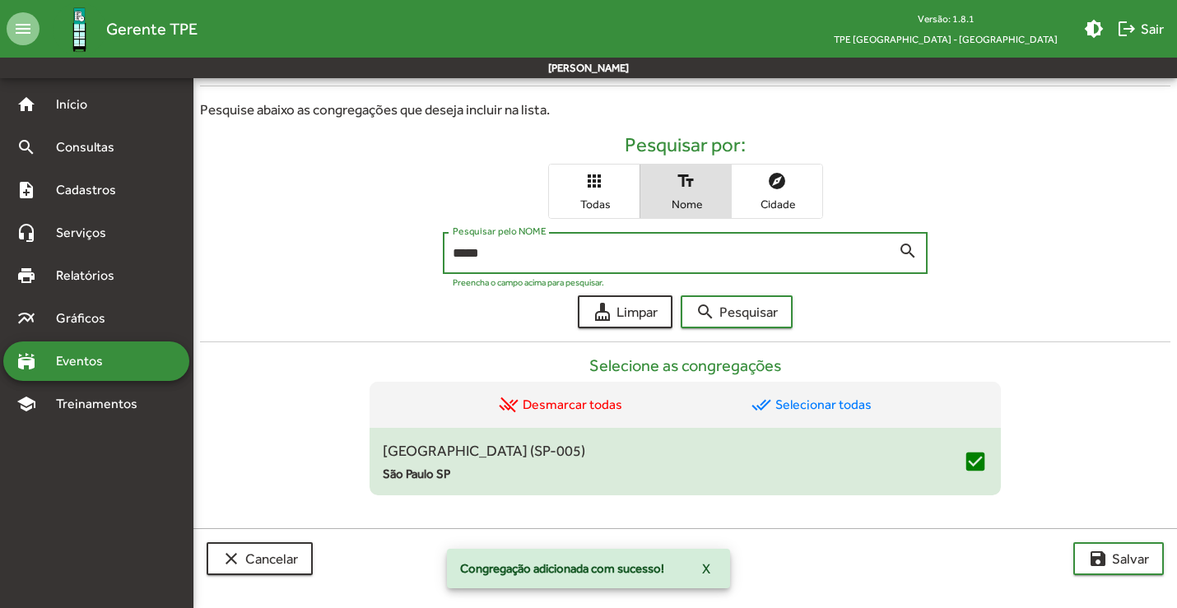
drag, startPoint x: 500, startPoint y: 259, endPoint x: 384, endPoint y: 246, distance: 115.9
click at [384, 246] on div "***** Pesquisar pelo NOME search Preencha o campo acima para pesquisar." at bounding box center [685, 257] width 971 height 50
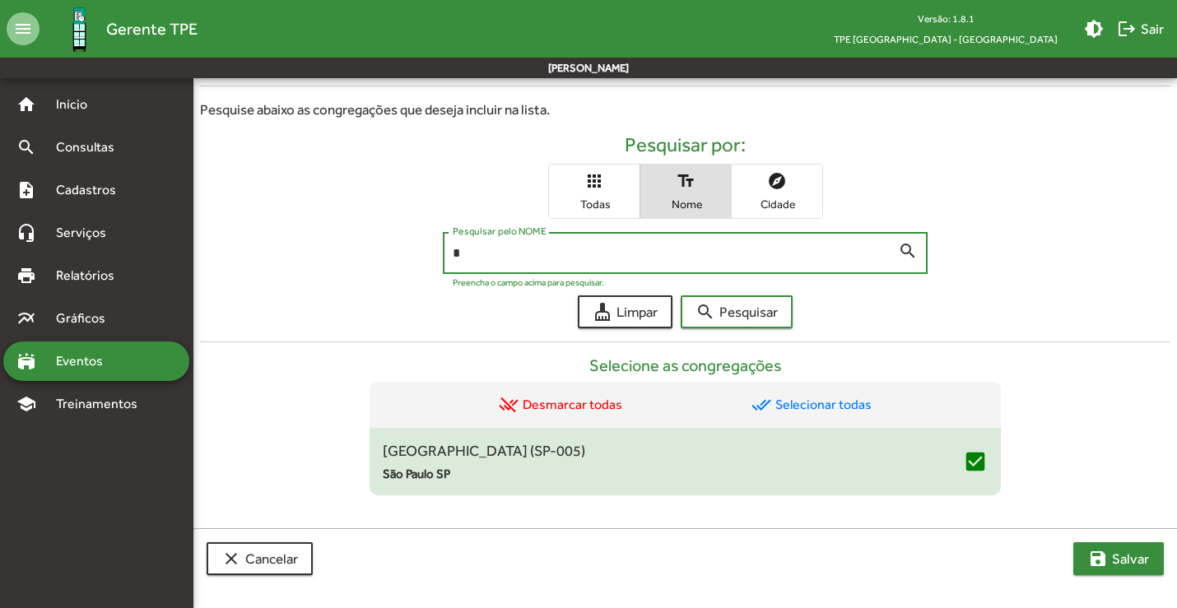
click at [1131, 565] on span "save [PERSON_NAME]" at bounding box center [1118, 559] width 61 height 30
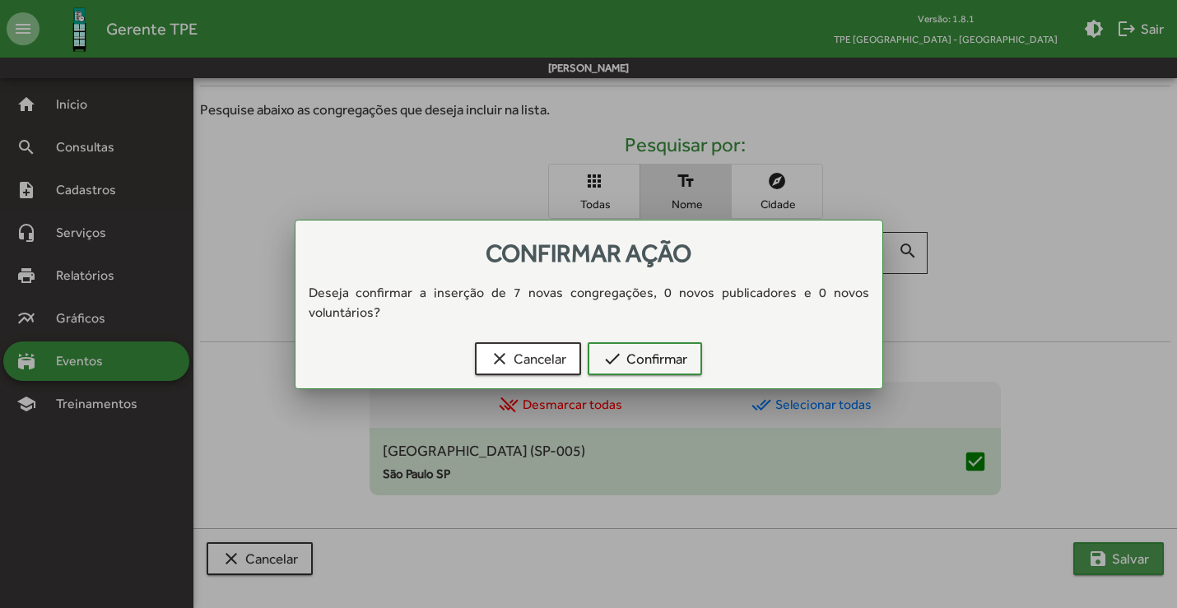
scroll to position [0, 0]
click at [647, 349] on span "check Confirmar" at bounding box center [645, 359] width 85 height 30
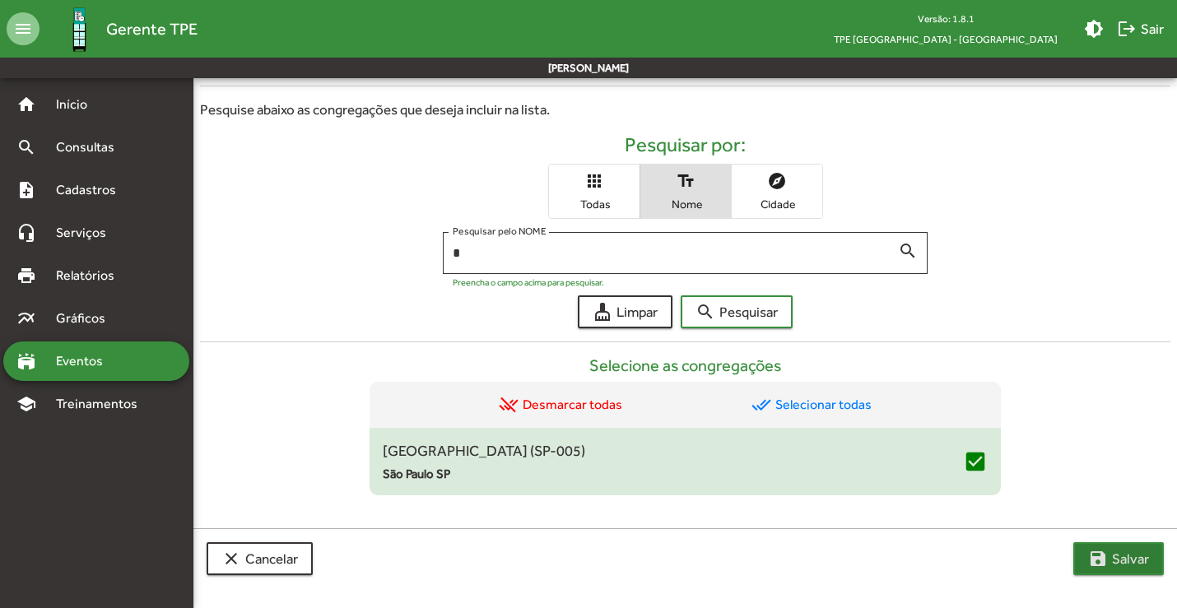
scroll to position [416, 0]
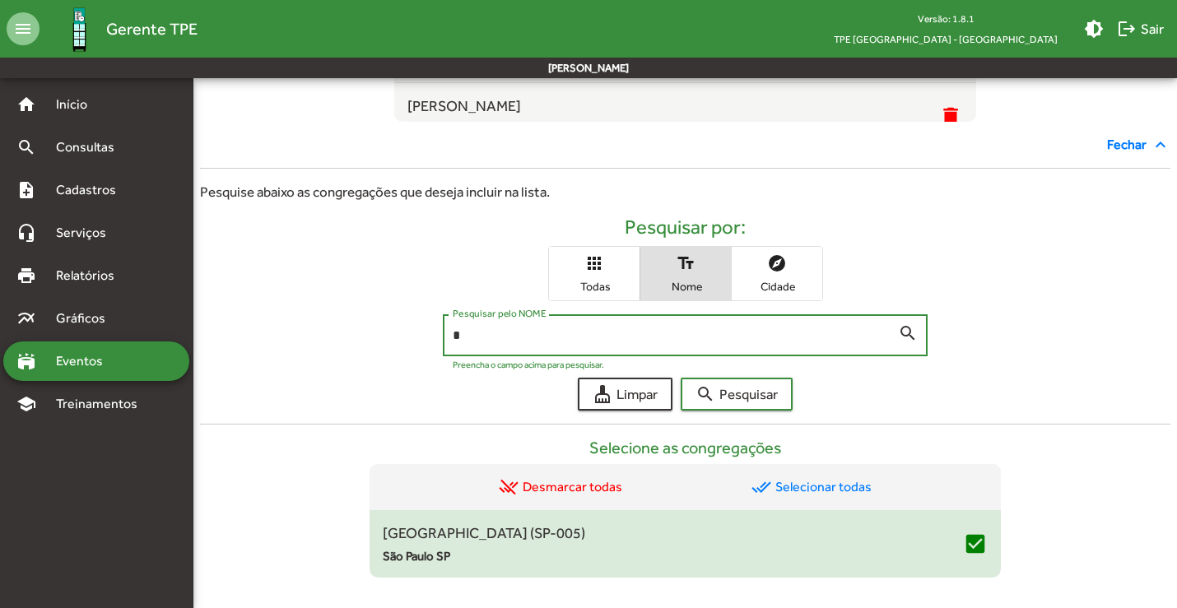
click at [597, 333] on input "*" at bounding box center [676, 335] width 446 height 15
click at [766, 396] on span "search Pesquisar" at bounding box center [737, 395] width 82 height 30
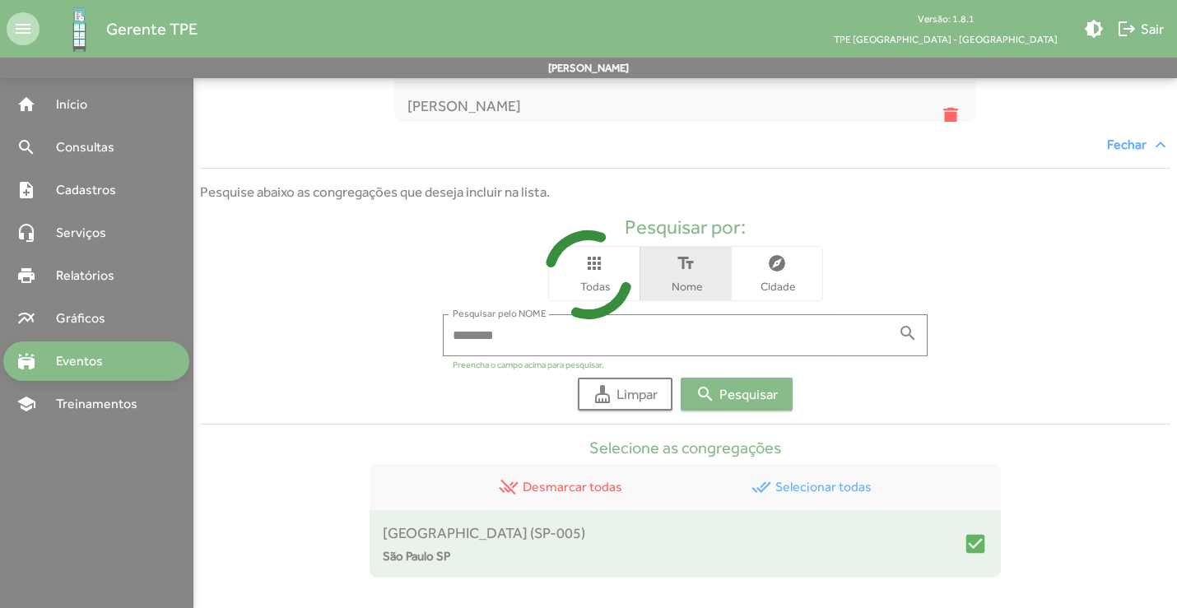
scroll to position [566, 0]
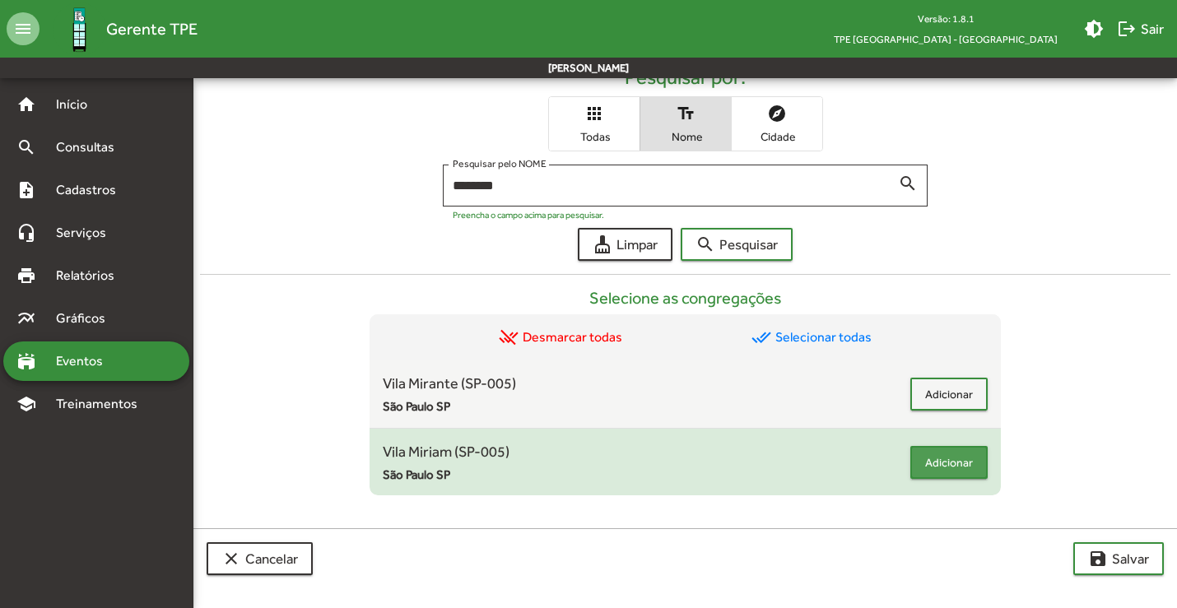
click at [952, 468] on span "Adicionar" at bounding box center [949, 463] width 48 height 30
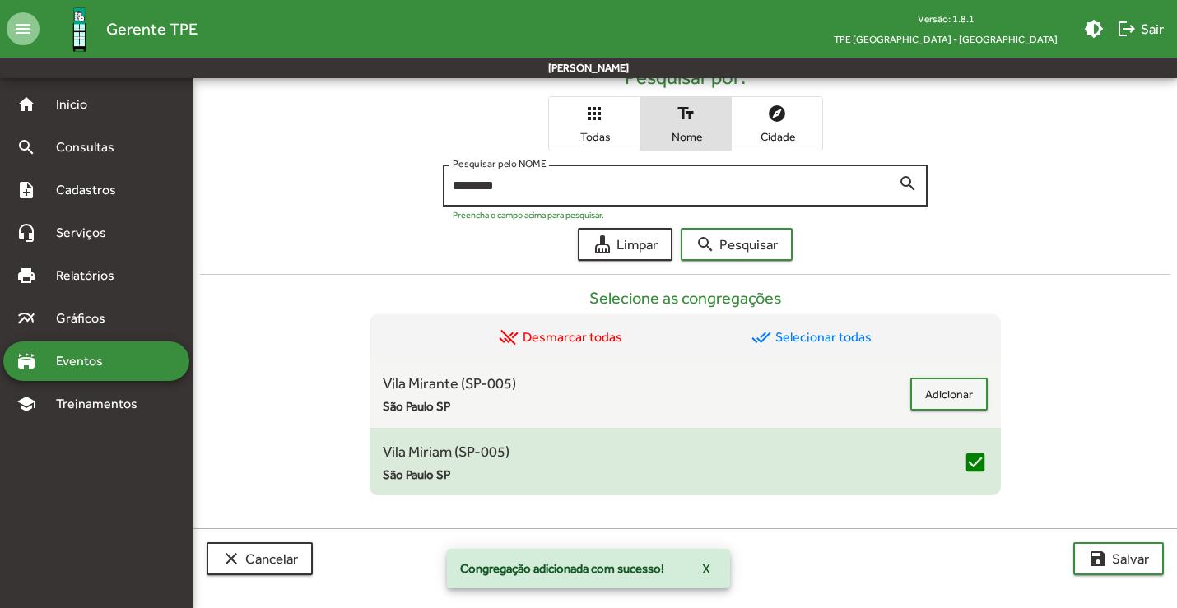
click at [518, 189] on input "********" at bounding box center [676, 186] width 446 height 15
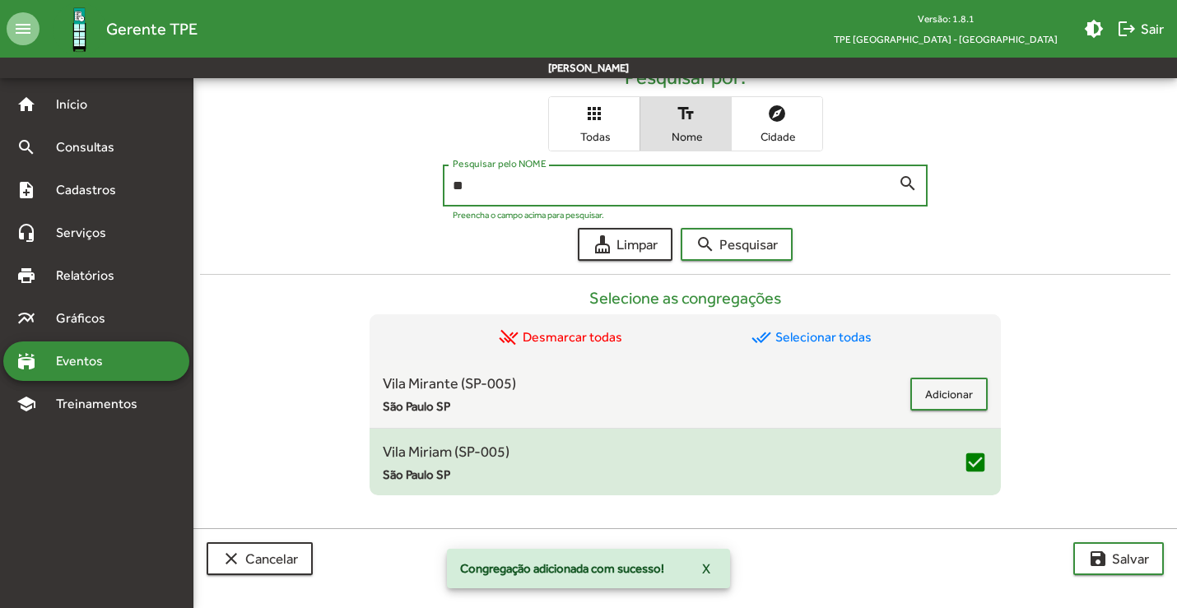
type input "*"
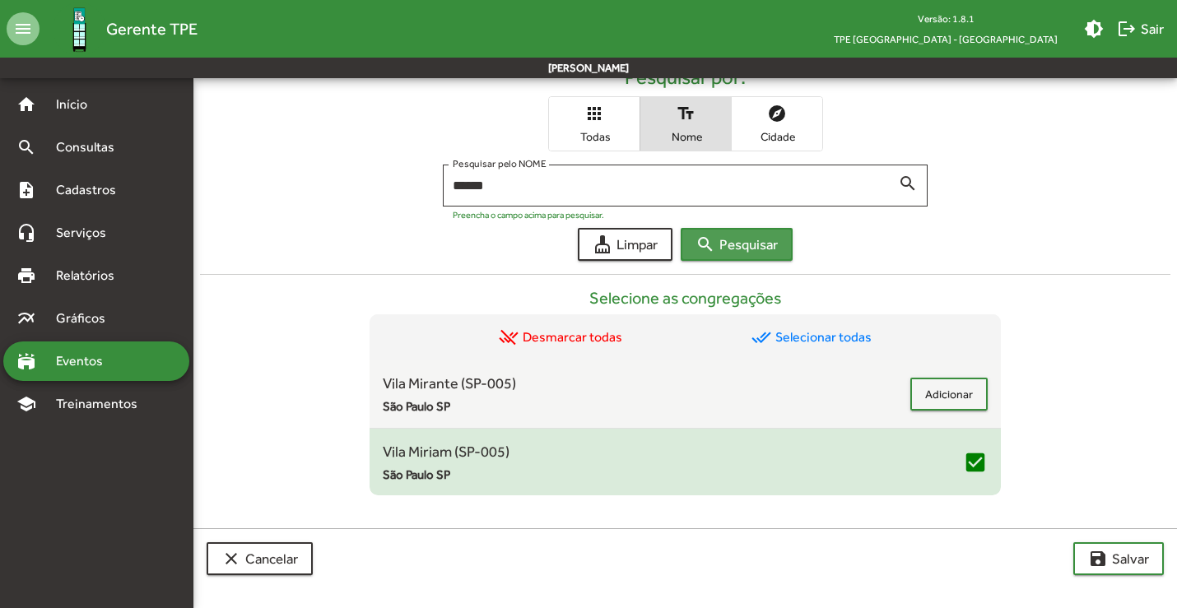
click at [773, 235] on span "search Pesquisar" at bounding box center [737, 245] width 82 height 30
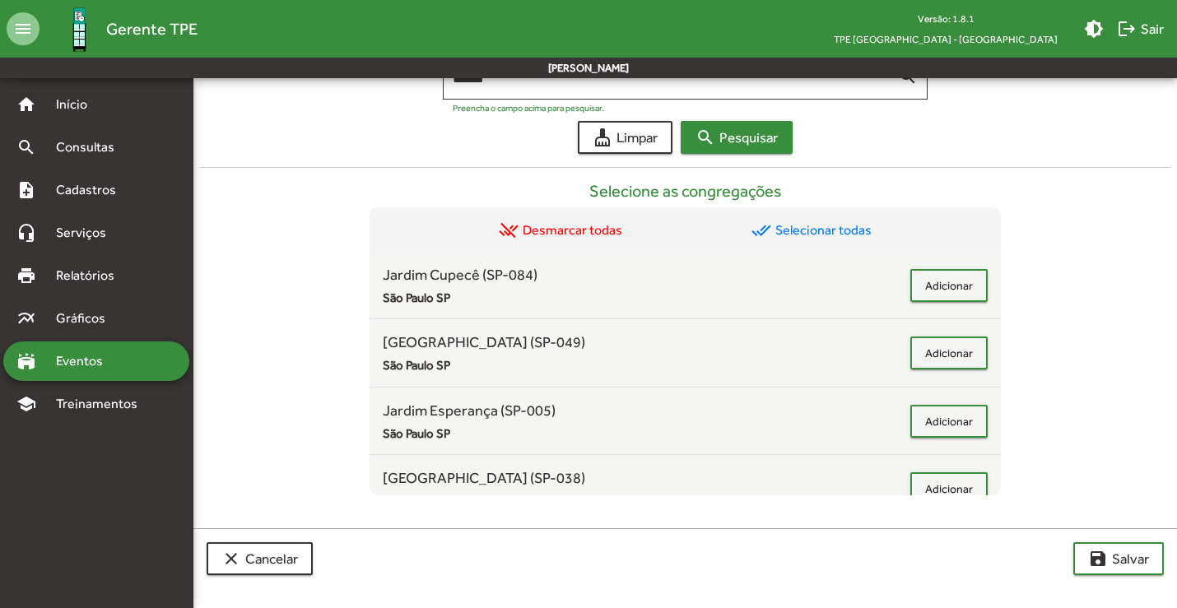
scroll to position [590, 0]
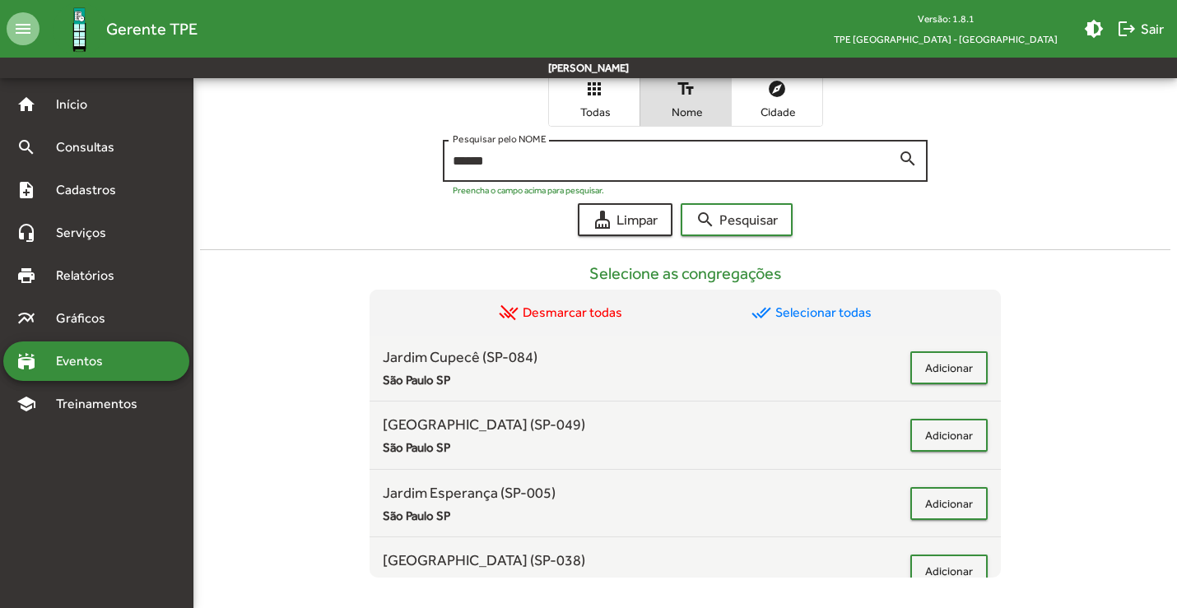
click at [533, 162] on input "******" at bounding box center [676, 161] width 446 height 15
type input "**********"
click at [681, 203] on button "search Pesquisar" at bounding box center [737, 219] width 112 height 33
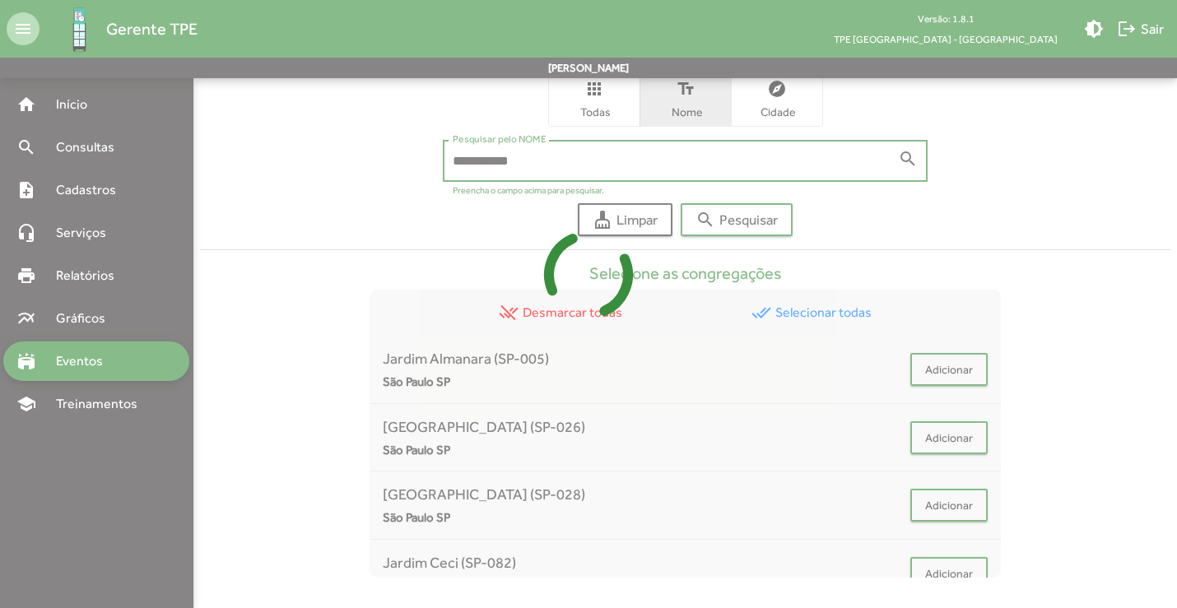
scroll to position [498, 0]
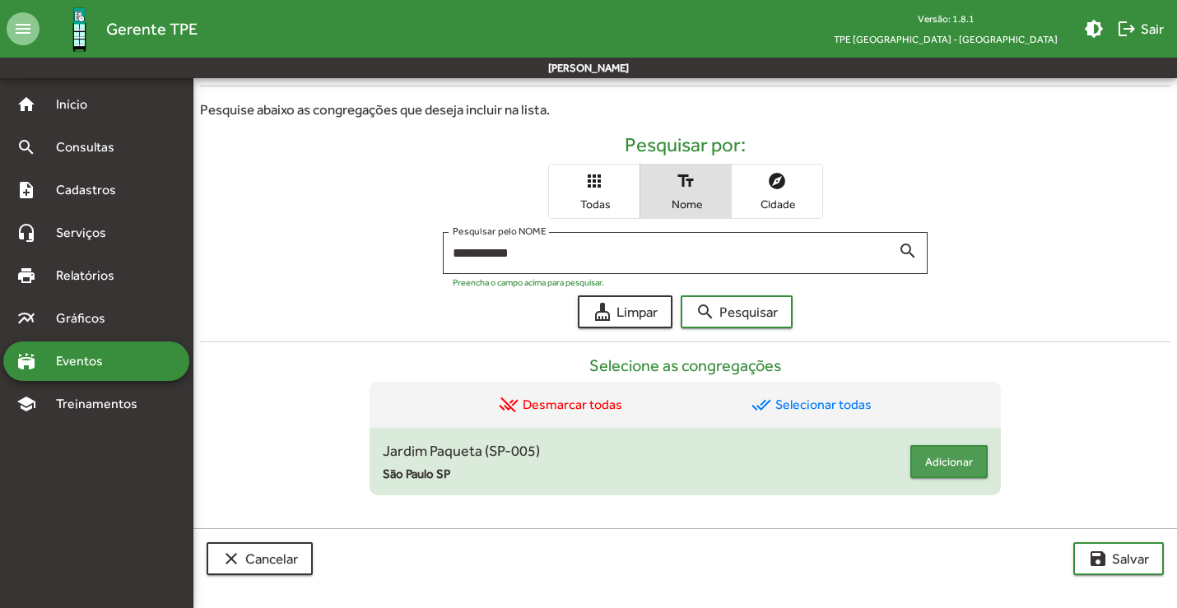
click at [971, 453] on span "Adicionar" at bounding box center [949, 462] width 48 height 30
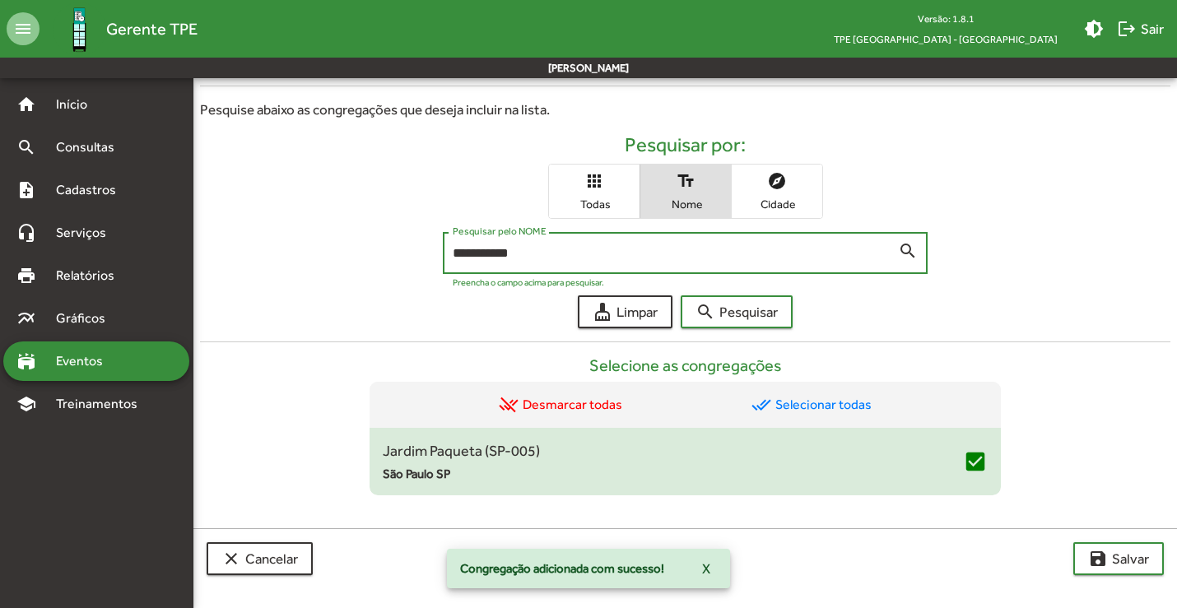
drag, startPoint x: 538, startPoint y: 255, endPoint x: 208, endPoint y: 184, distance: 336.8
click at [208, 184] on form "**********" at bounding box center [685, 230] width 971 height 195
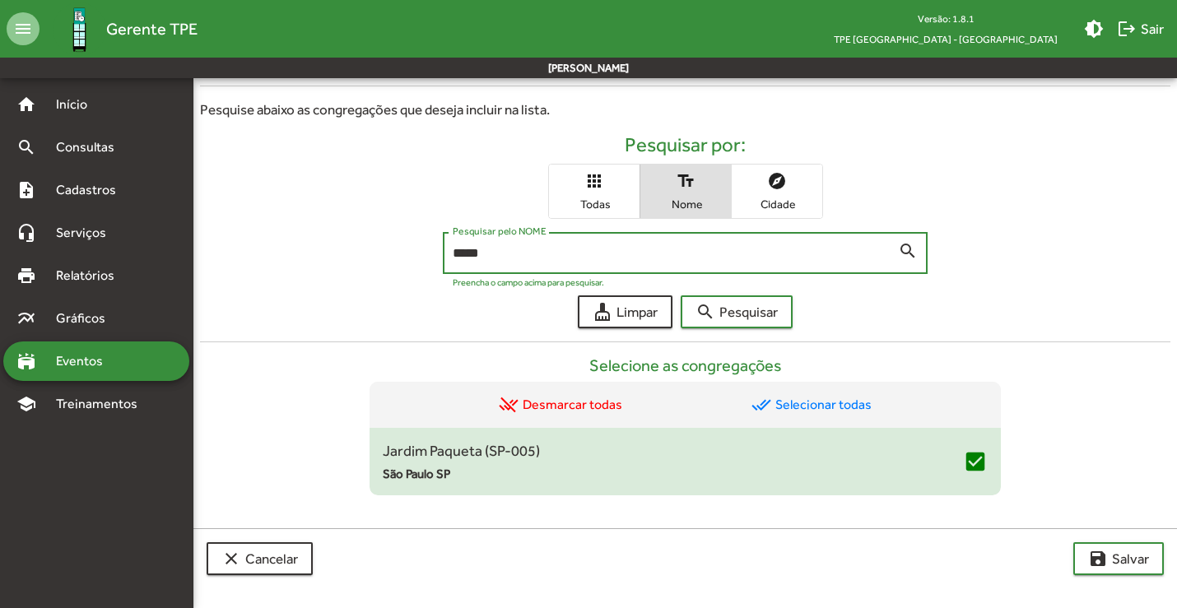
click at [681, 296] on button "search Pesquisar" at bounding box center [737, 312] width 112 height 33
click at [934, 472] on span "Adicionar" at bounding box center [949, 462] width 48 height 30
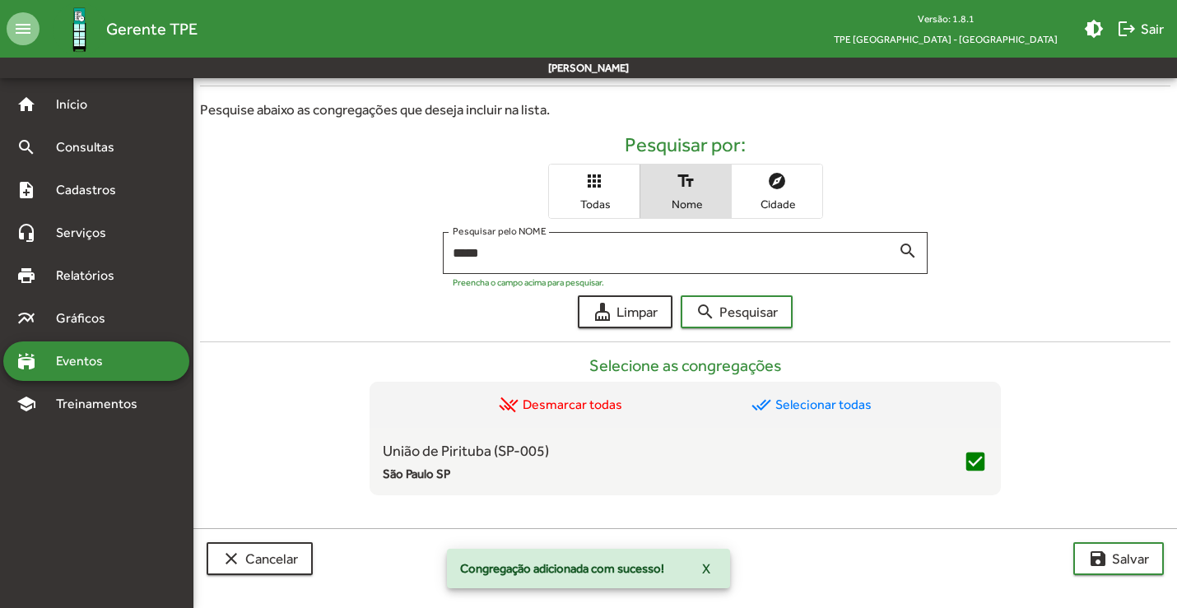
click at [546, 288] on form "Pesquisar por: apps Todas text_fields Nome explore Cidade ***** Pesquisar pelo …" at bounding box center [685, 230] width 971 height 195
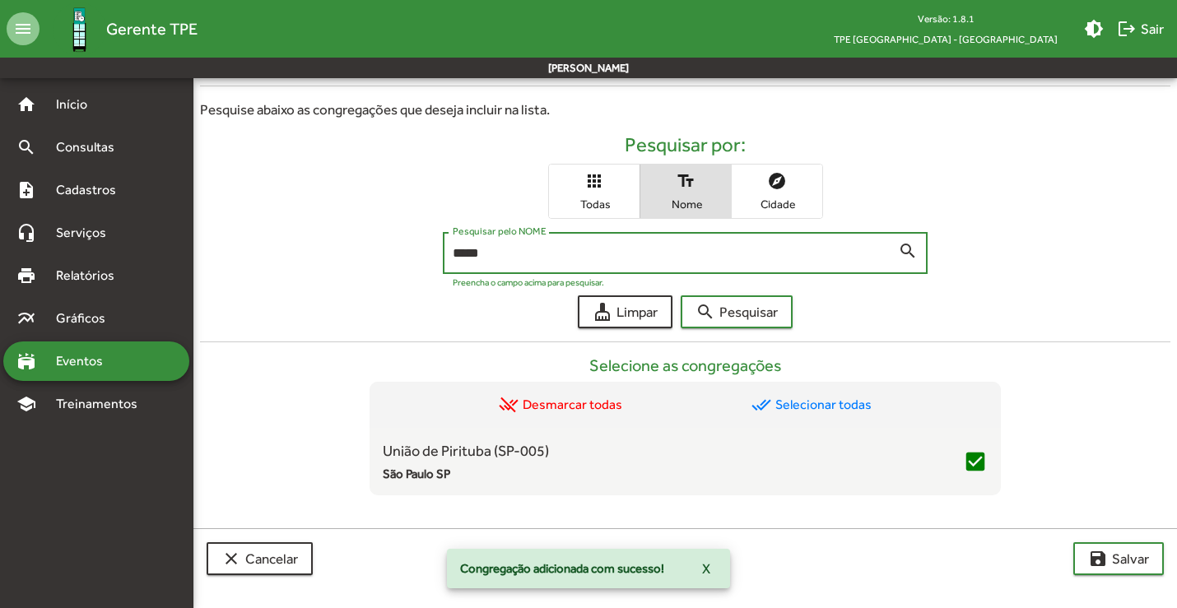
click at [526, 253] on input "*****" at bounding box center [676, 253] width 446 height 15
type input "*"
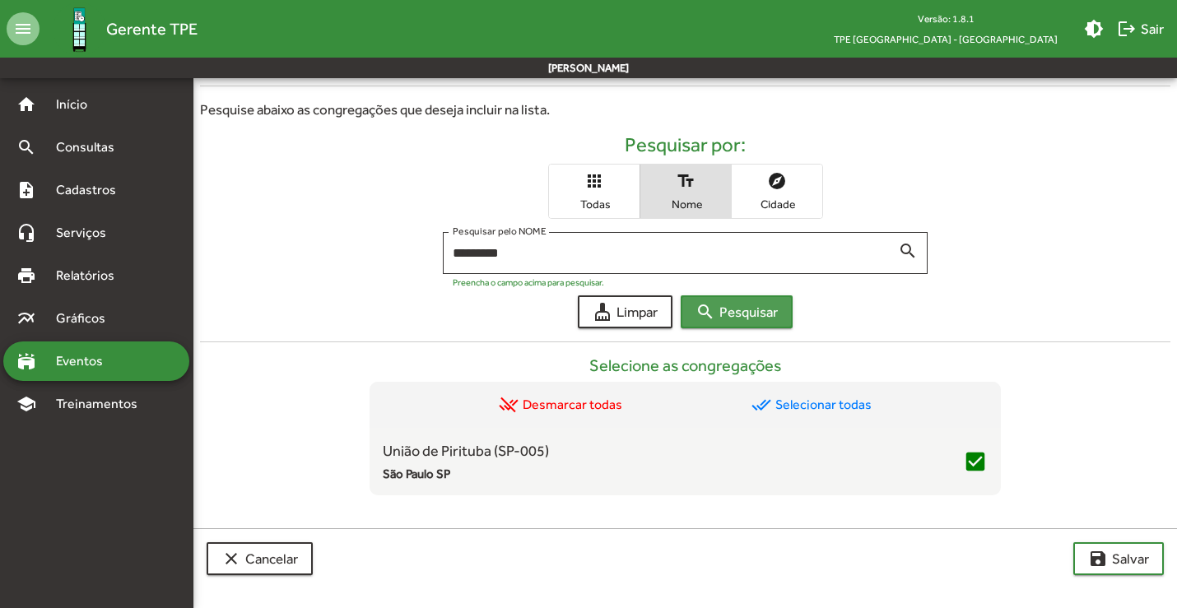
click at [713, 315] on mat-icon "search" at bounding box center [706, 312] width 20 height 20
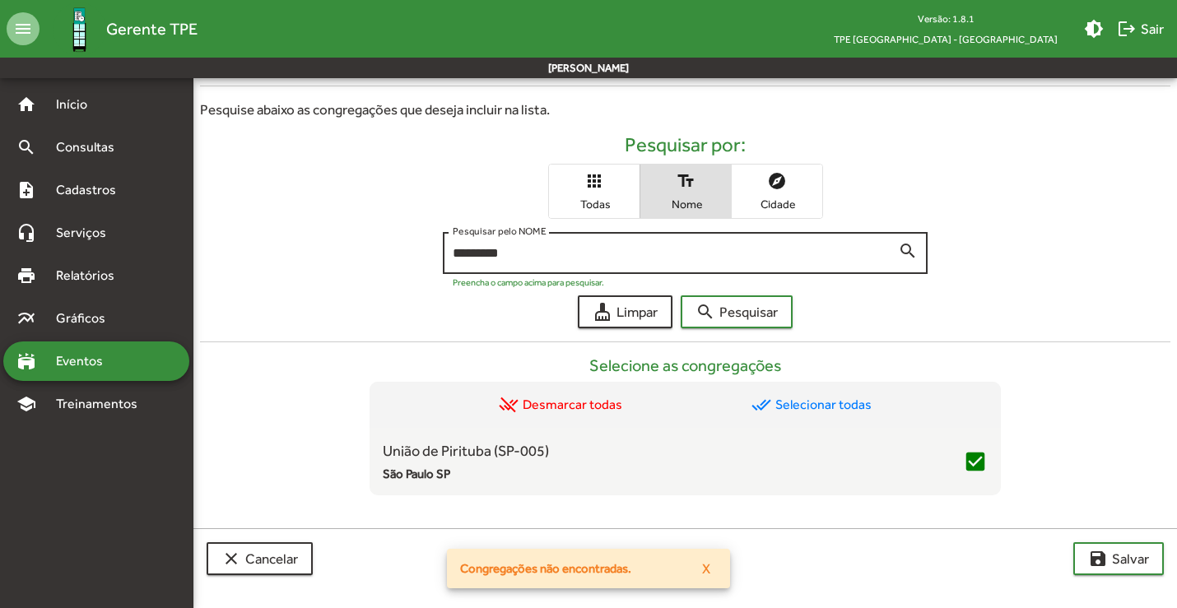
click at [604, 249] on input "*********" at bounding box center [676, 253] width 446 height 15
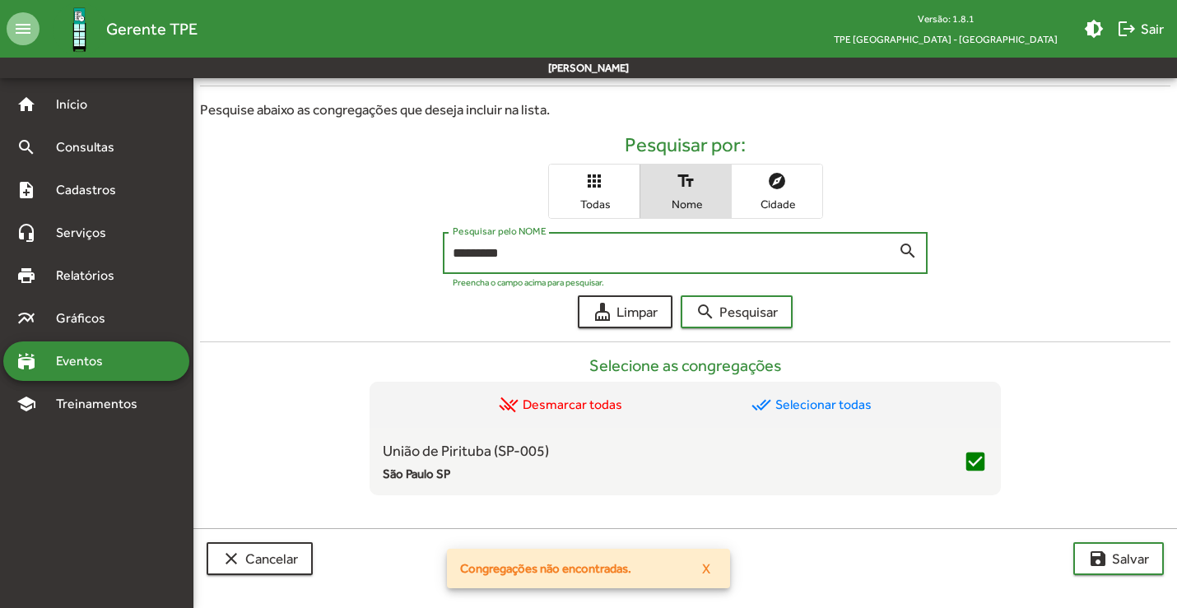
click at [681, 296] on button "search Pesquisar" at bounding box center [737, 312] width 112 height 33
type input "******"
click at [681, 296] on button "search Pesquisar" at bounding box center [737, 312] width 112 height 33
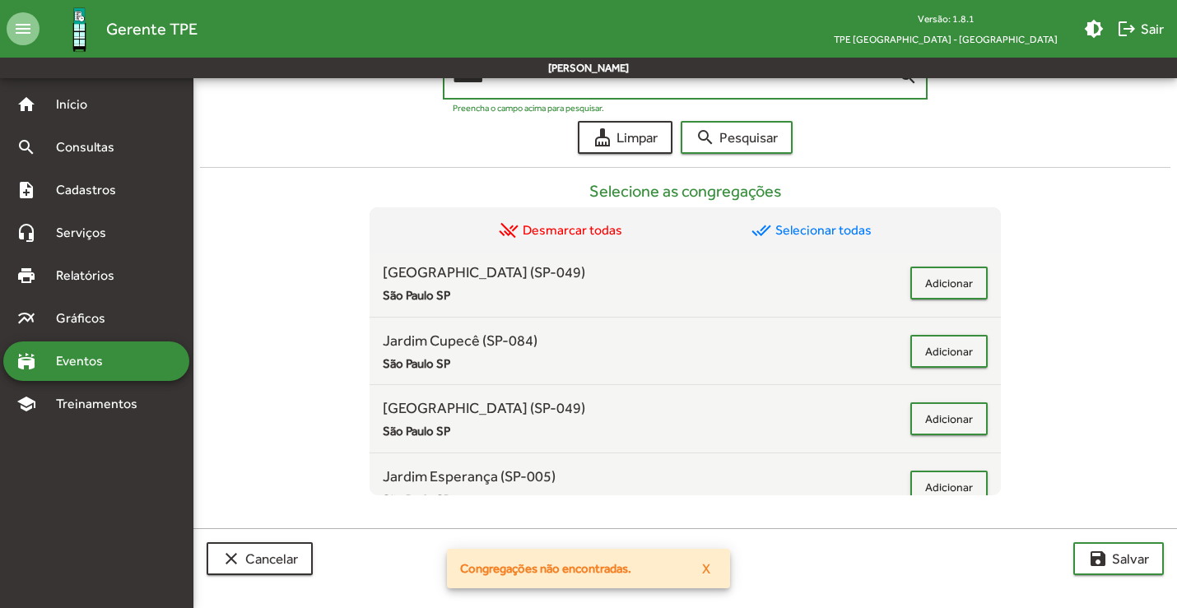
scroll to position [494, 0]
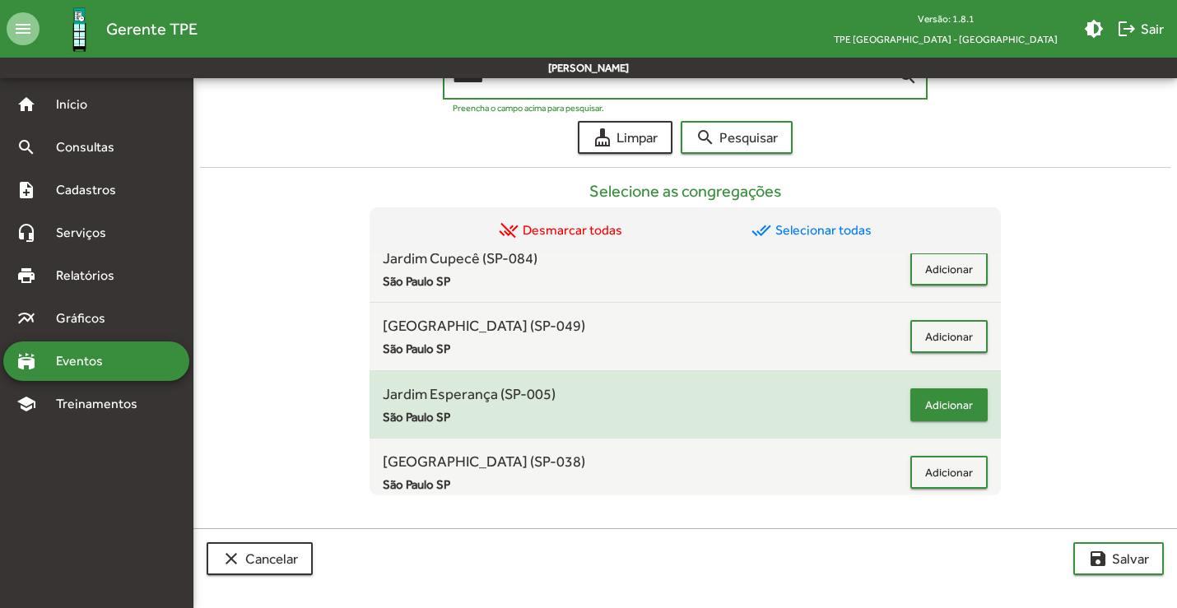
click at [945, 410] on span "Adicionar" at bounding box center [949, 405] width 48 height 30
click at [1101, 213] on div "Selecione as congregações remove_done Desmarcar todas done_all Selecionar todas…" at bounding box center [685, 325] width 971 height 342
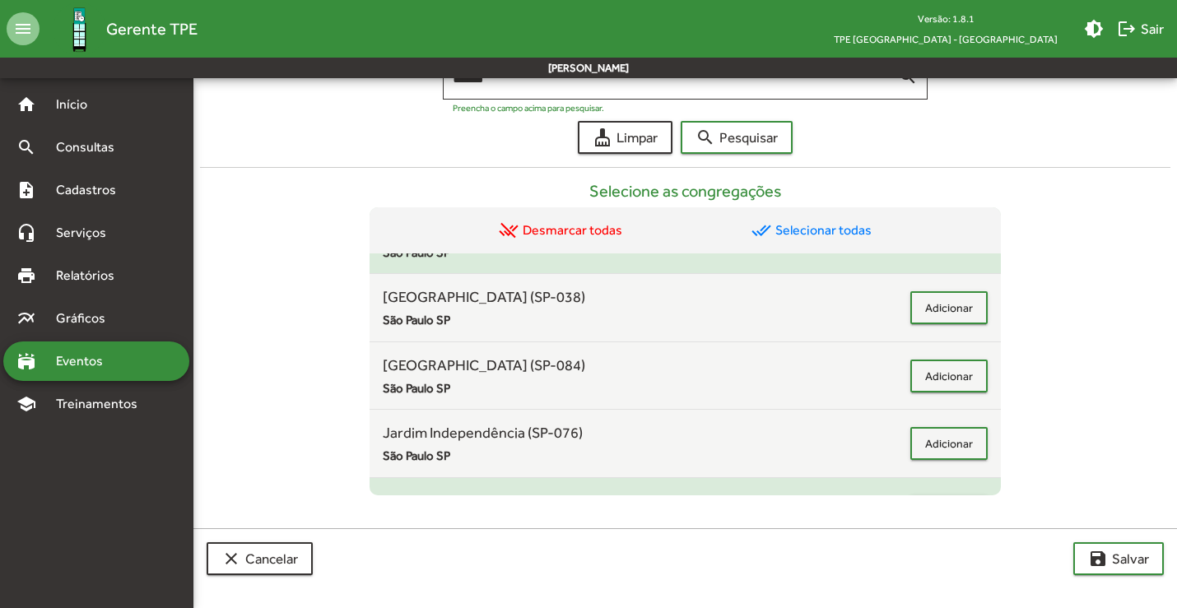
scroll to position [741, 0]
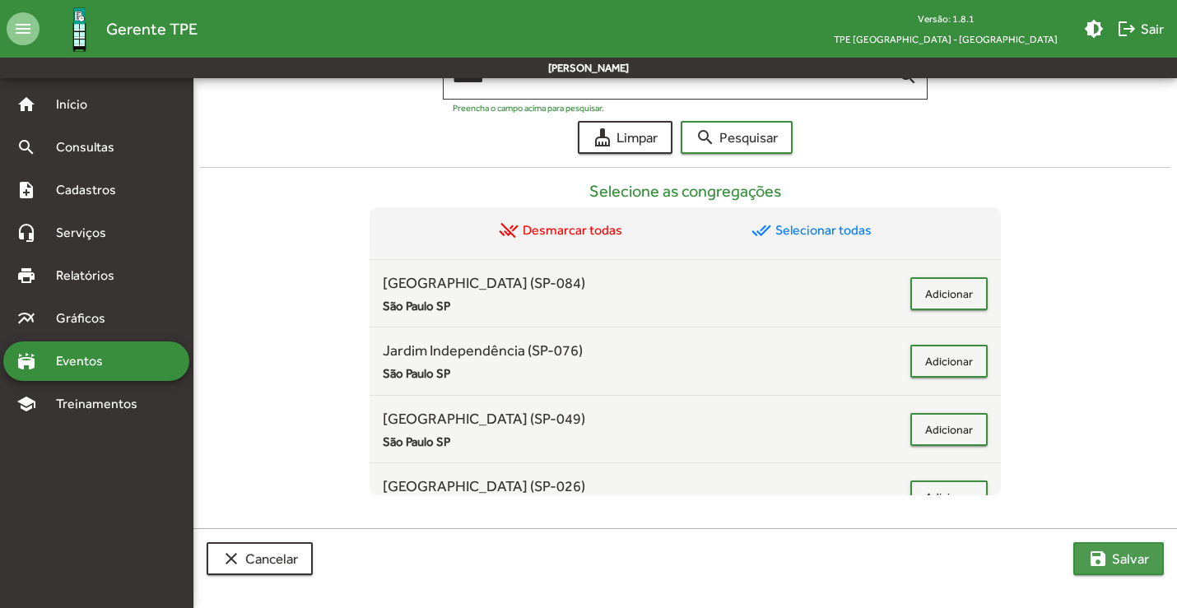
click at [1123, 555] on span "save [PERSON_NAME]" at bounding box center [1118, 559] width 61 height 30
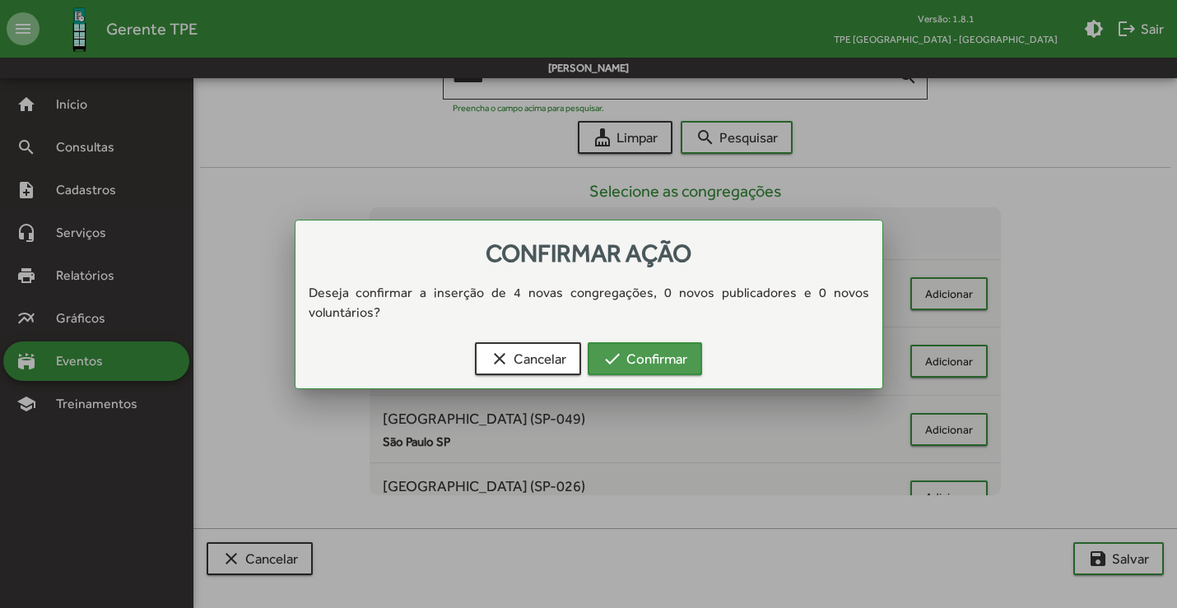
click at [645, 344] on span "check Confirmar" at bounding box center [645, 359] width 85 height 30
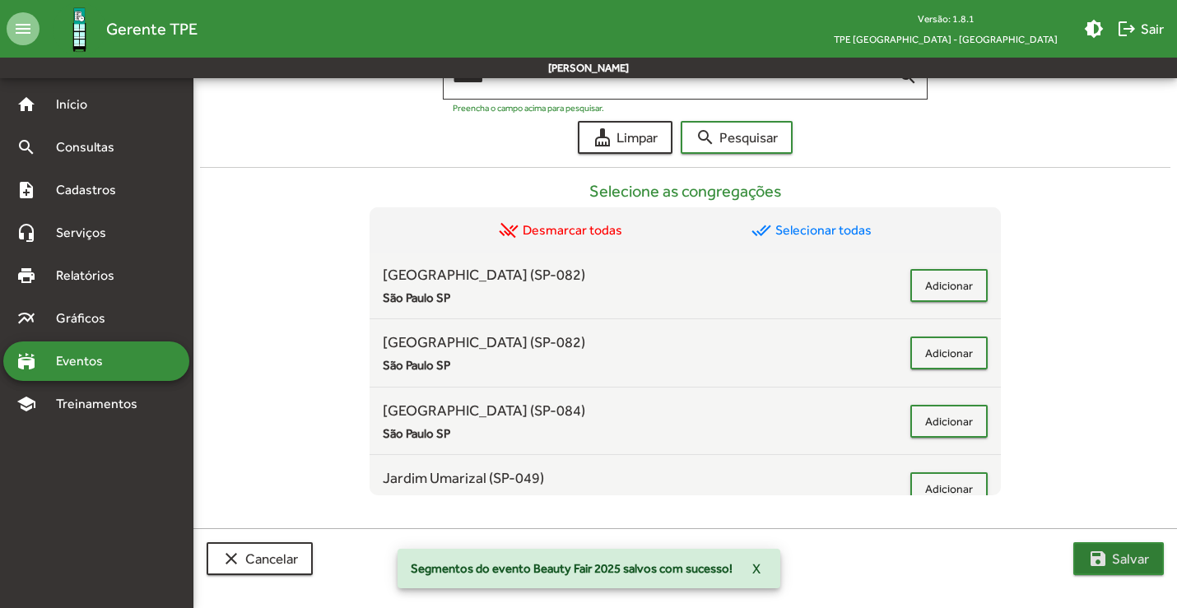
scroll to position [1647, 0]
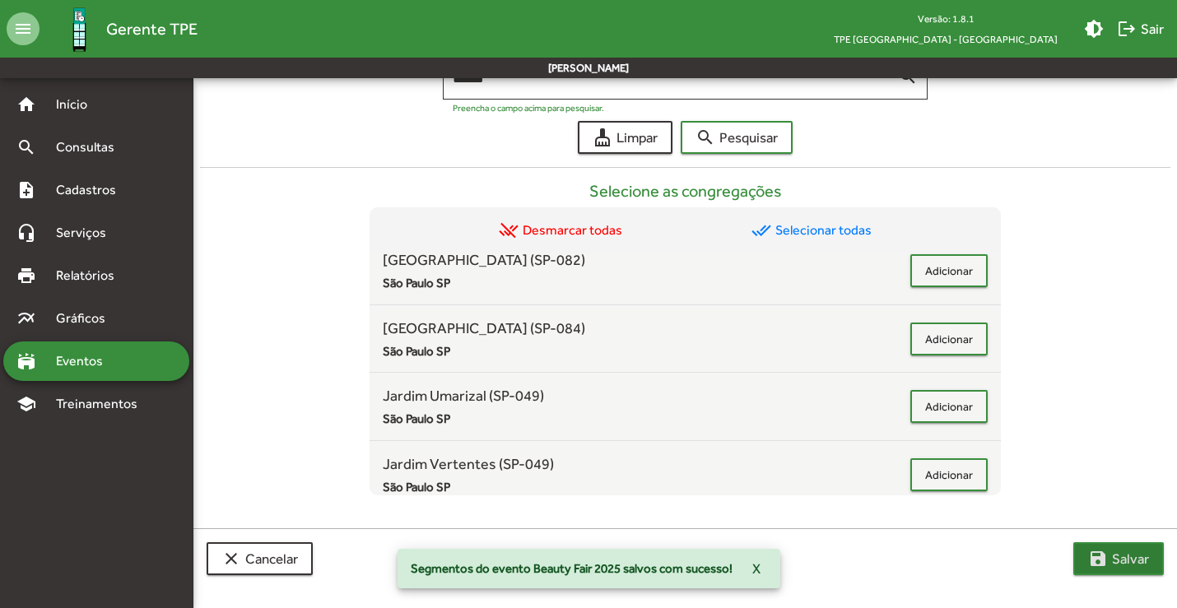
click at [1130, 563] on span "save [PERSON_NAME]" at bounding box center [1118, 559] width 61 height 30
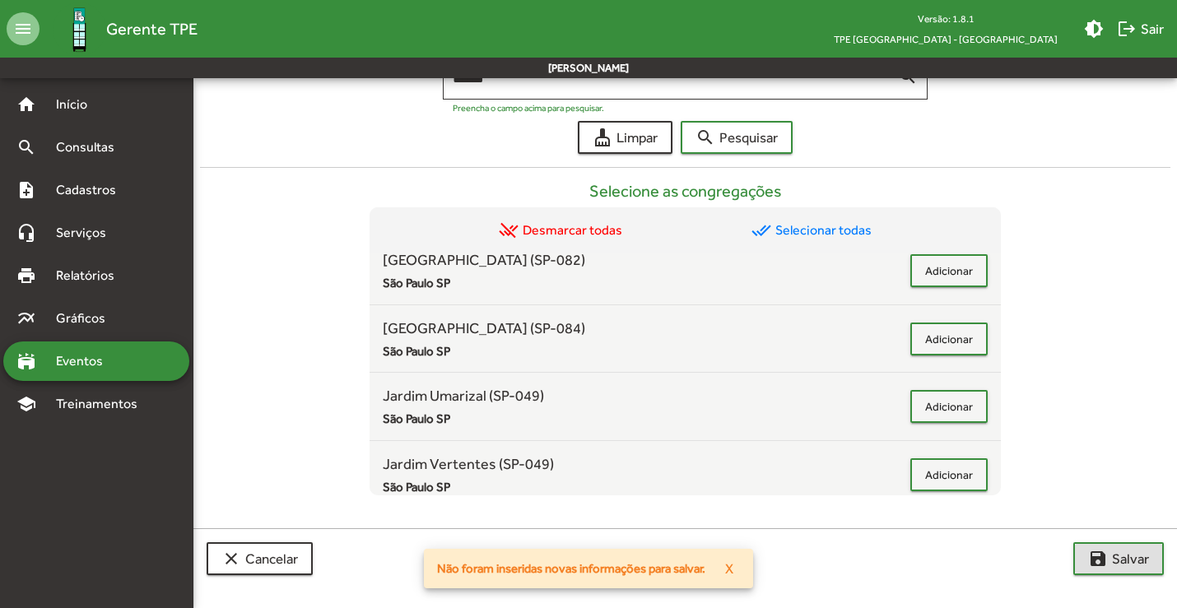
click at [735, 568] on button "X" at bounding box center [729, 569] width 35 height 30
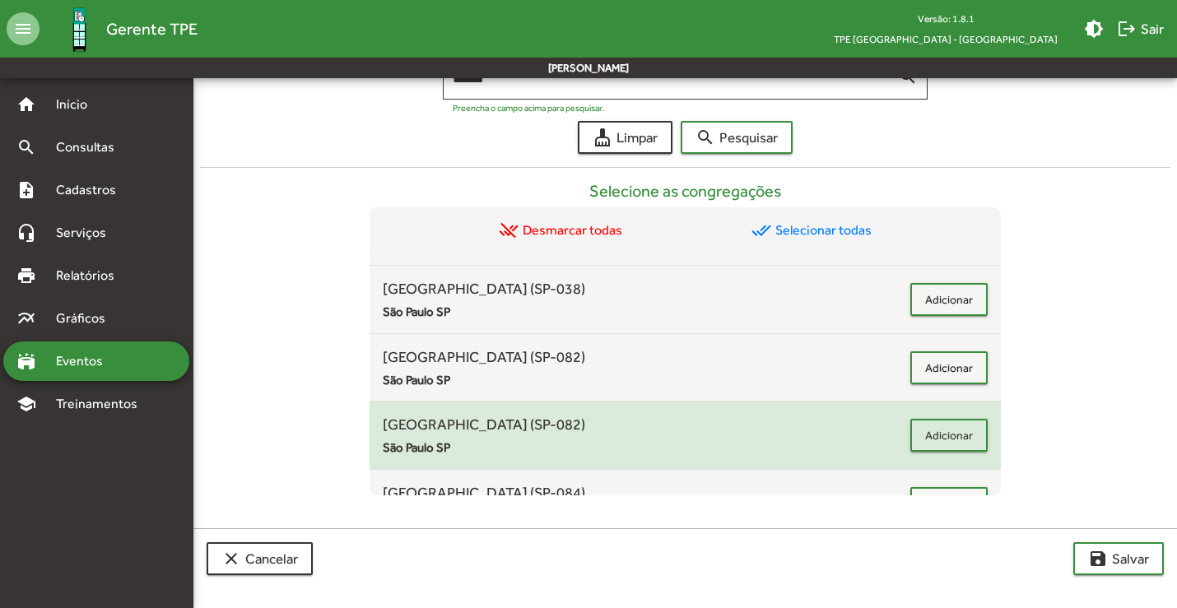
scroll to position [1729, 0]
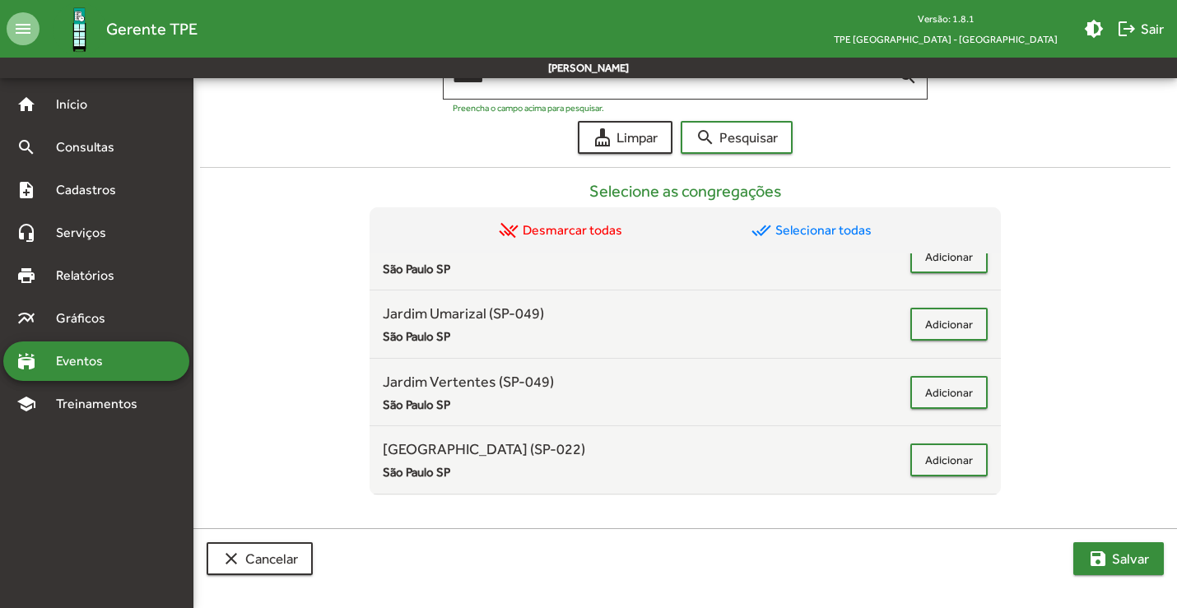
click at [1124, 549] on span "save [PERSON_NAME]" at bounding box center [1118, 559] width 61 height 30
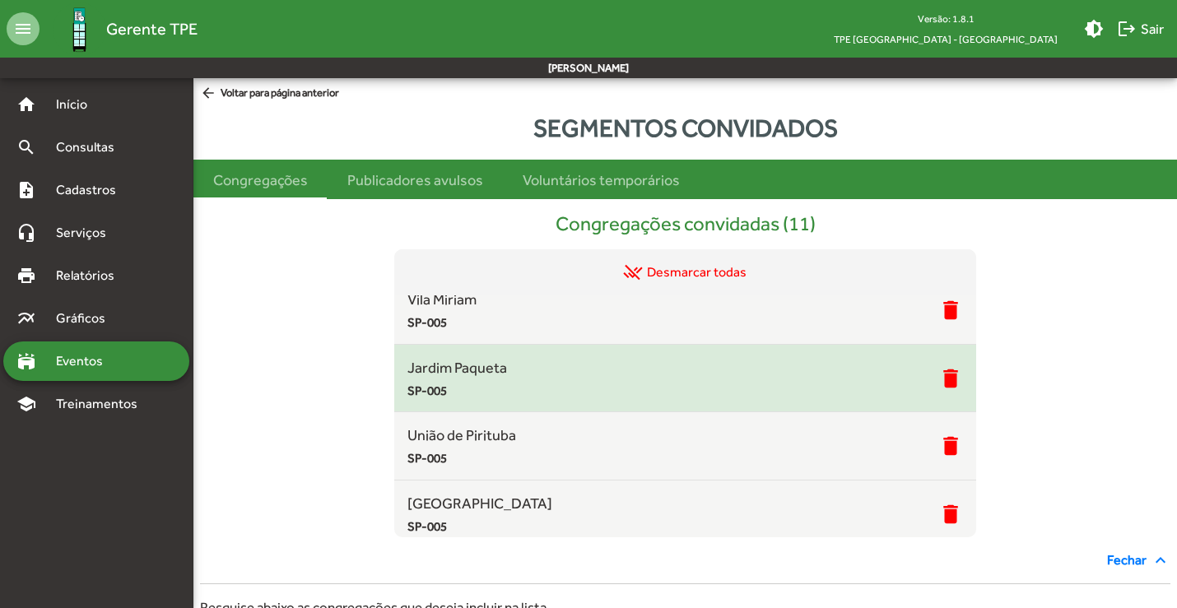
scroll to position [504, 0]
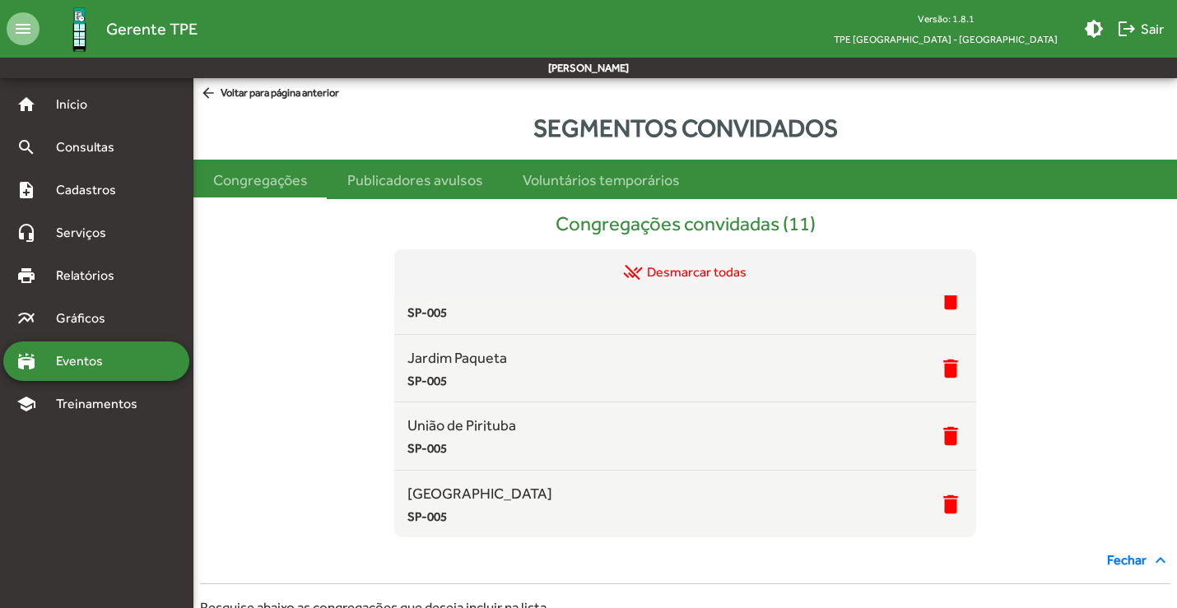
click at [91, 357] on span "Eventos" at bounding box center [85, 362] width 79 height 20
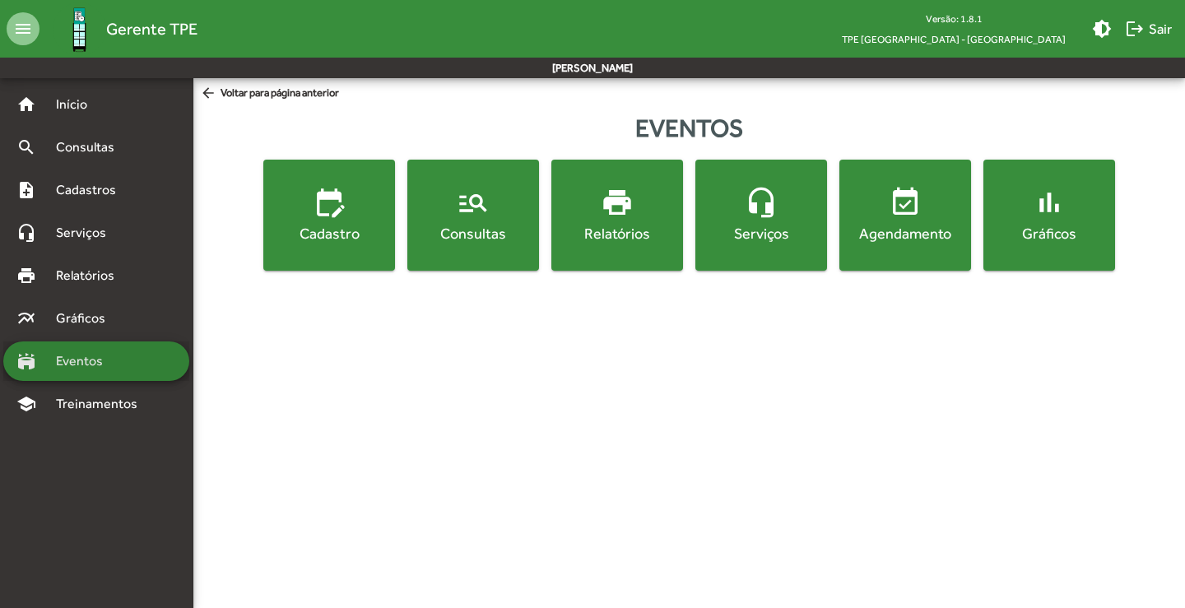
click at [114, 364] on span "Eventos" at bounding box center [85, 362] width 79 height 20
click at [90, 361] on span "Eventos" at bounding box center [85, 362] width 79 height 20
click at [317, 259] on button "edit_calendar Cadastro" at bounding box center [329, 215] width 132 height 111
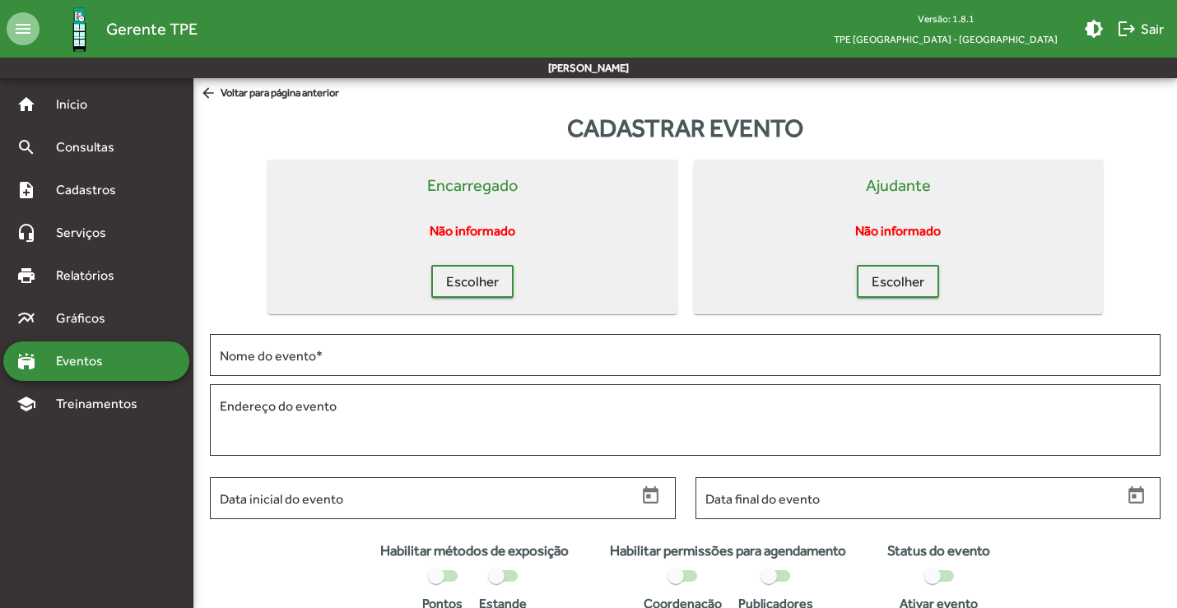
click at [91, 369] on span "Eventos" at bounding box center [85, 362] width 79 height 20
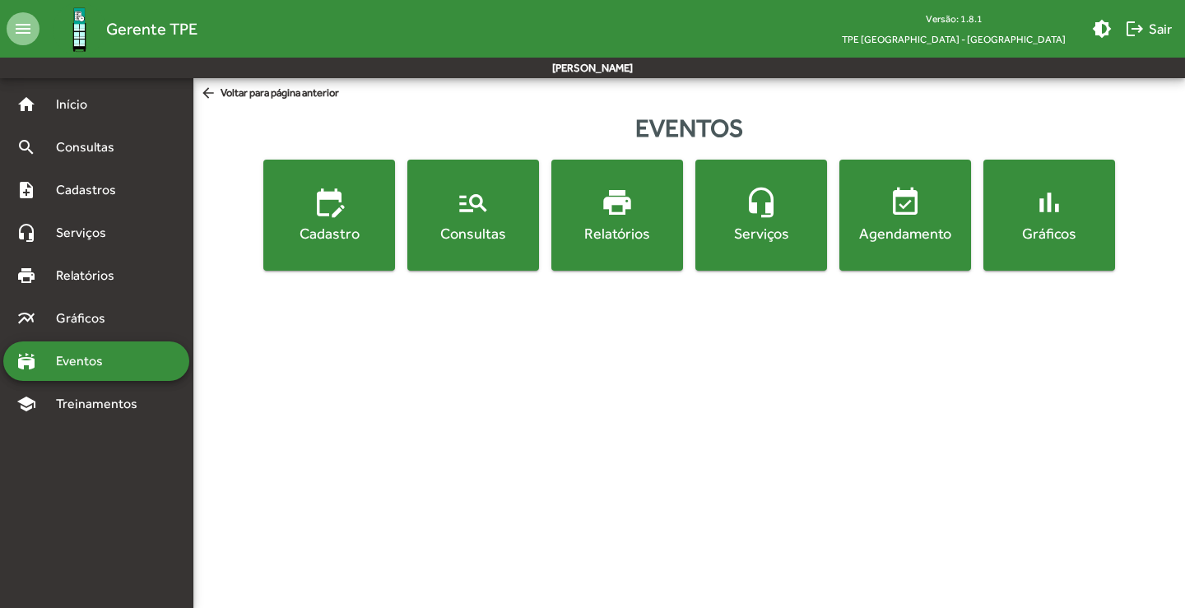
click at [477, 196] on mat-icon "manage_search" at bounding box center [473, 202] width 33 height 33
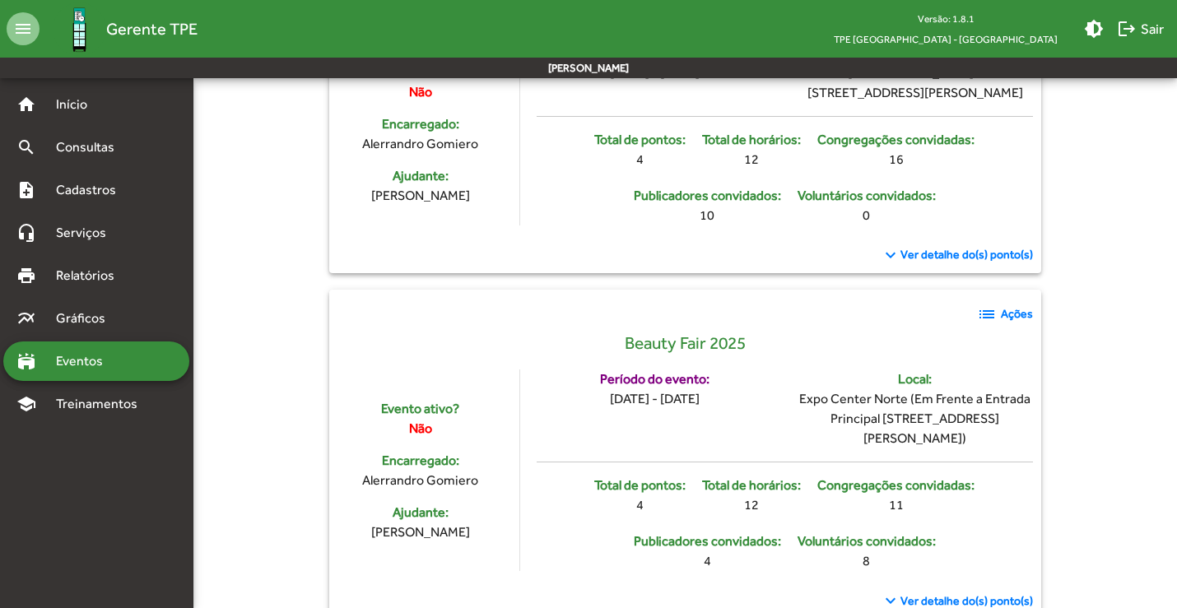
scroll to position [3375, 0]
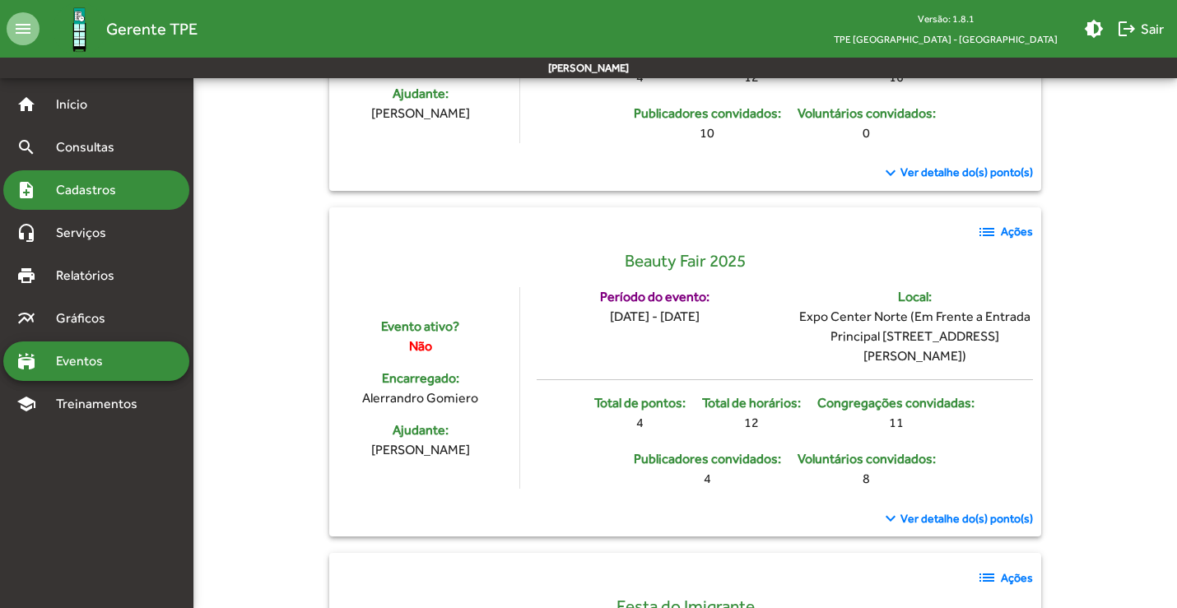
click at [85, 188] on span "Cadastros" at bounding box center [91, 190] width 91 height 20
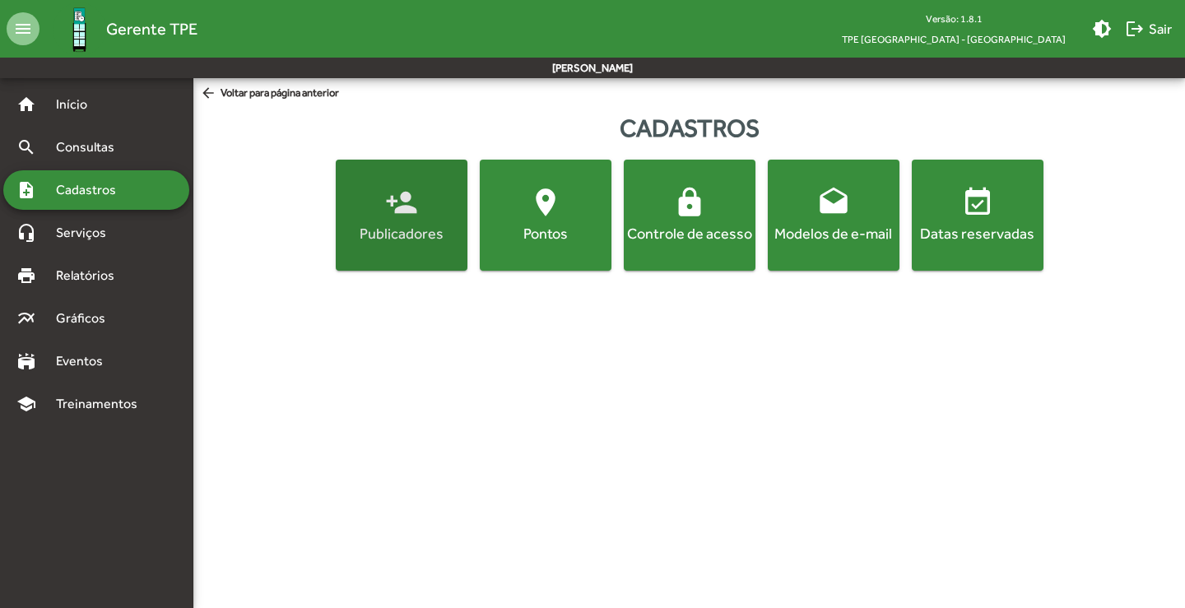
click at [345, 245] on button "person_add Publicadores" at bounding box center [402, 215] width 132 height 111
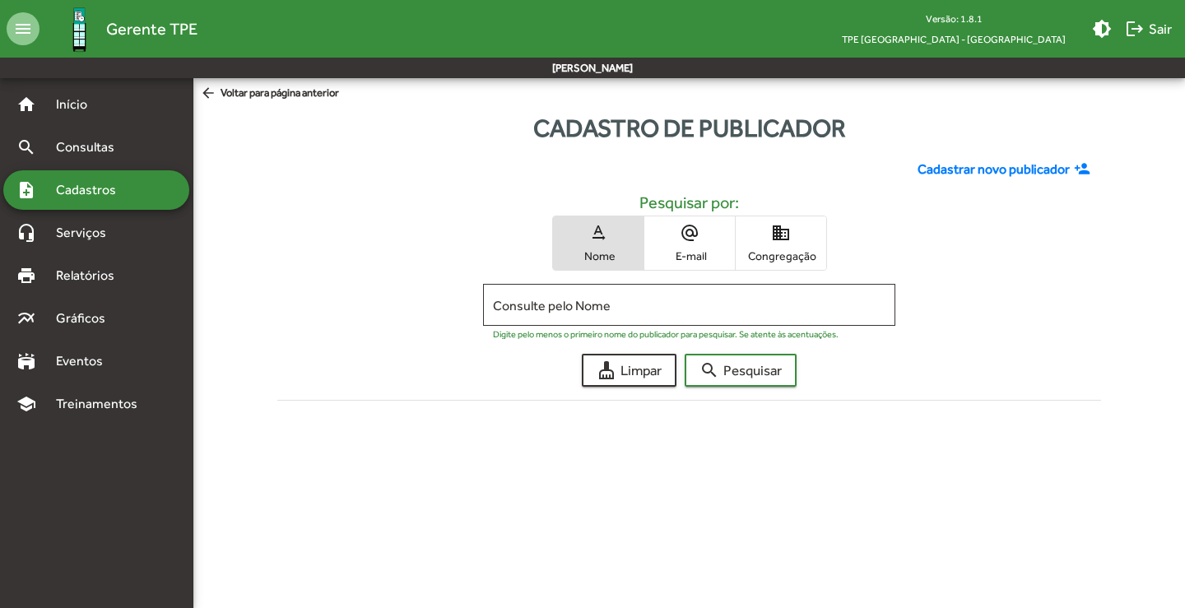
click at [820, 254] on span "Congregação" at bounding box center [781, 256] width 82 height 15
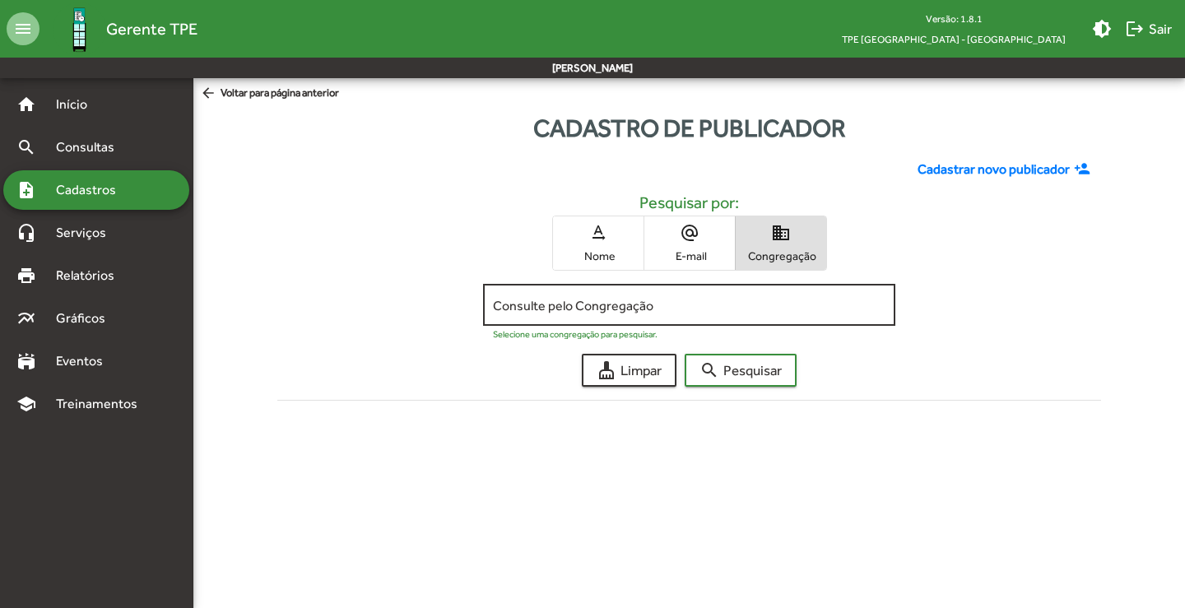
click at [618, 307] on input "Consulte pelo Congregação" at bounding box center [689, 305] width 392 height 15
type input "****"
click at [778, 256] on span "Congregação" at bounding box center [781, 256] width 82 height 15
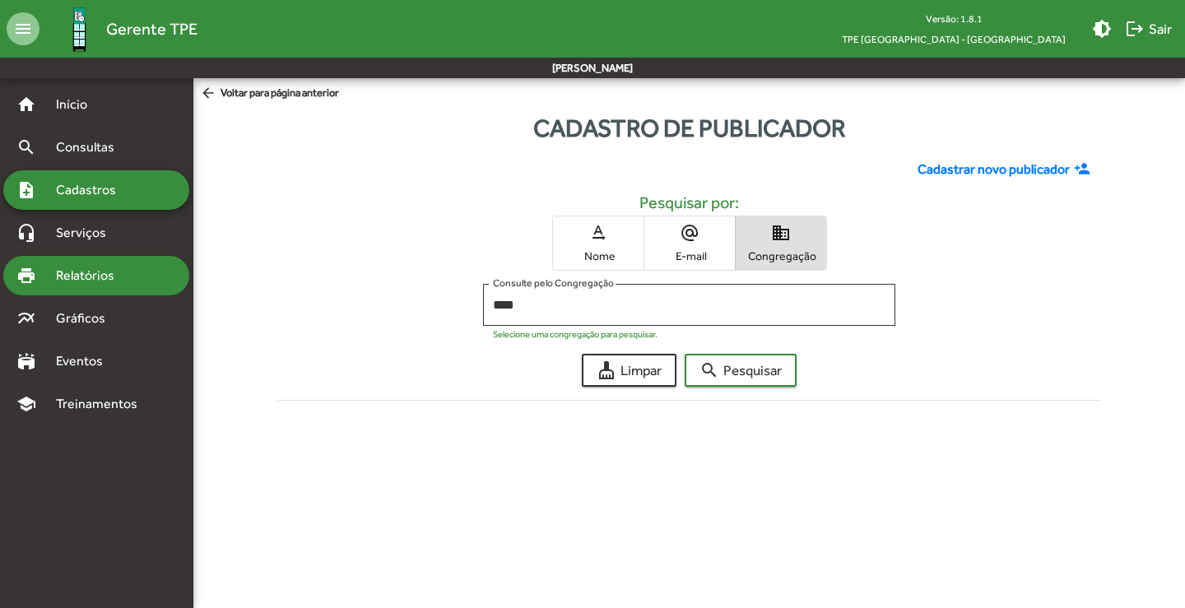
click at [80, 263] on div "print Relatórios" at bounding box center [96, 276] width 186 height 40
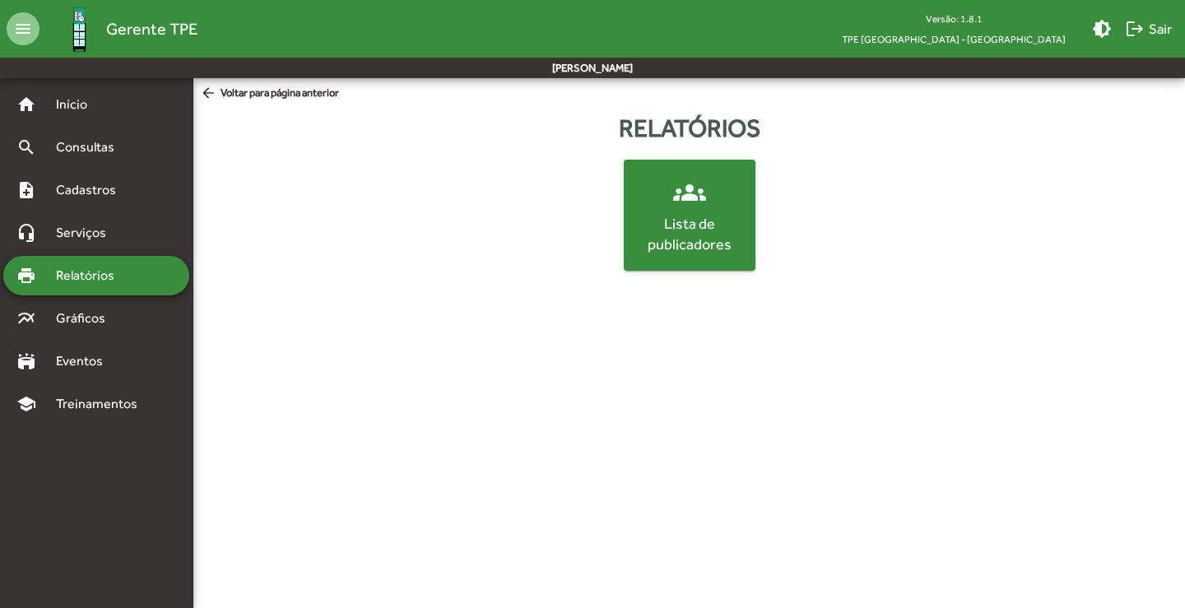
click at [735, 228] on div "Lista de publicadores" at bounding box center [689, 233] width 125 height 41
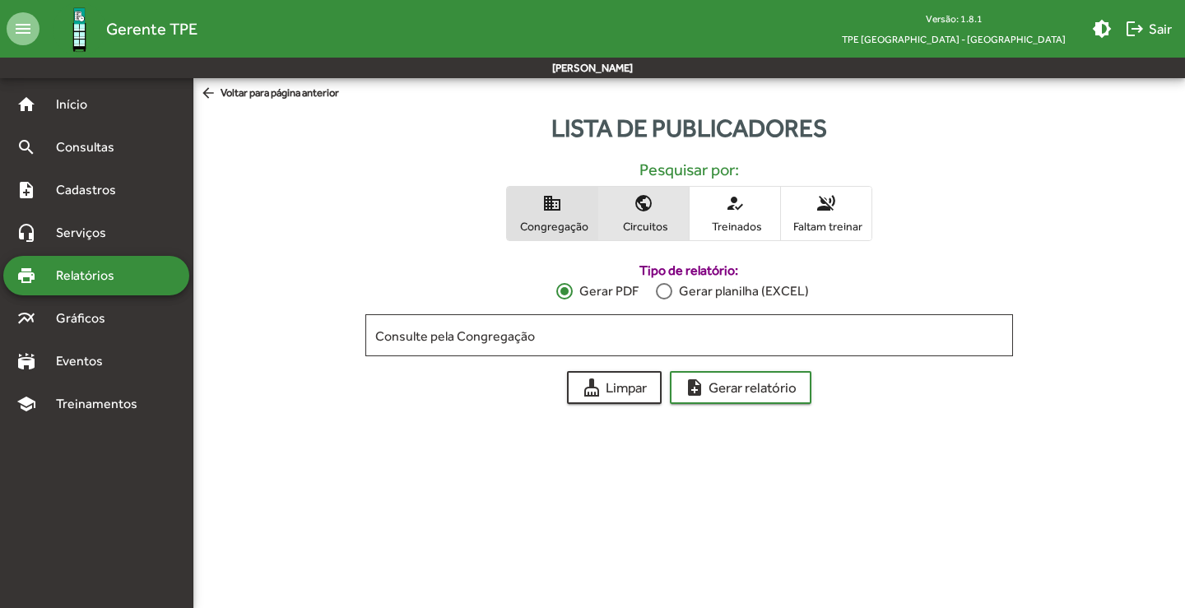
click at [640, 228] on span "Circuitos" at bounding box center [644, 226] width 82 height 15
click at [551, 223] on span "Congregação" at bounding box center [552, 226] width 82 height 15
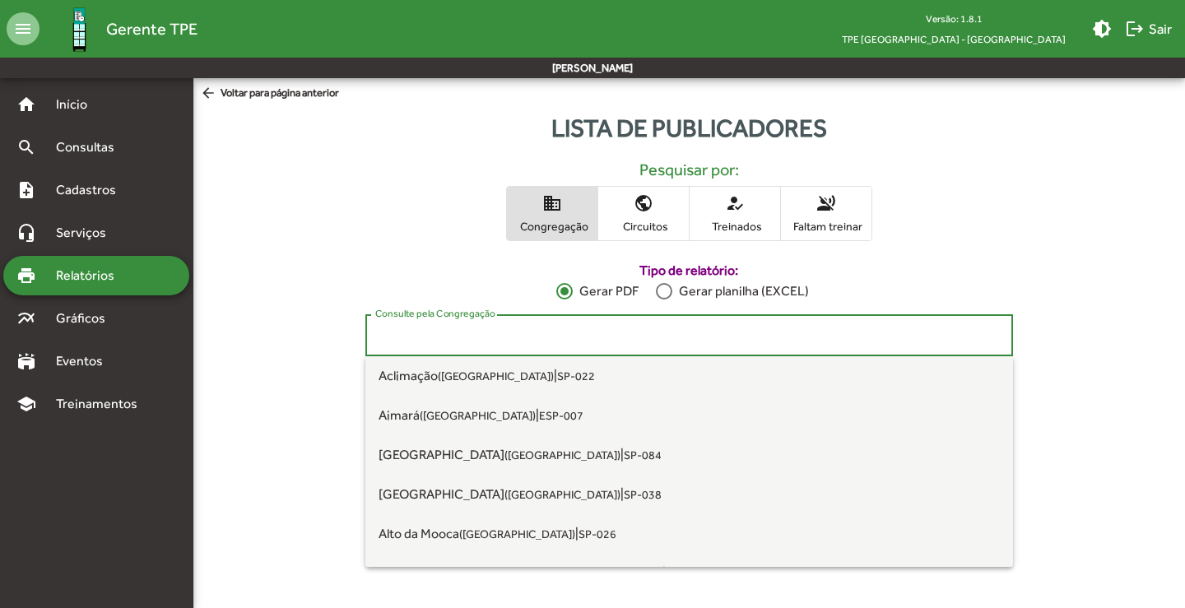
click at [533, 336] on input "Consulte pela Congregação" at bounding box center [689, 335] width 628 height 15
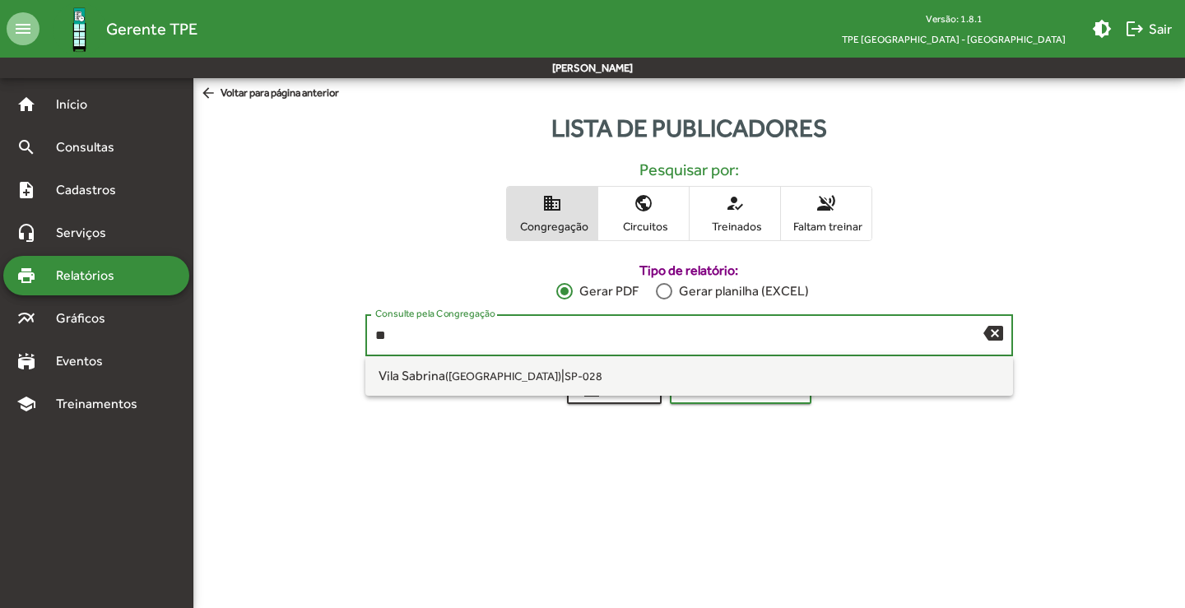
type input "*"
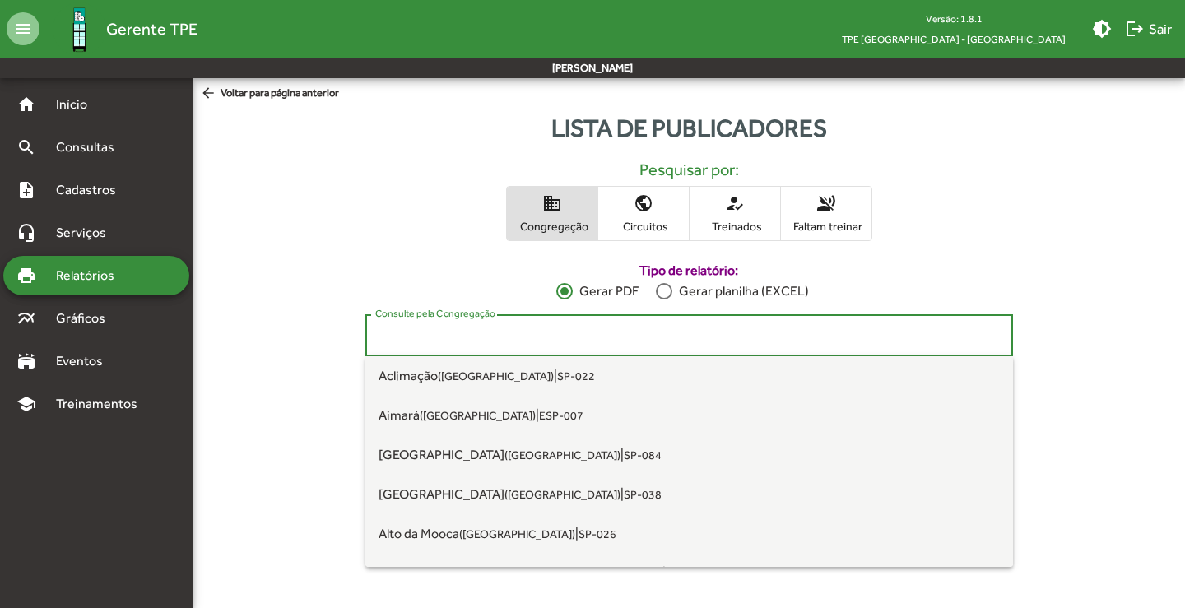
click at [668, 214] on span "public Circuitos" at bounding box center [644, 214] width 91 height 54
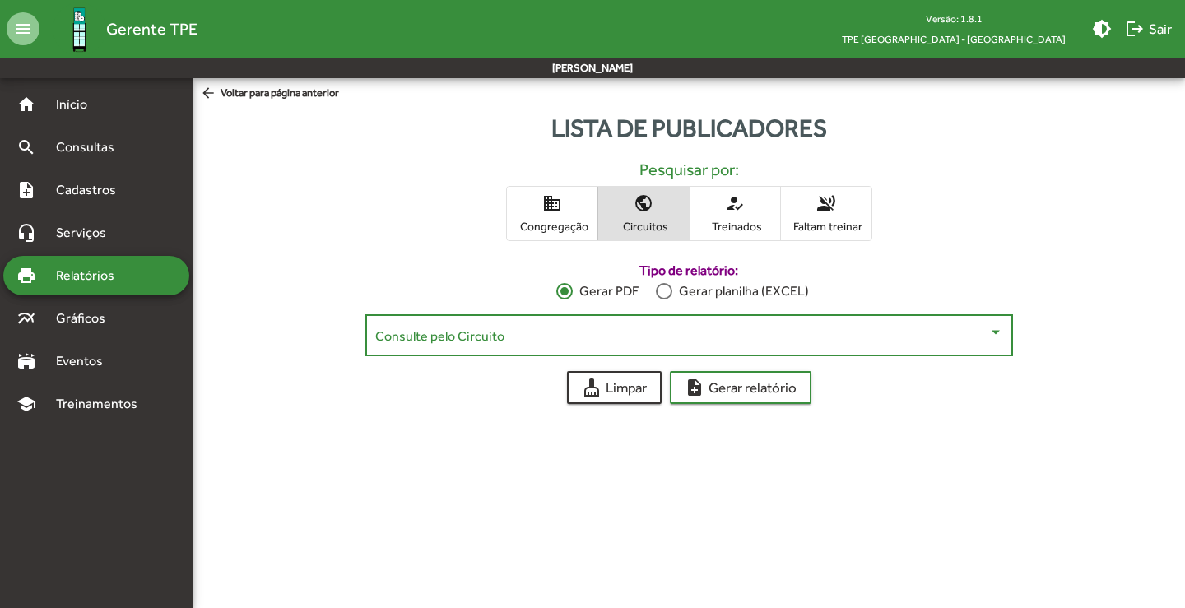
click at [724, 341] on span at bounding box center [681, 335] width 613 height 15
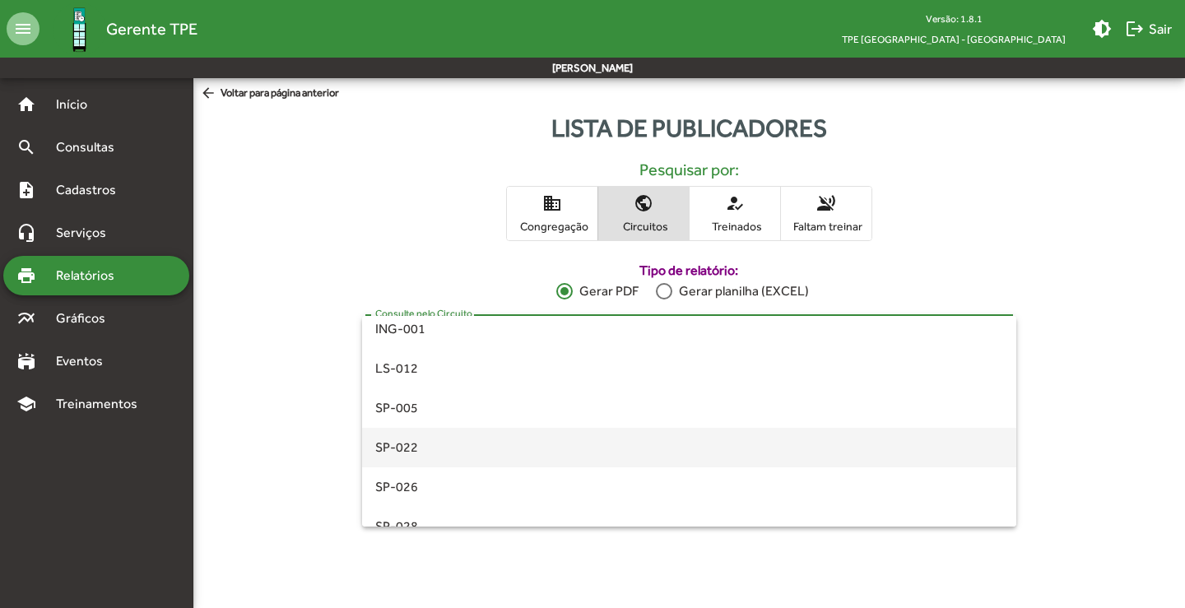
scroll to position [247, 0]
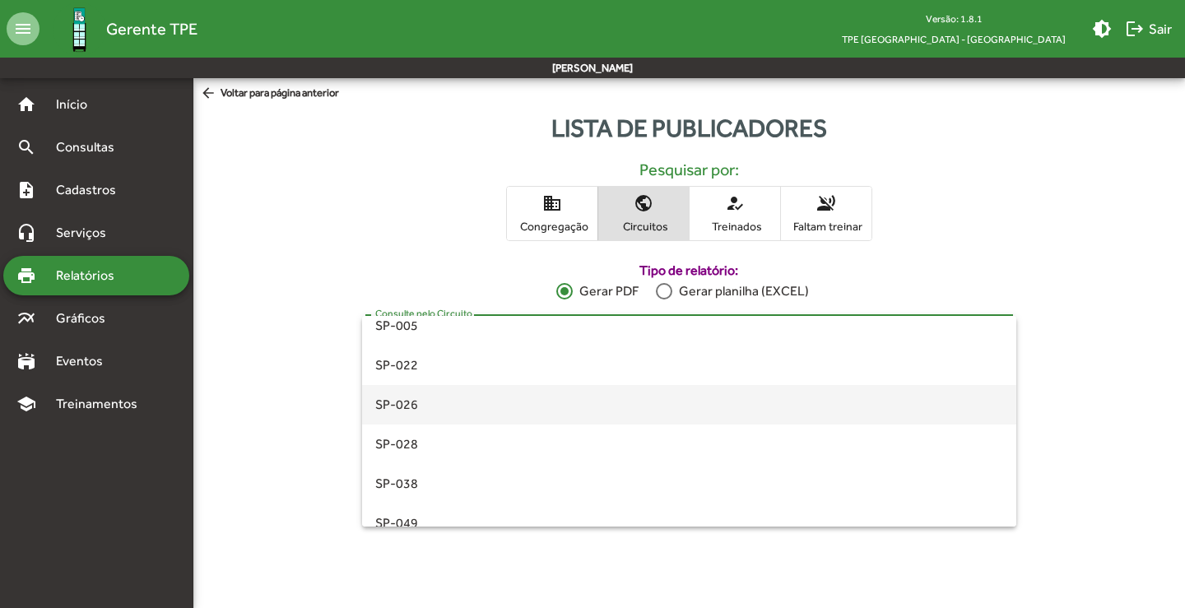
click at [511, 406] on span "SP-026" at bounding box center [689, 405] width 628 height 40
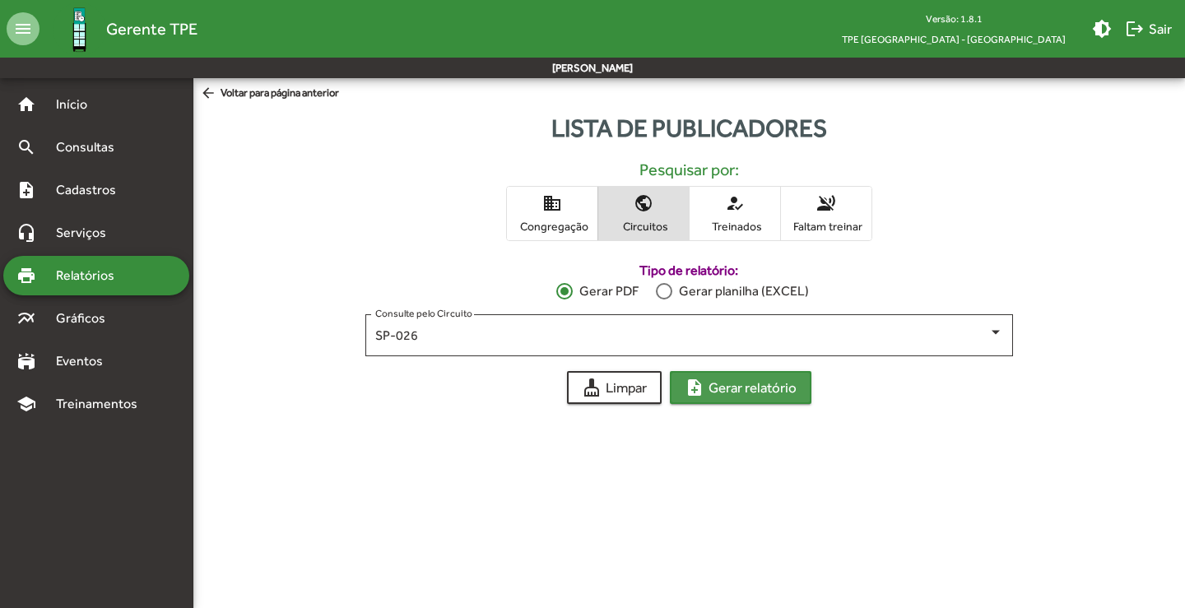
click at [803, 390] on button "note_add Gerar relatório" at bounding box center [741, 387] width 142 height 33
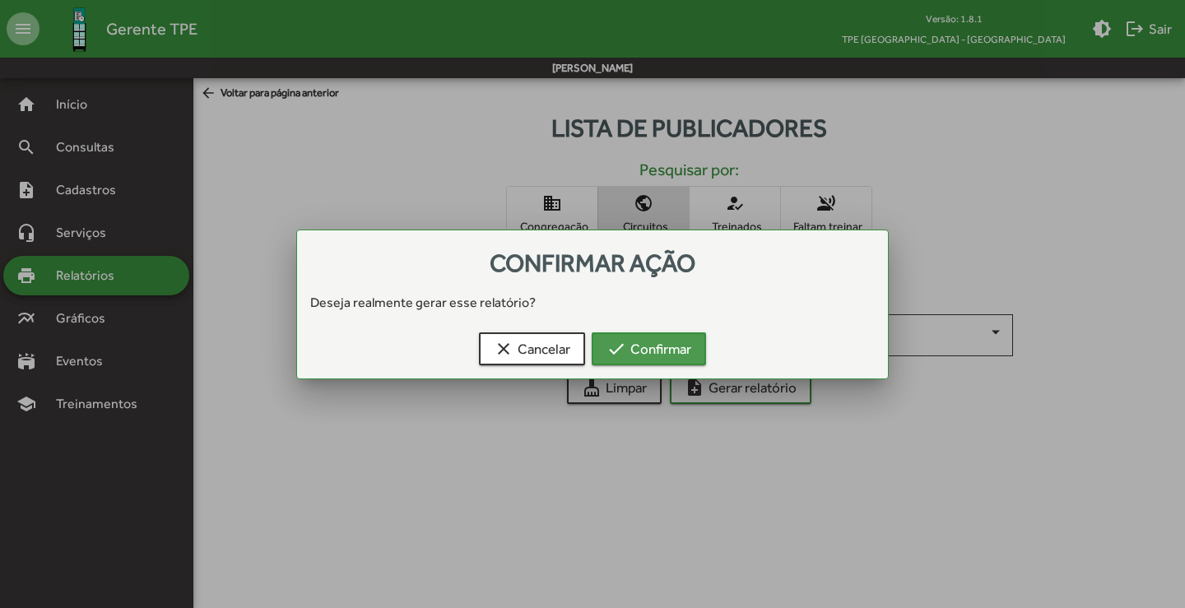
click at [638, 350] on span "check Confirmar" at bounding box center [649, 349] width 85 height 30
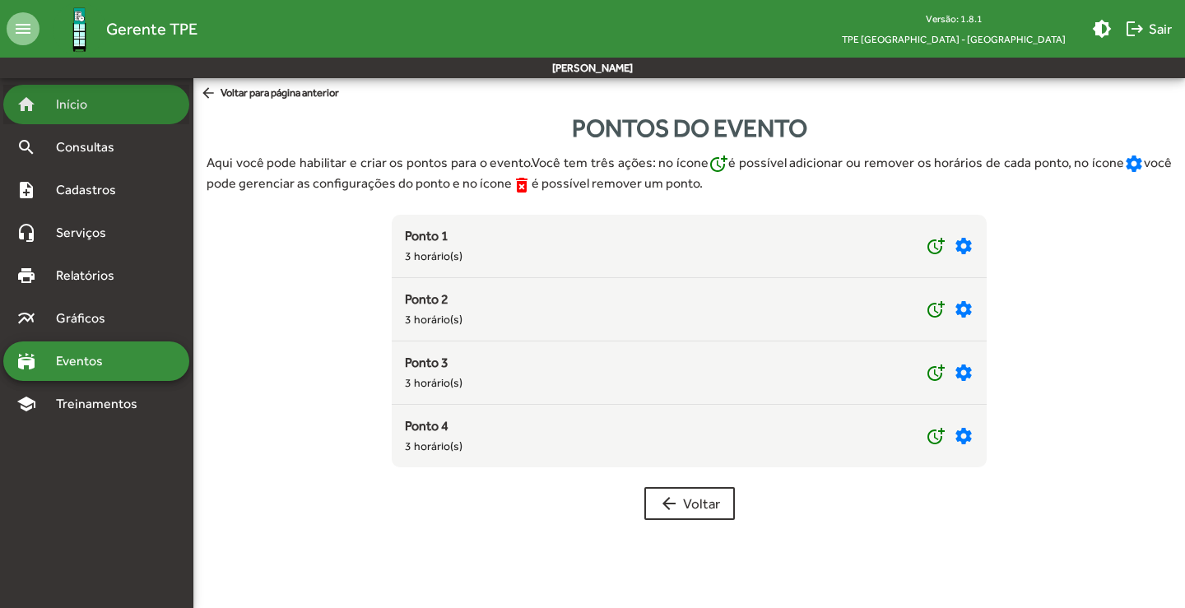
click at [85, 104] on span "Início" at bounding box center [78, 105] width 65 height 20
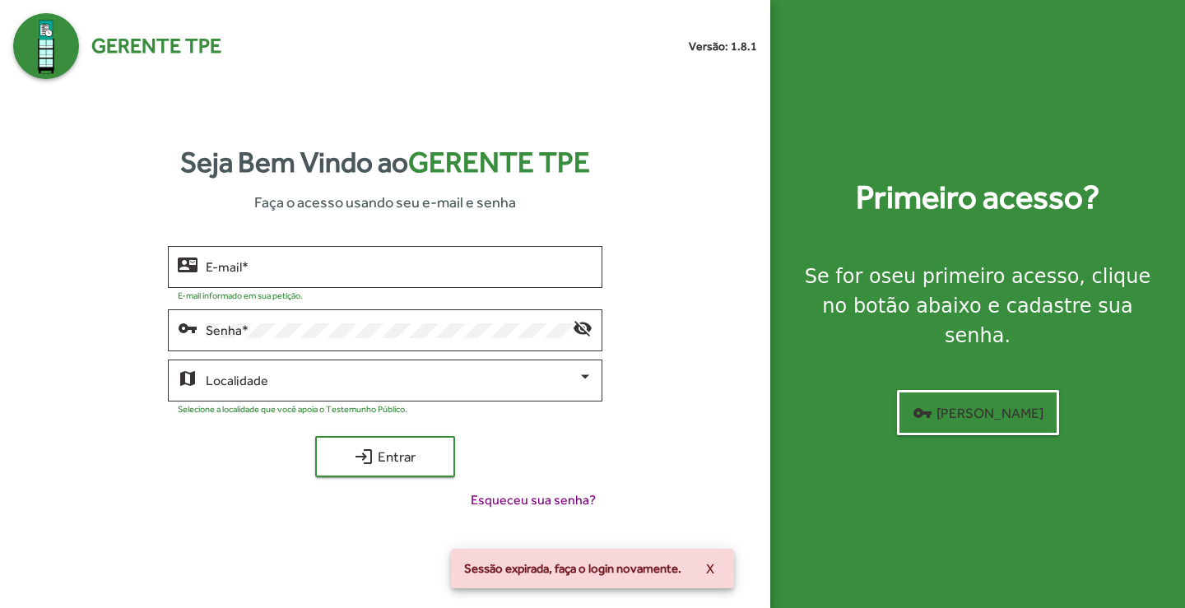
type input "**********"
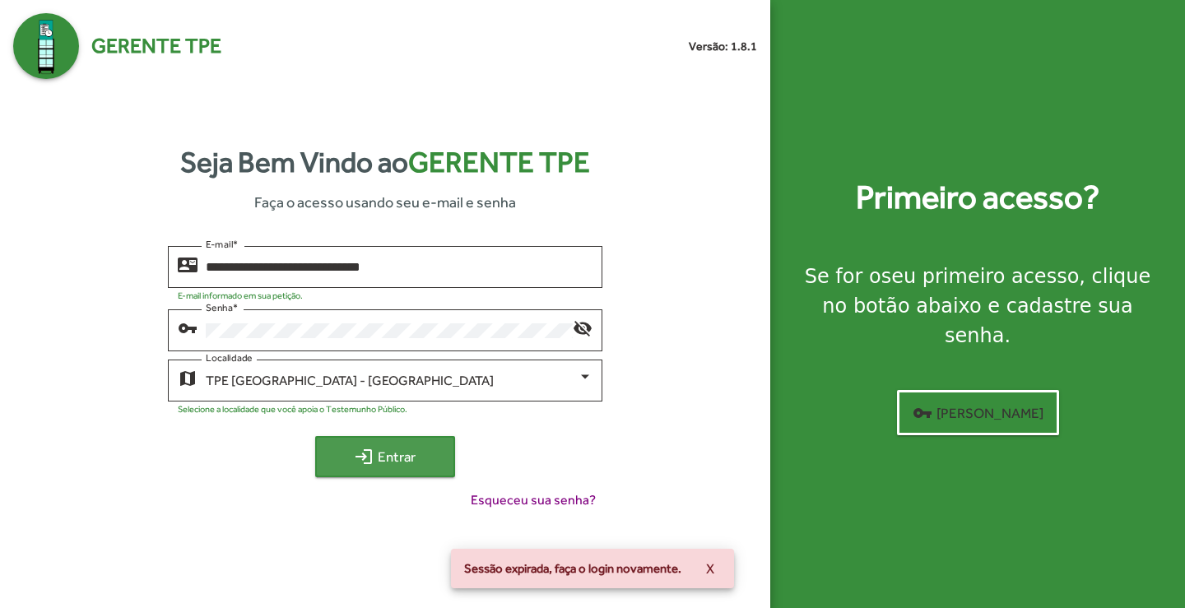
click at [382, 442] on span "login Entrar" at bounding box center [385, 457] width 110 height 30
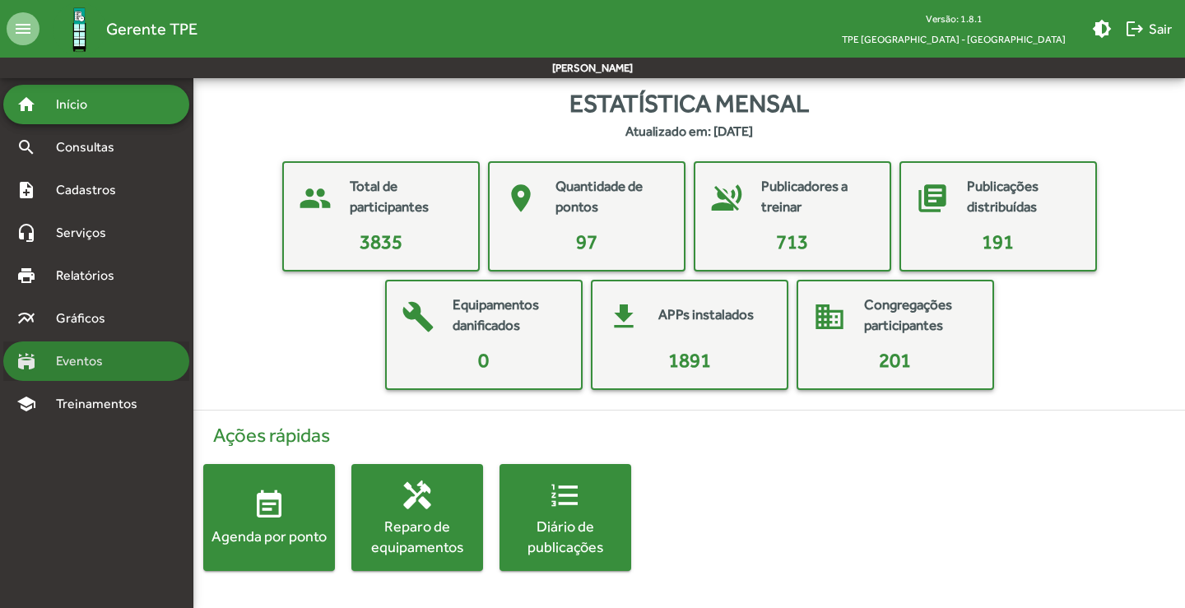
click at [91, 358] on span "Eventos" at bounding box center [85, 362] width 79 height 20
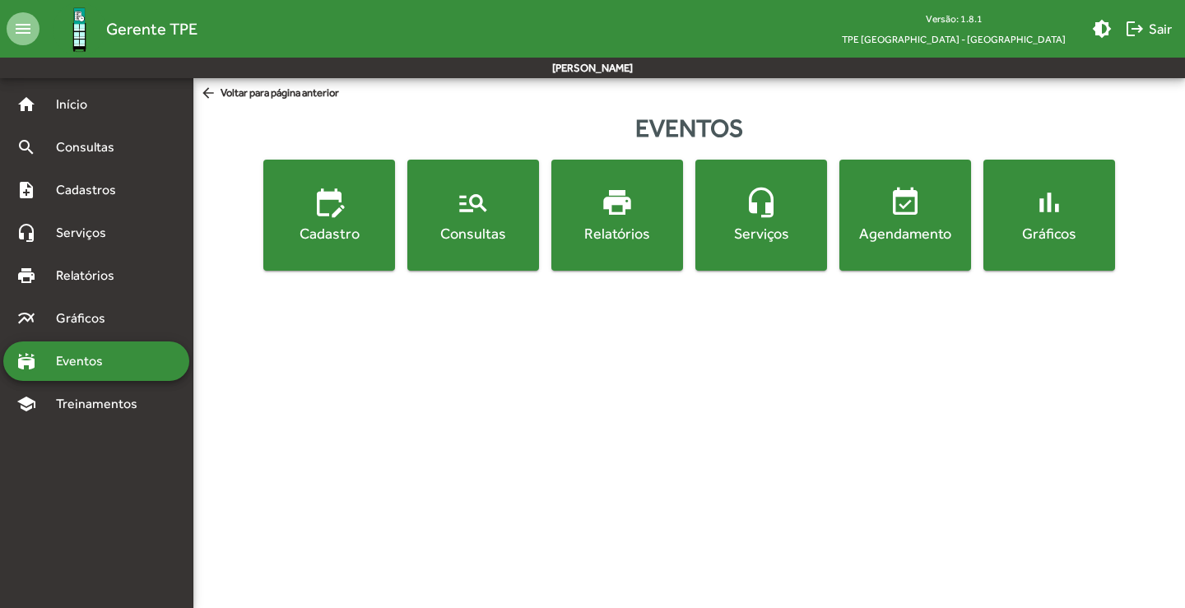
click at [483, 221] on span "manage_search Consultas" at bounding box center [473, 215] width 125 height 58
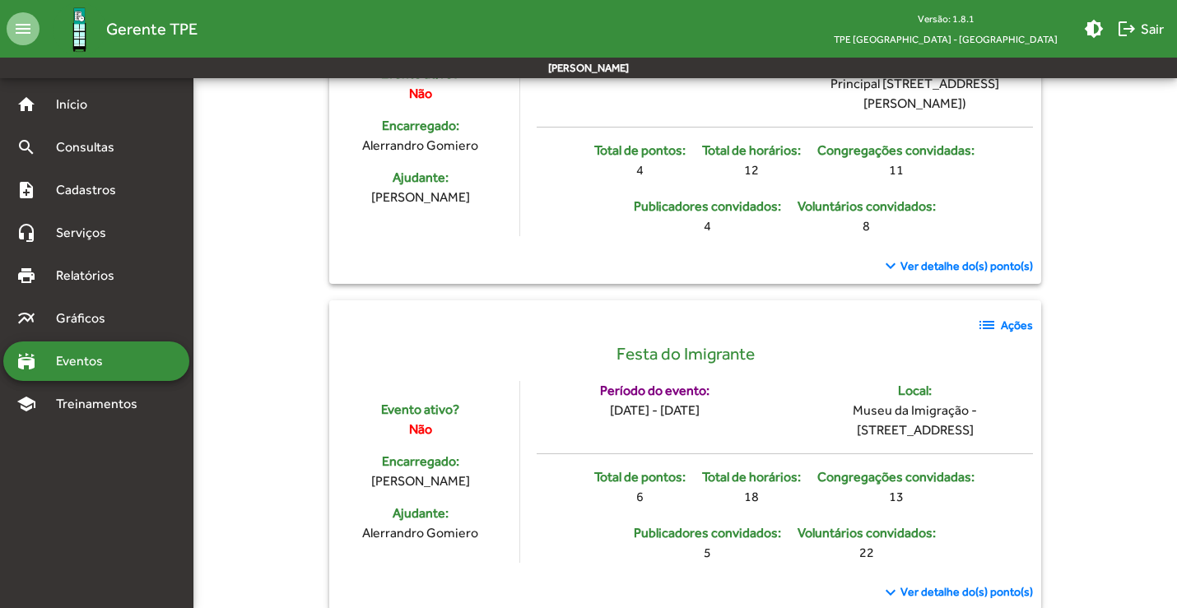
scroll to position [3463, 0]
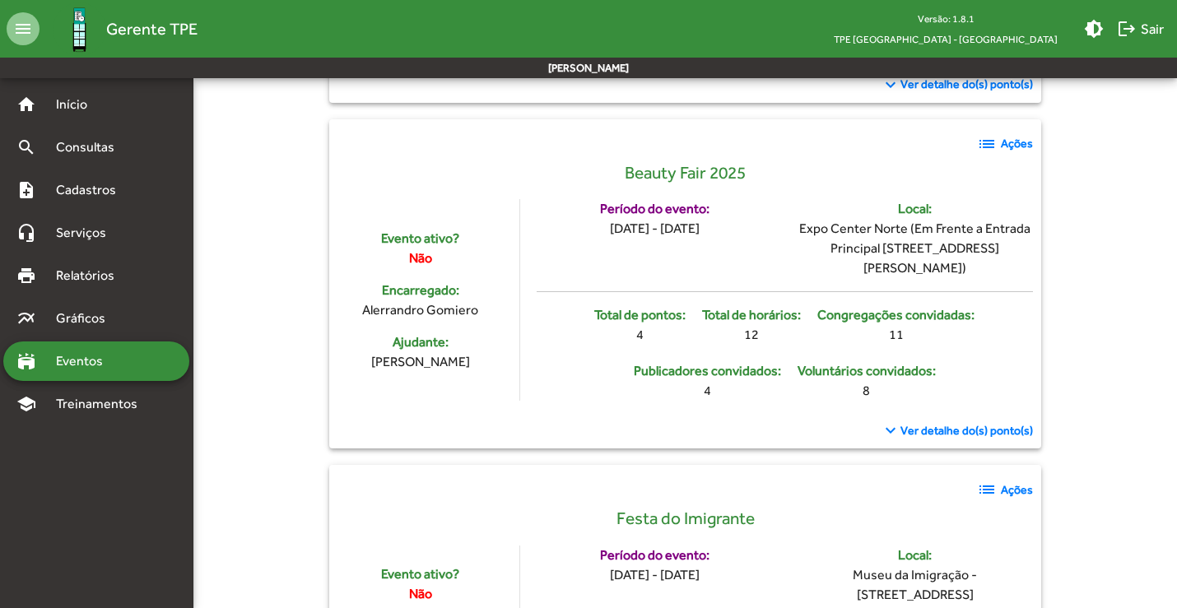
click at [988, 154] on mat-icon "list" at bounding box center [987, 144] width 20 height 20
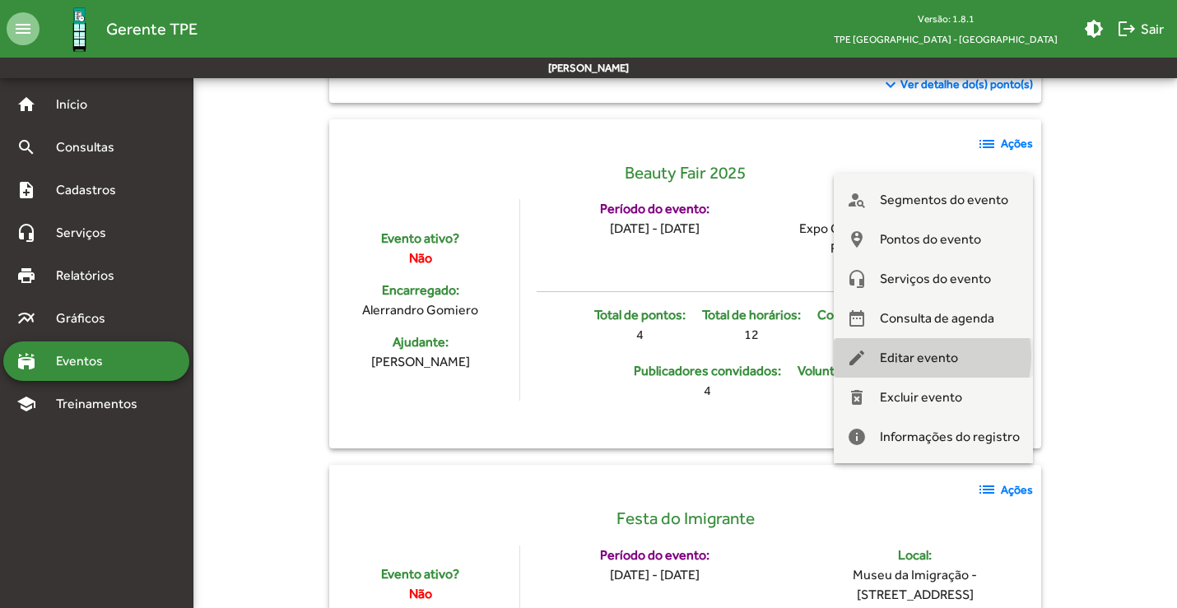
click at [925, 356] on span "Editar evento" at bounding box center [919, 358] width 78 height 40
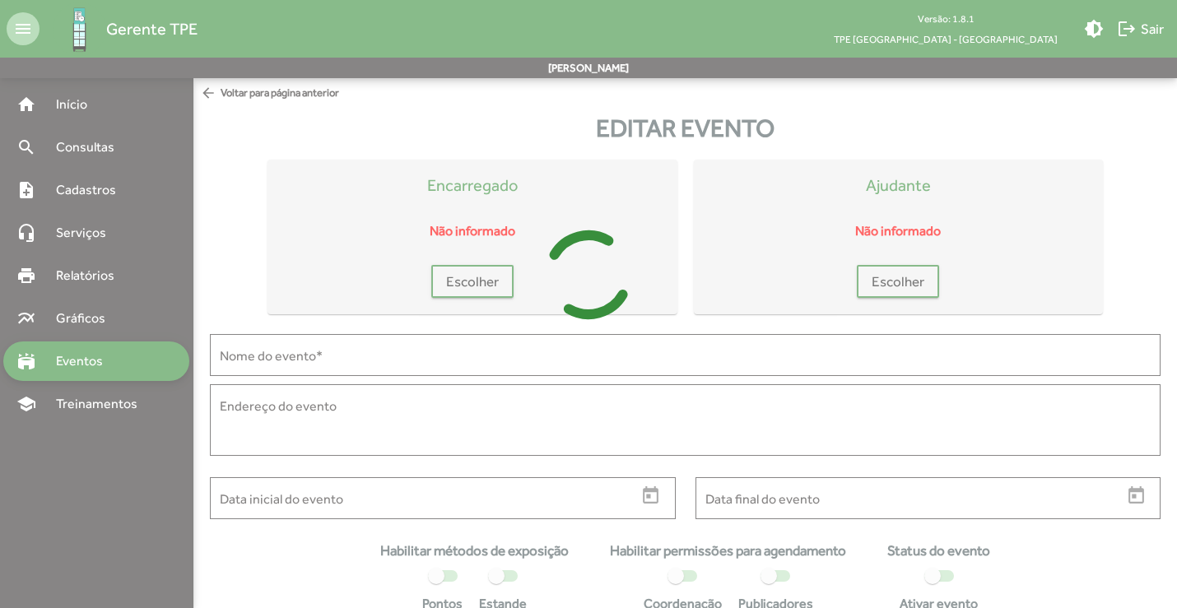
type input "**********"
type textarea "**********"
type input "**********"
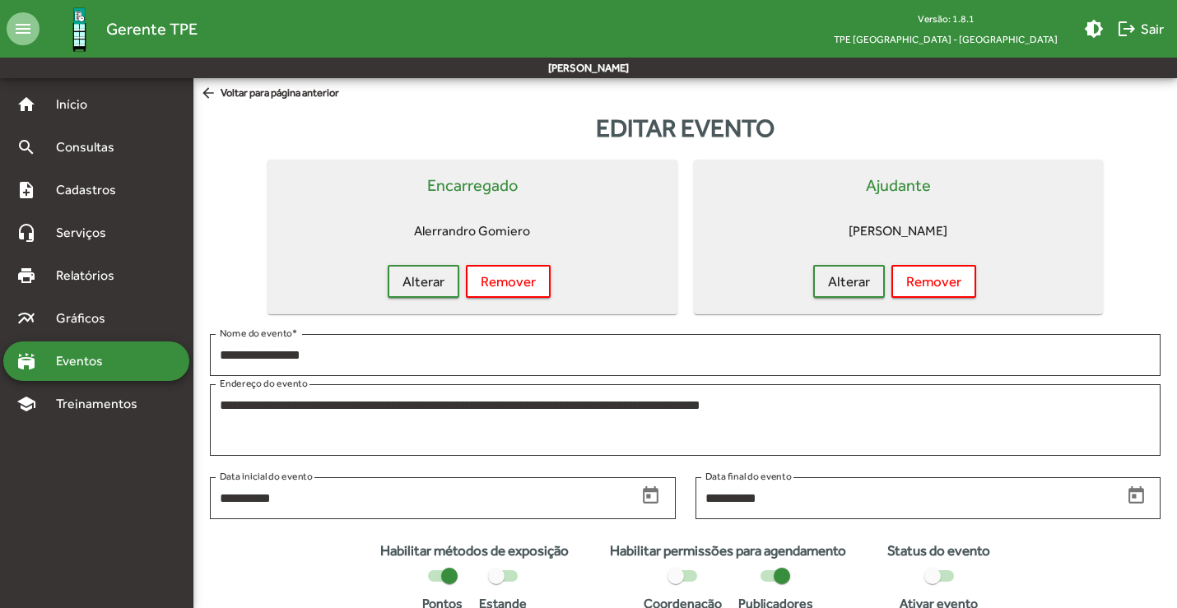
scroll to position [101, 0]
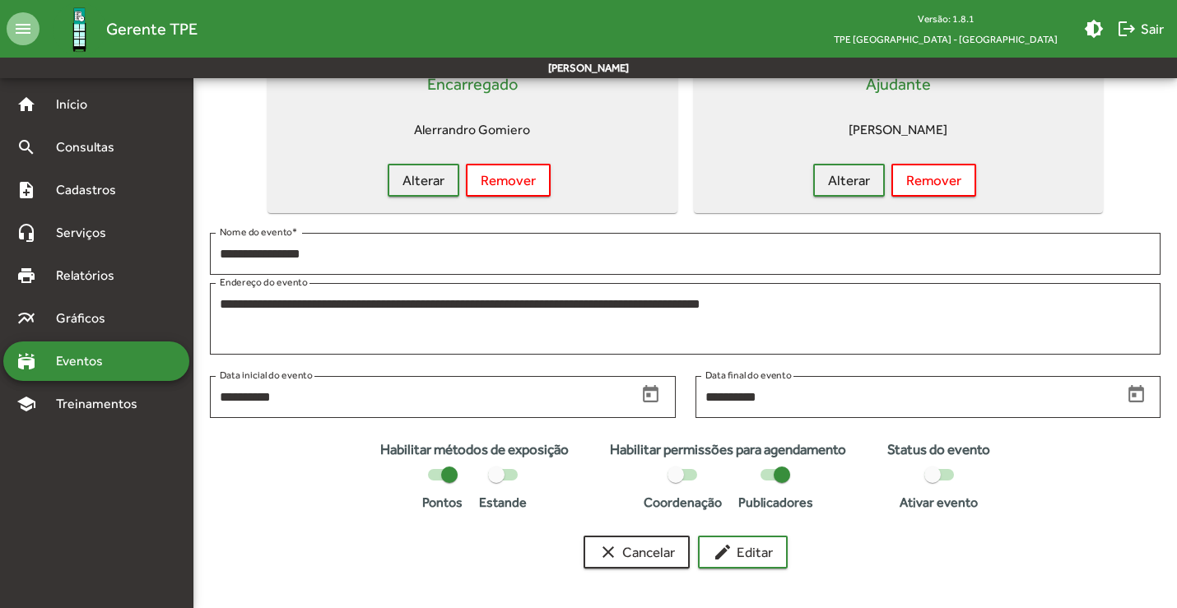
click at [934, 474] on div at bounding box center [933, 475] width 16 height 16
click at [746, 552] on span "edit Editar" at bounding box center [743, 553] width 60 height 30
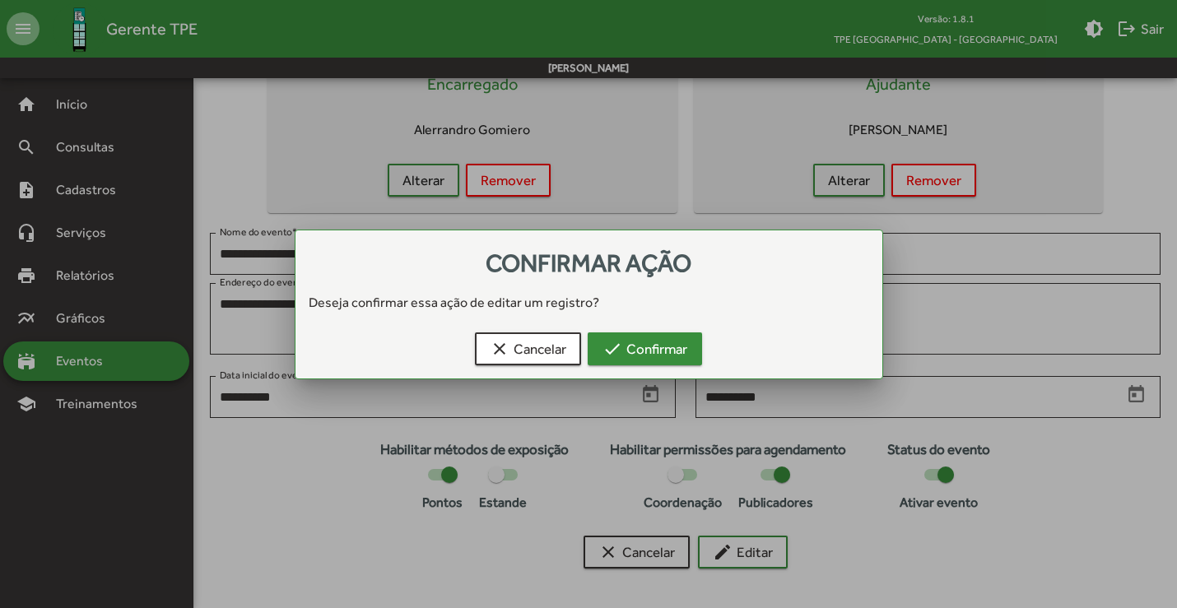
click at [629, 343] on span "check Confirmar" at bounding box center [645, 349] width 85 height 30
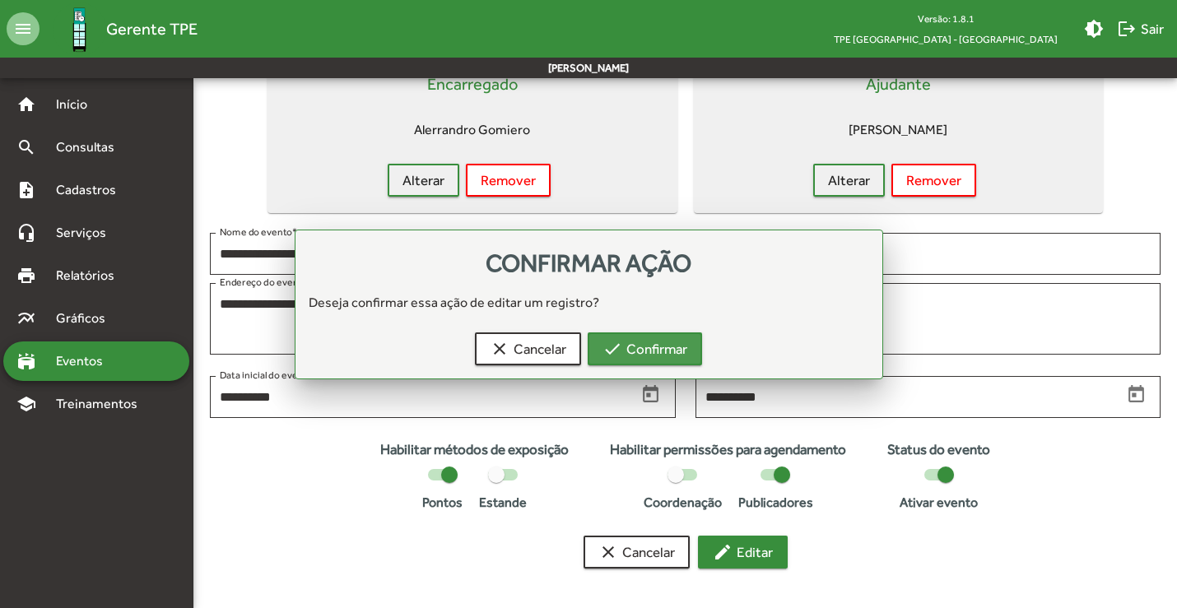
scroll to position [101, 0]
